Goal: Transaction & Acquisition: Purchase product/service

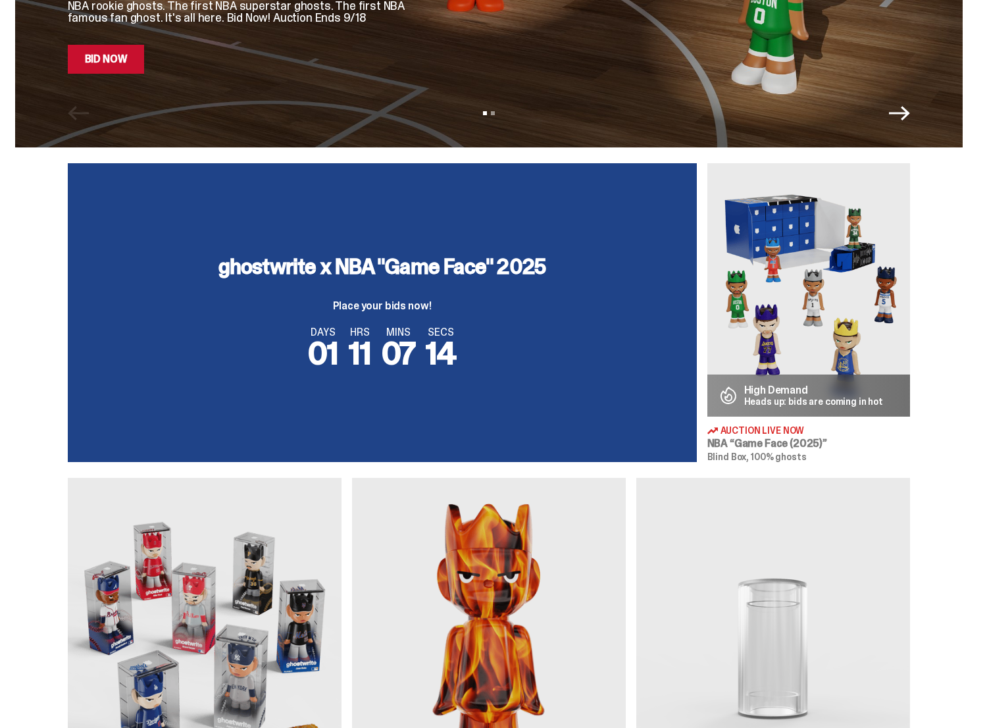
scroll to position [333, 0]
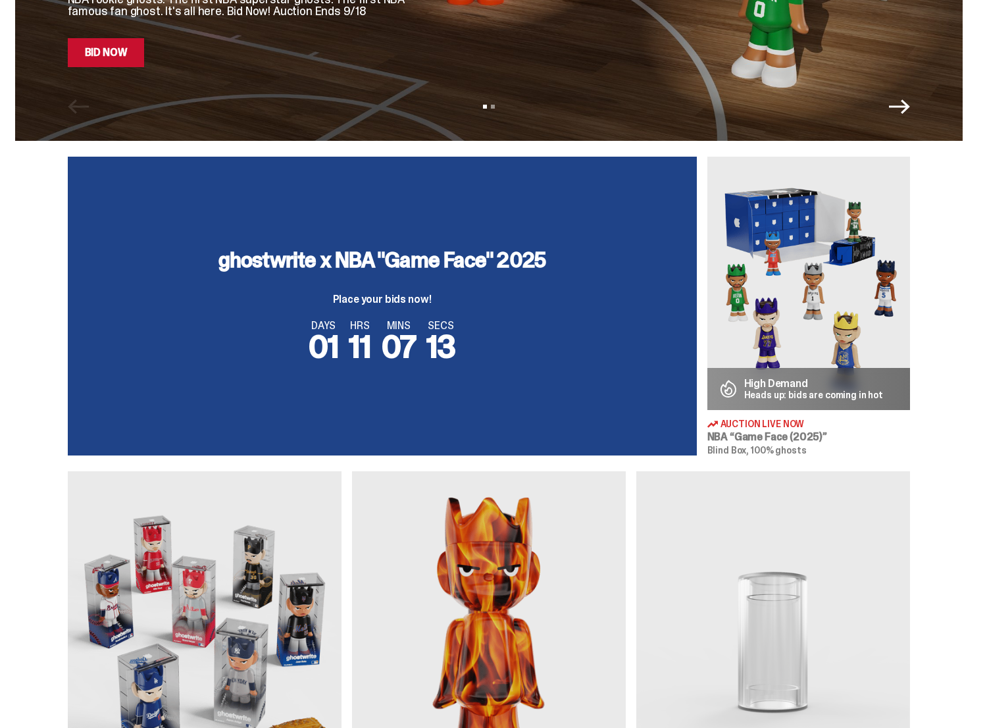
click at [576, 328] on div "DAYS 01 HRS 11 MINS 07 SECS 13" at bounding box center [383, 341] width 598 height 42
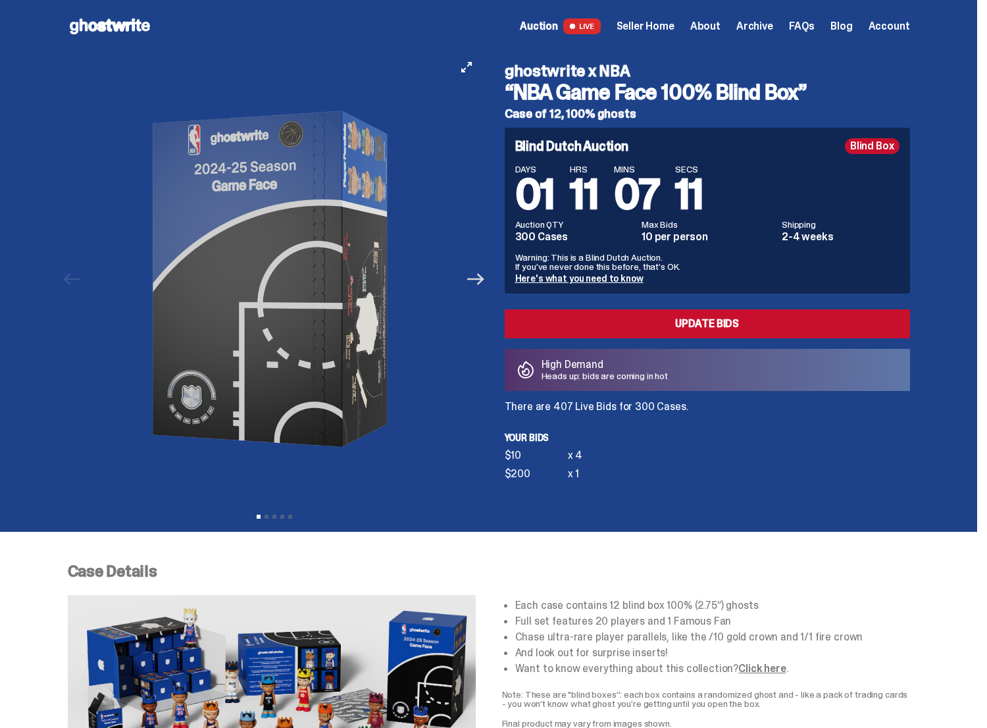
click at [475, 284] on icon "Next" at bounding box center [475, 278] width 17 height 17
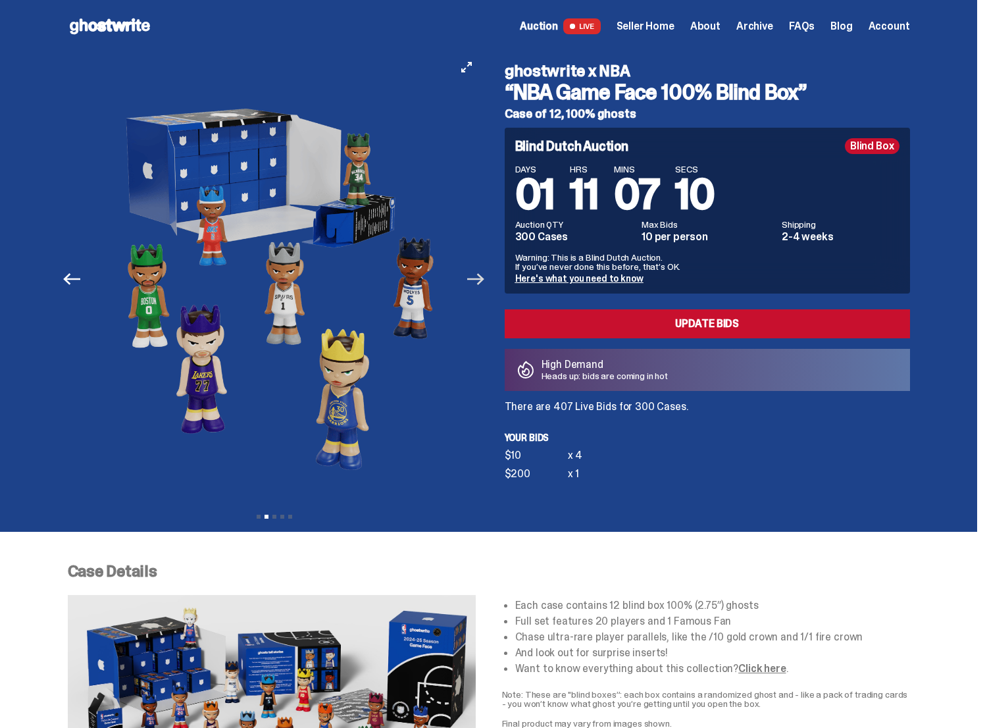
click at [475, 284] on icon "Next" at bounding box center [475, 278] width 17 height 17
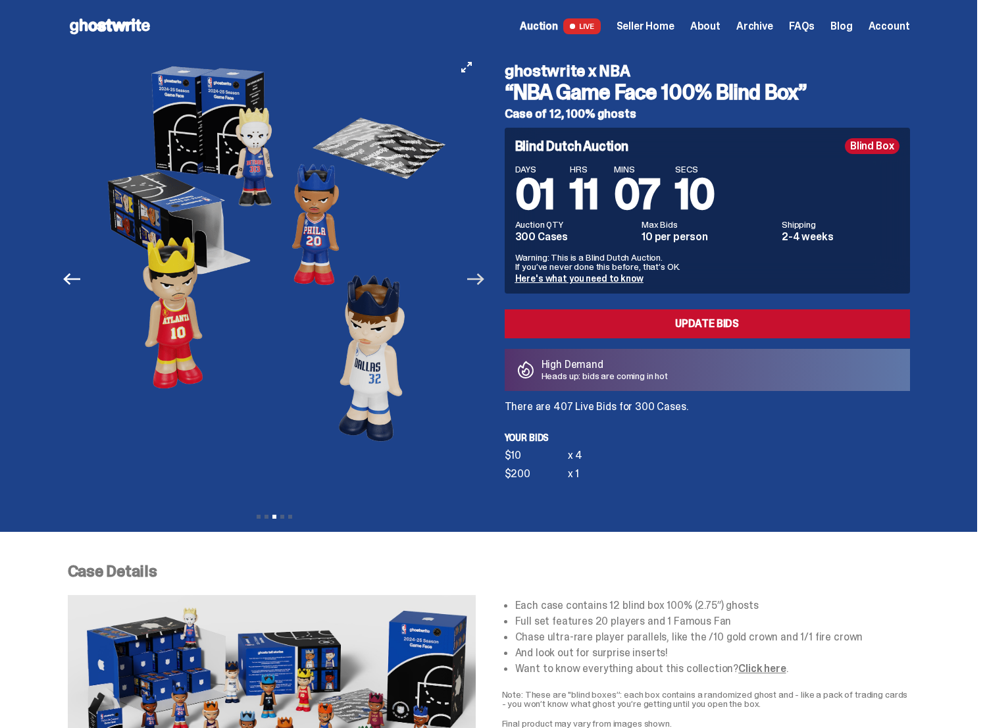
click at [475, 284] on icon "Next" at bounding box center [475, 278] width 17 height 17
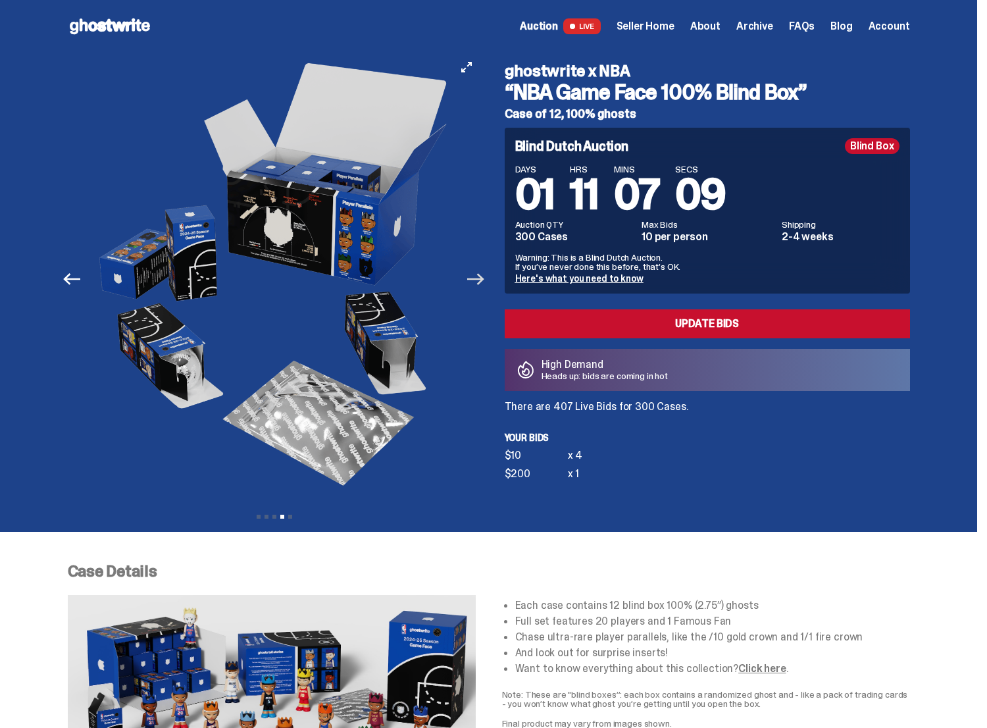
click at [475, 284] on icon "Next" at bounding box center [475, 278] width 17 height 17
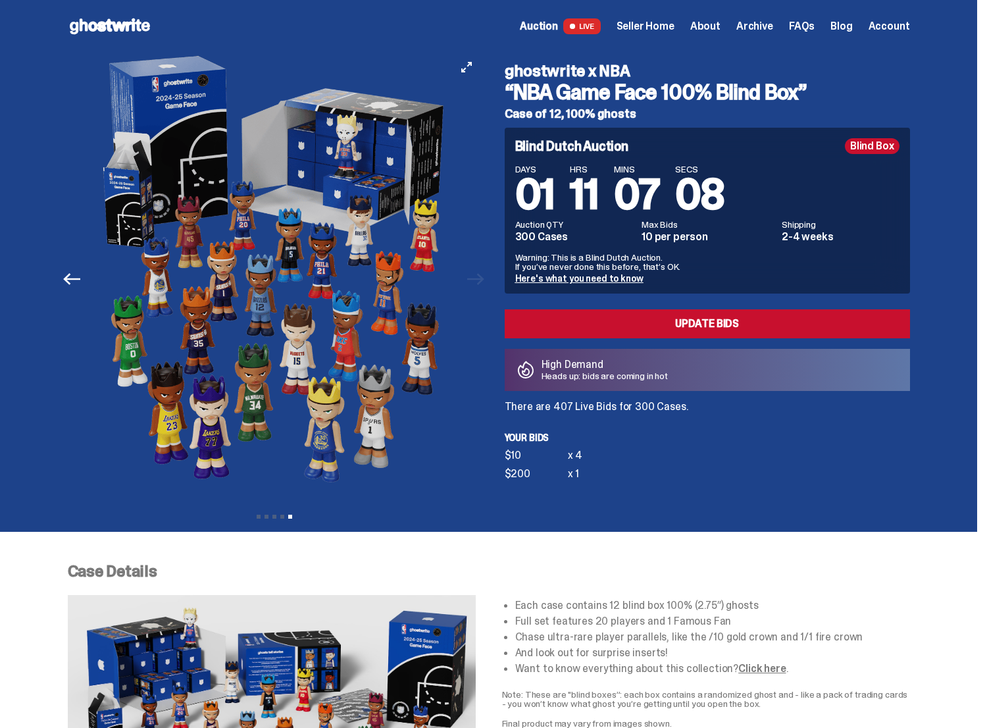
click at [475, 284] on div at bounding box center [276, 279] width 413 height 453
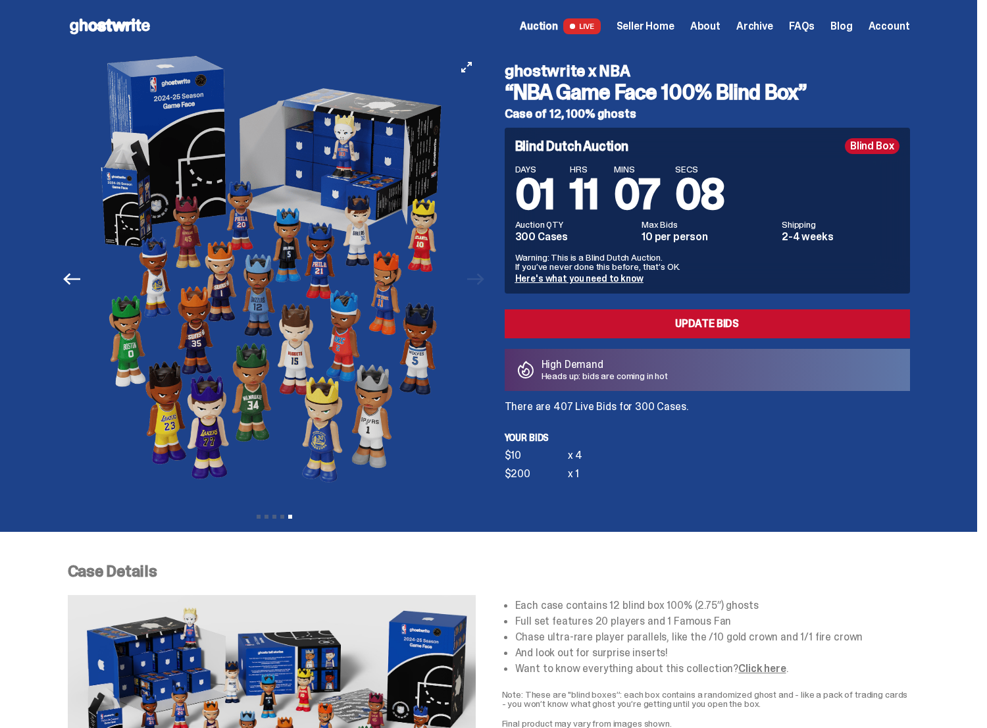
click at [475, 284] on div at bounding box center [274, 279] width 413 height 453
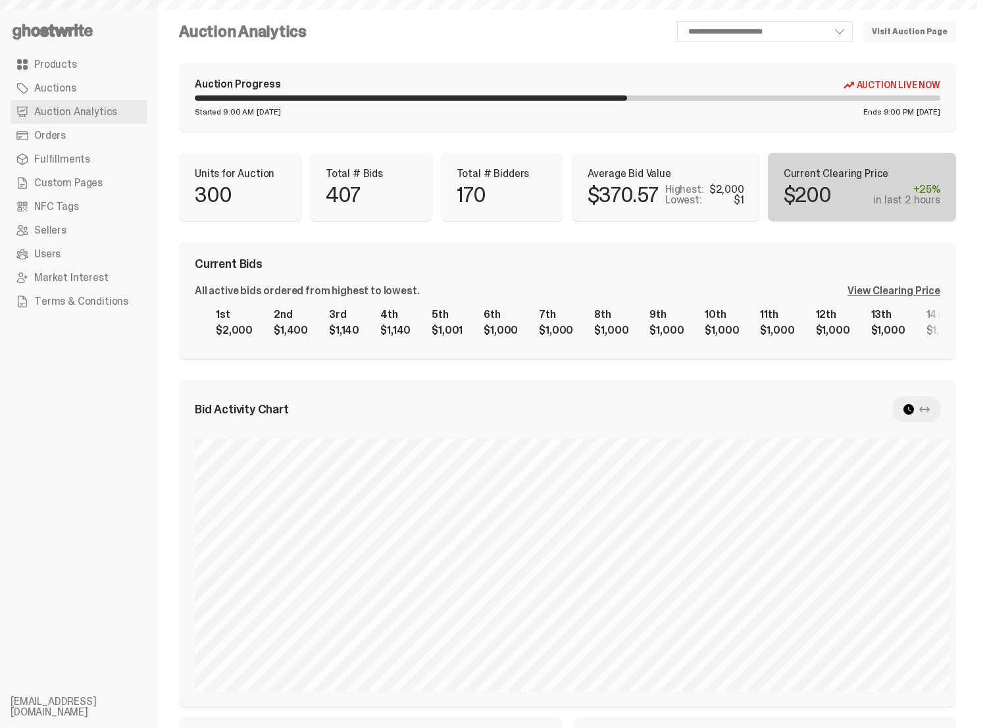
select select "**"
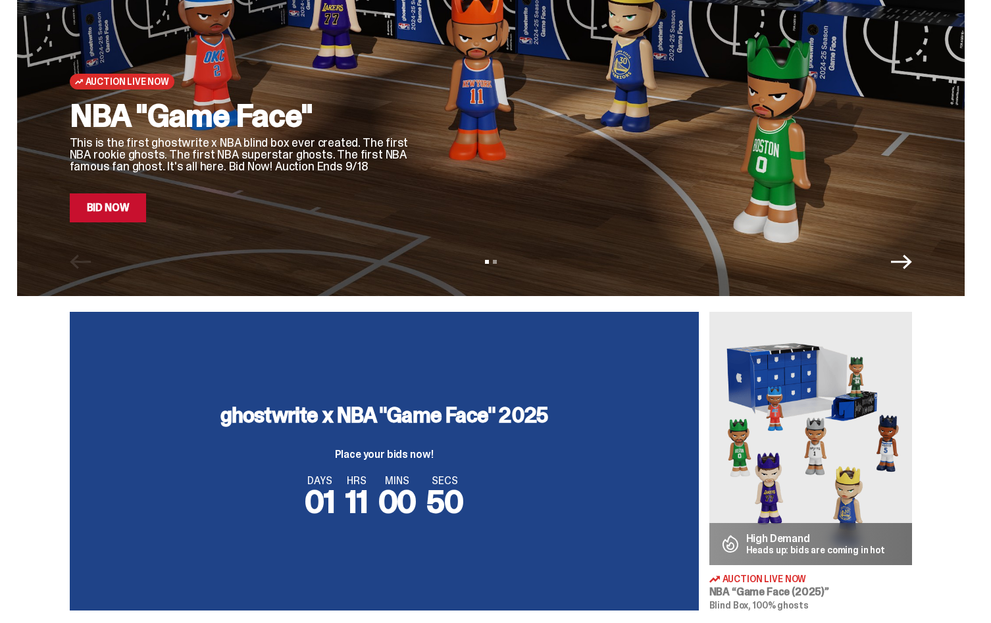
scroll to position [236, 0]
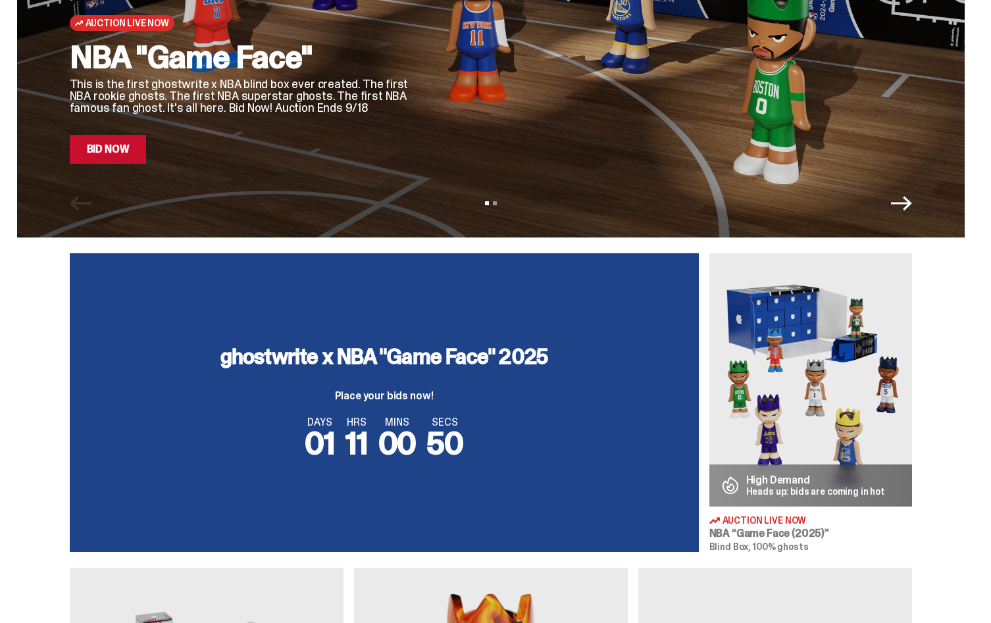
click at [788, 365] on img at bounding box center [810, 379] width 203 height 253
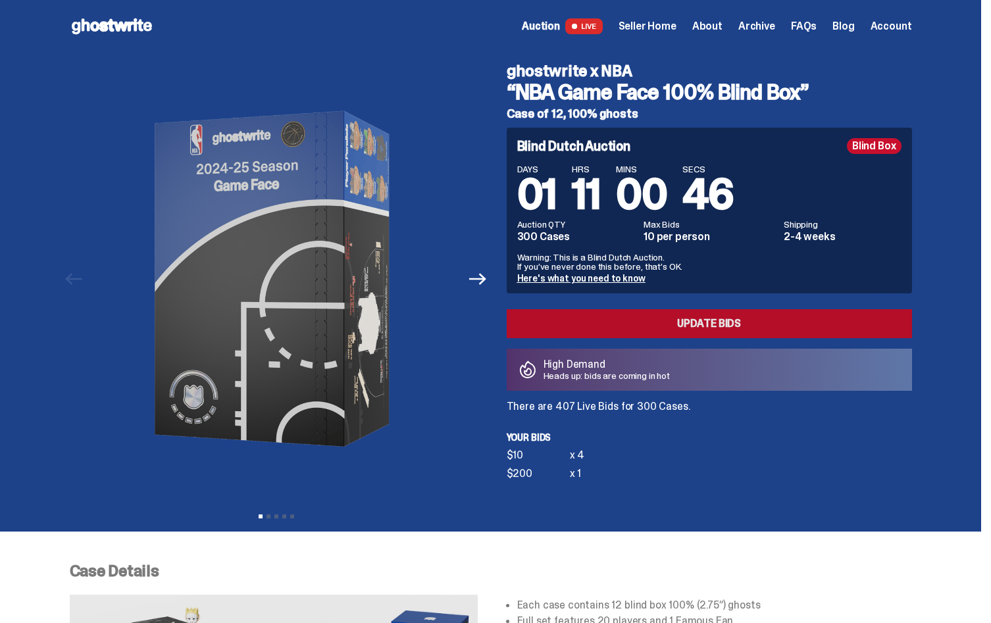
click at [655, 327] on link "Update Bids" at bounding box center [709, 323] width 405 height 29
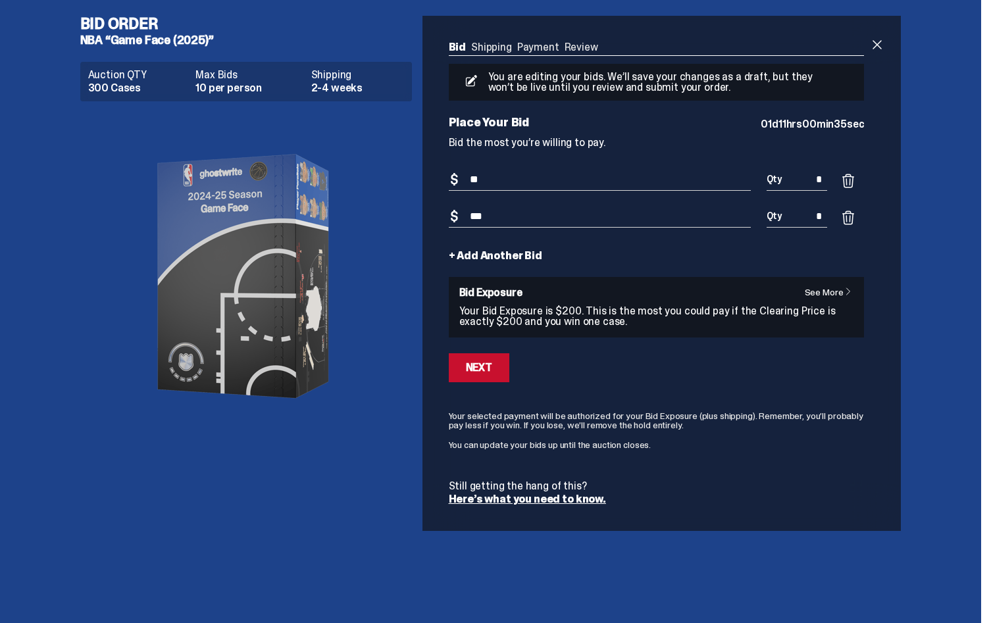
click at [584, 323] on p "Your Bid Exposure is $200. This is the most you could pay if the Clearing Price…" at bounding box center [656, 316] width 395 height 21
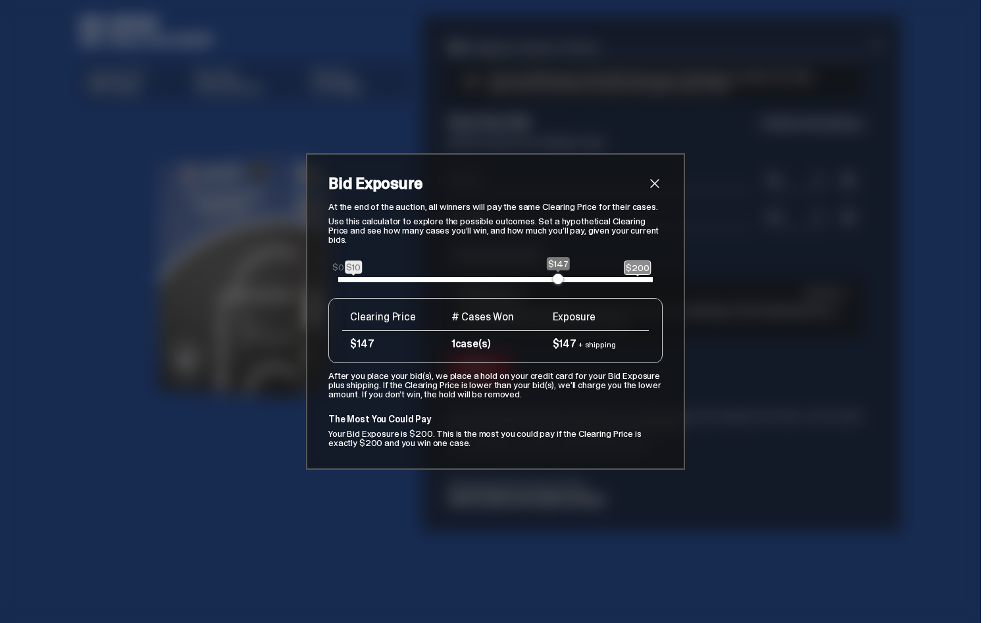
drag, startPoint x: 339, startPoint y: 280, endPoint x: 559, endPoint y: 278, distance: 219.8
click at [559, 278] on span at bounding box center [558, 279] width 11 height 11
drag, startPoint x: 556, startPoint y: 280, endPoint x: 491, endPoint y: 263, distance: 67.4
click at [490, 274] on div "$98" at bounding box center [484, 279] width 11 height 11
click at [655, 186] on span "close" at bounding box center [655, 184] width 16 height 16
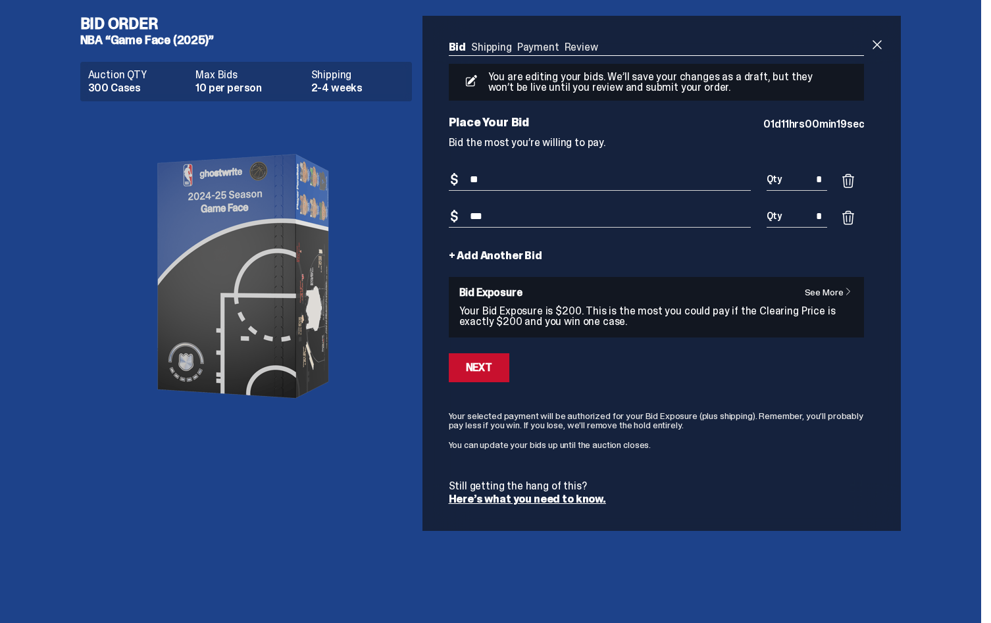
click at [851, 183] on span at bounding box center [848, 181] width 16 height 16
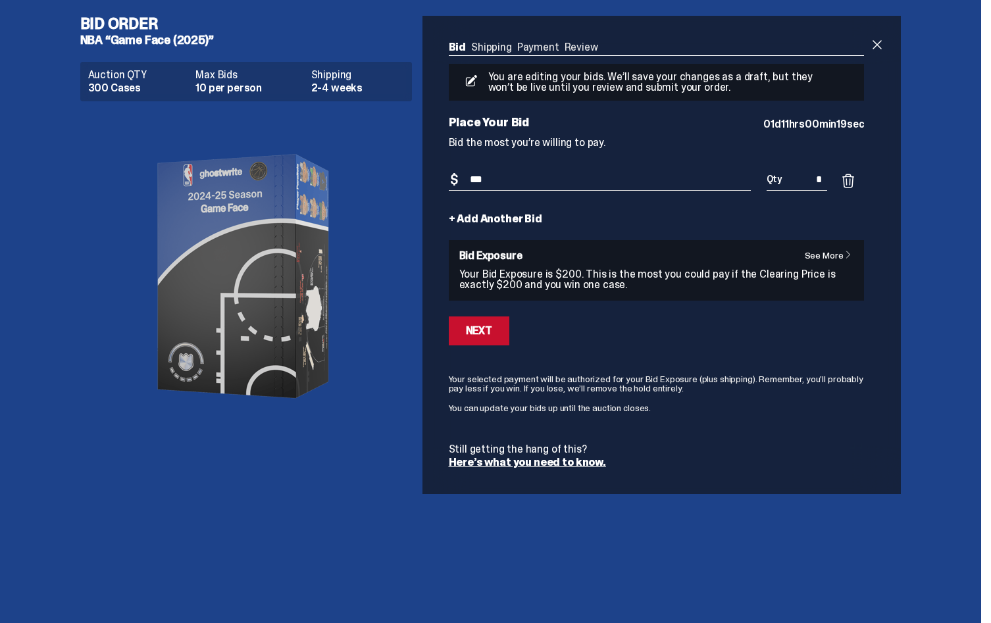
click at [851, 183] on span at bounding box center [848, 181] width 16 height 16
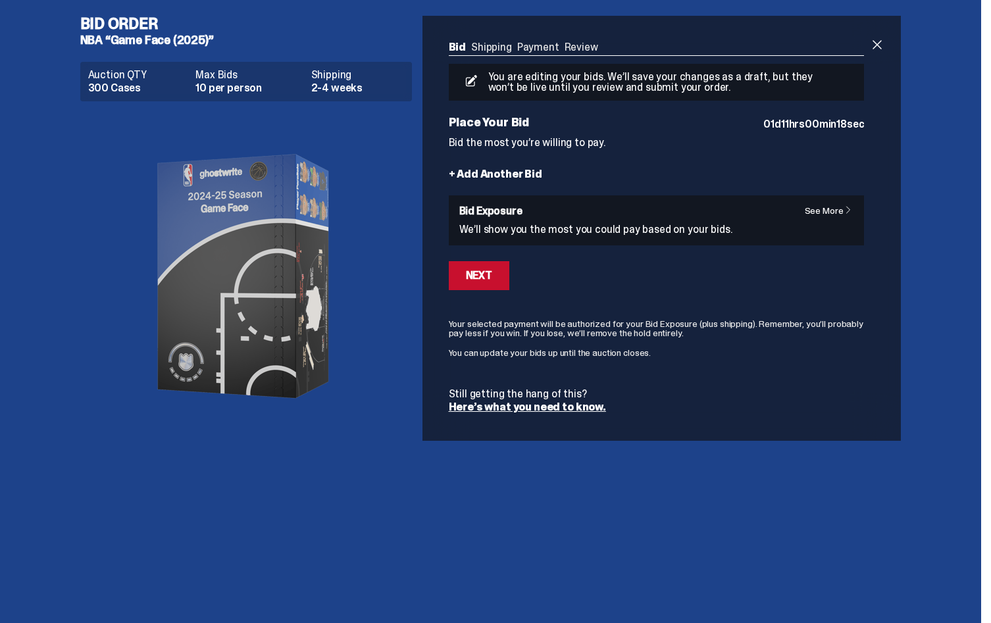
click at [682, 224] on p "We’ll show you the most you could pay based on your bids." at bounding box center [656, 229] width 395 height 11
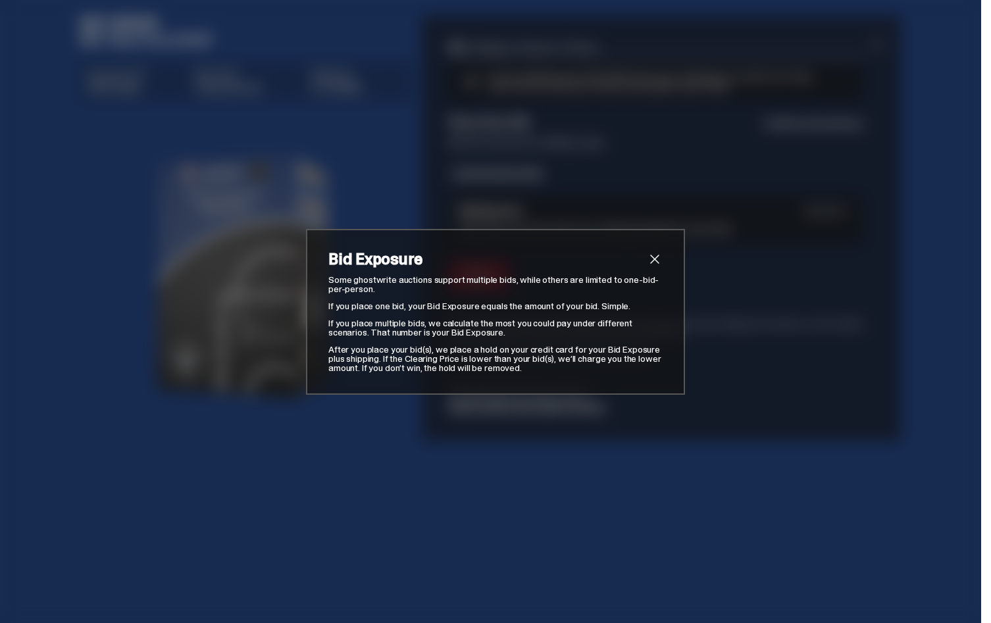
click at [650, 257] on span "close" at bounding box center [655, 259] width 16 height 16
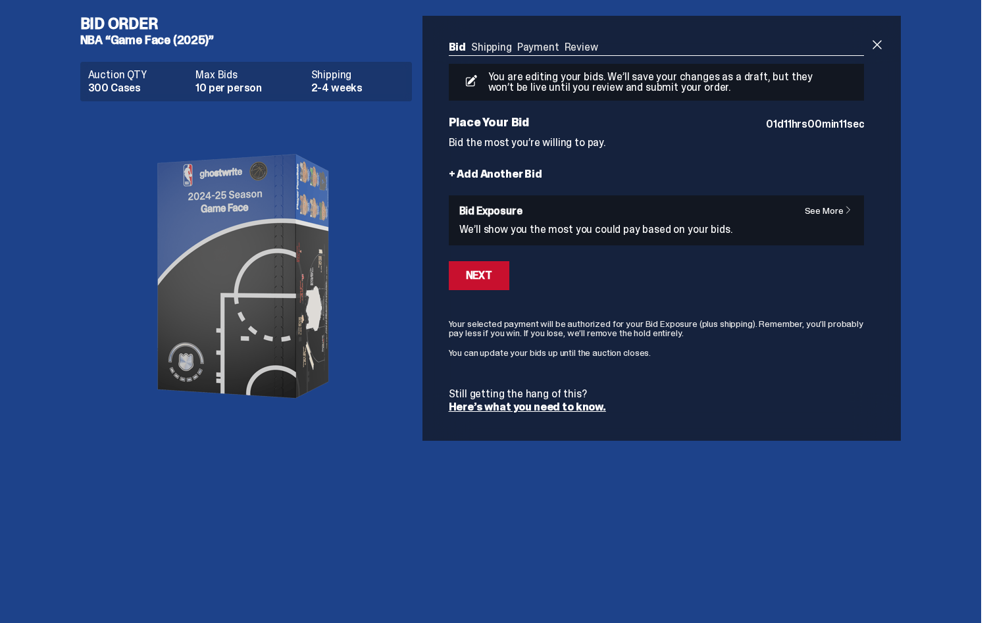
click at [834, 213] on link "See More" at bounding box center [832, 210] width 55 height 9
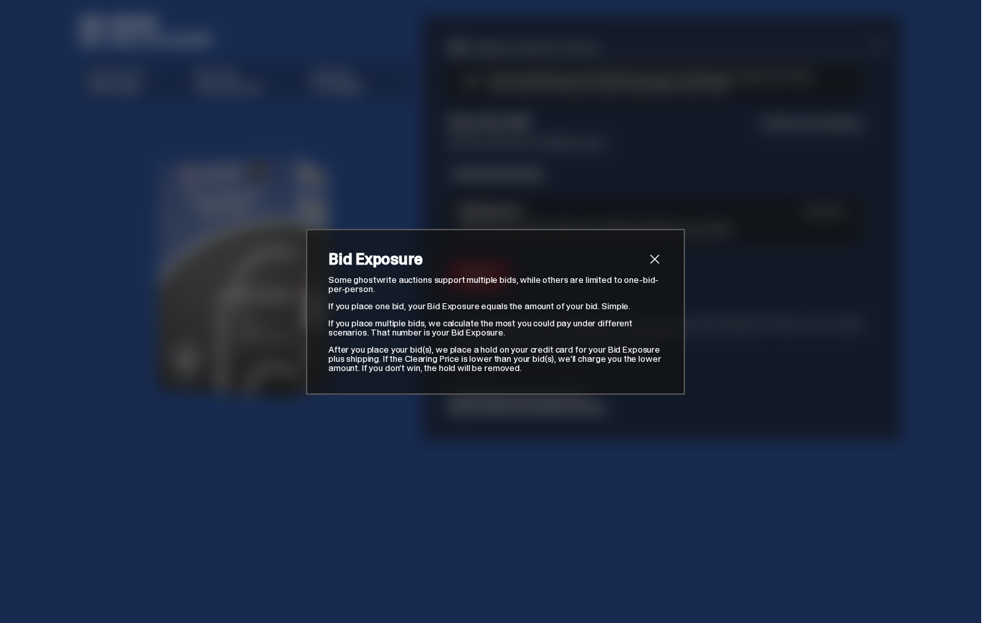
click at [655, 252] on span "close" at bounding box center [655, 259] width 16 height 16
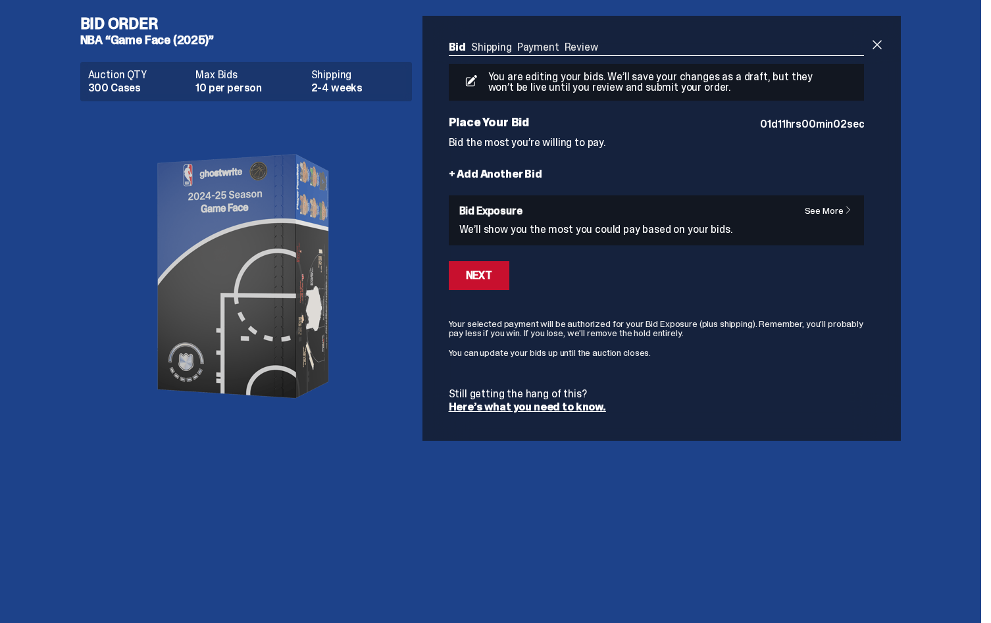
click at [520, 173] on link "+ Add Another Bid" at bounding box center [495, 174] width 93 height 11
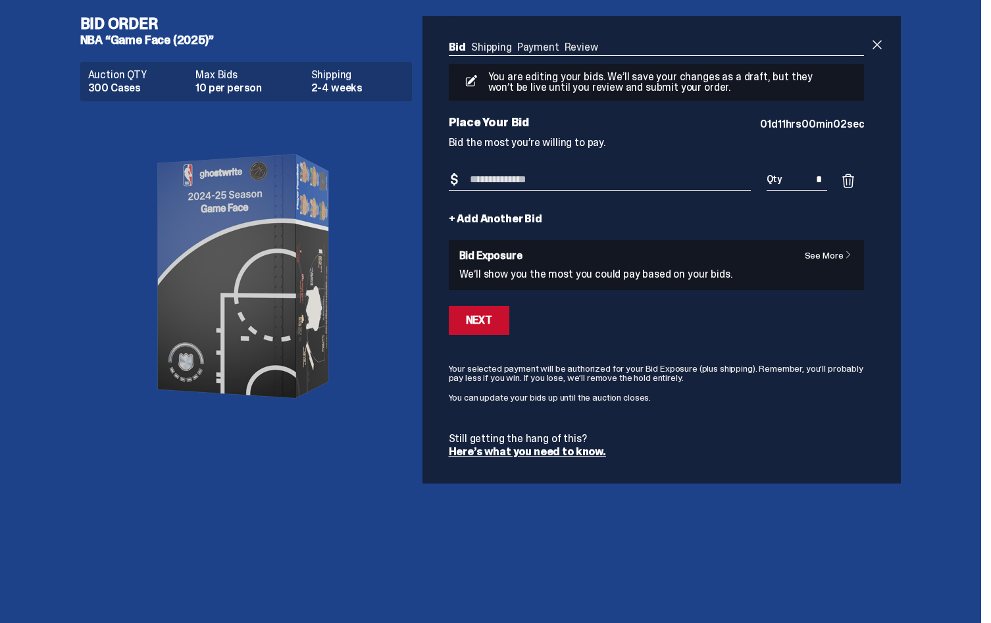
click at [621, 269] on p "We’ll show you the most you could pay based on your bids." at bounding box center [656, 274] width 395 height 11
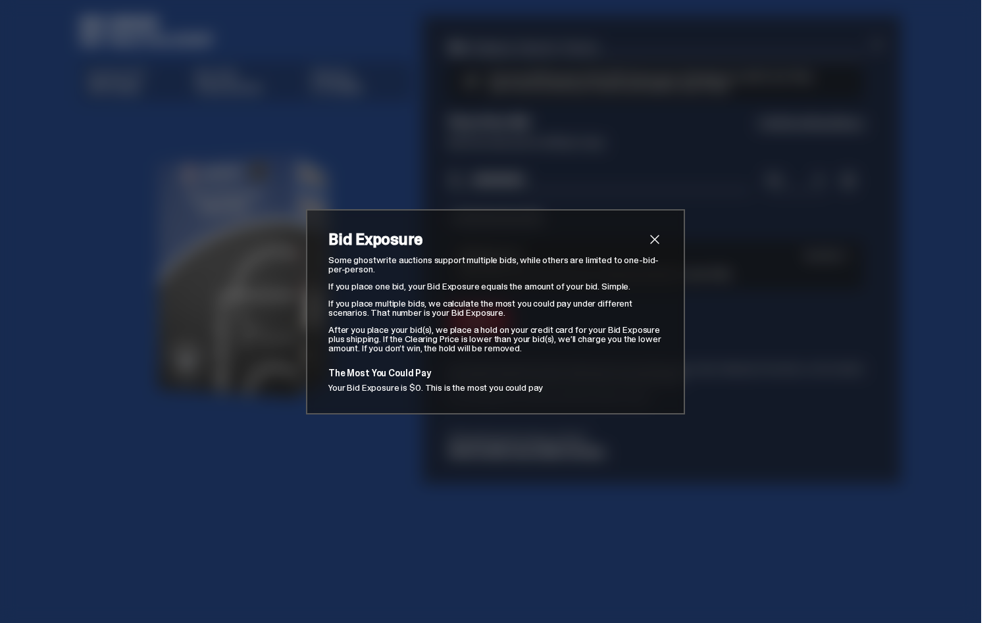
click at [653, 240] on span "close" at bounding box center [655, 240] width 16 height 16
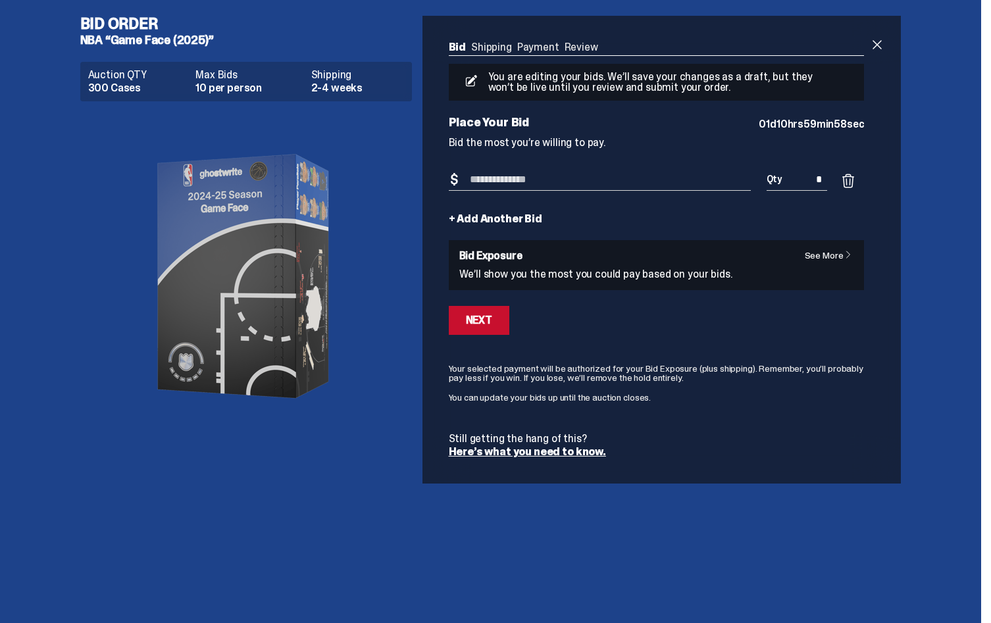
click at [569, 181] on input "Bid Amount" at bounding box center [600, 180] width 302 height 22
type input "***"
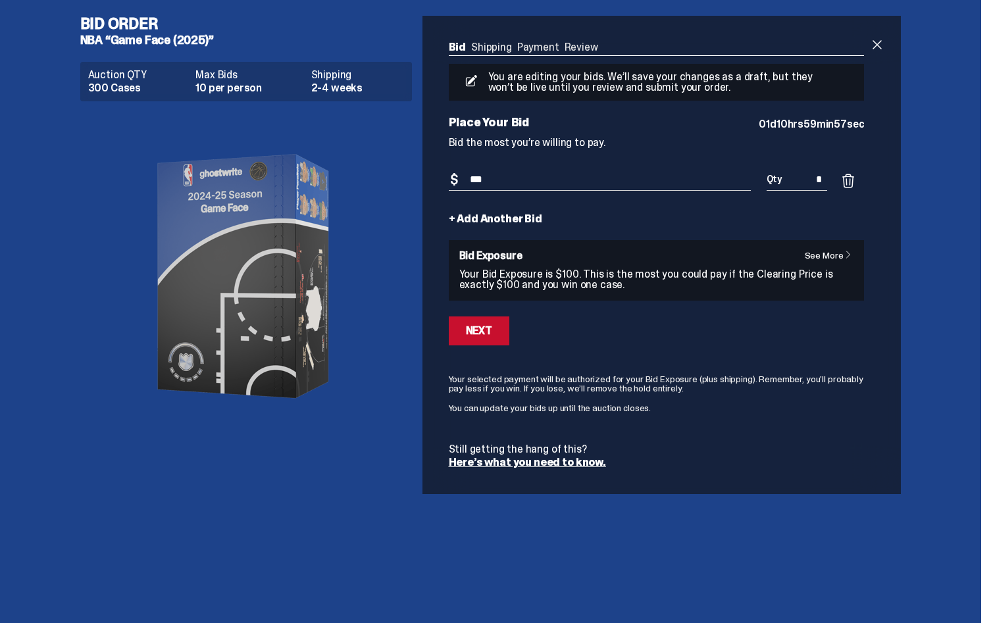
click at [600, 264] on div "See More Bid Exposure Your Bid Exposure is $100. This is the most you could pay…" at bounding box center [656, 270] width 395 height 39
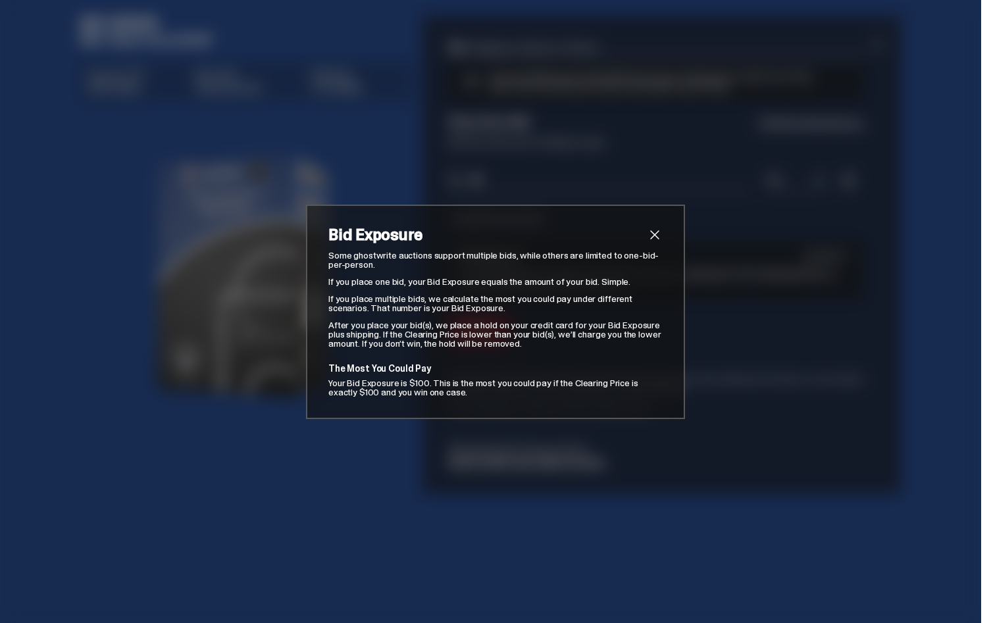
click at [654, 234] on span "close" at bounding box center [655, 235] width 16 height 16
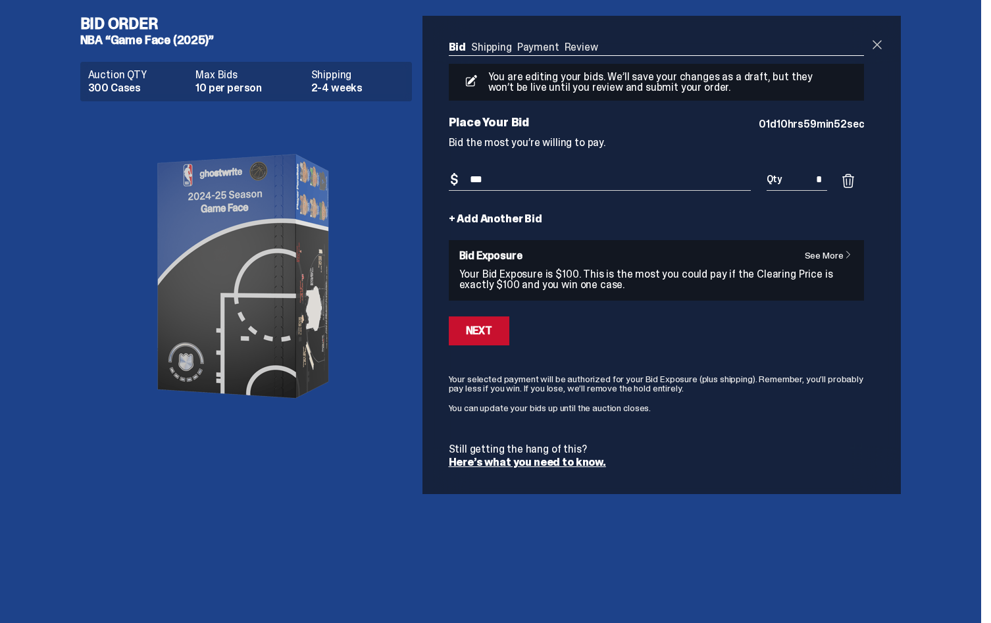
click at [883, 43] on span at bounding box center [877, 45] width 16 height 16
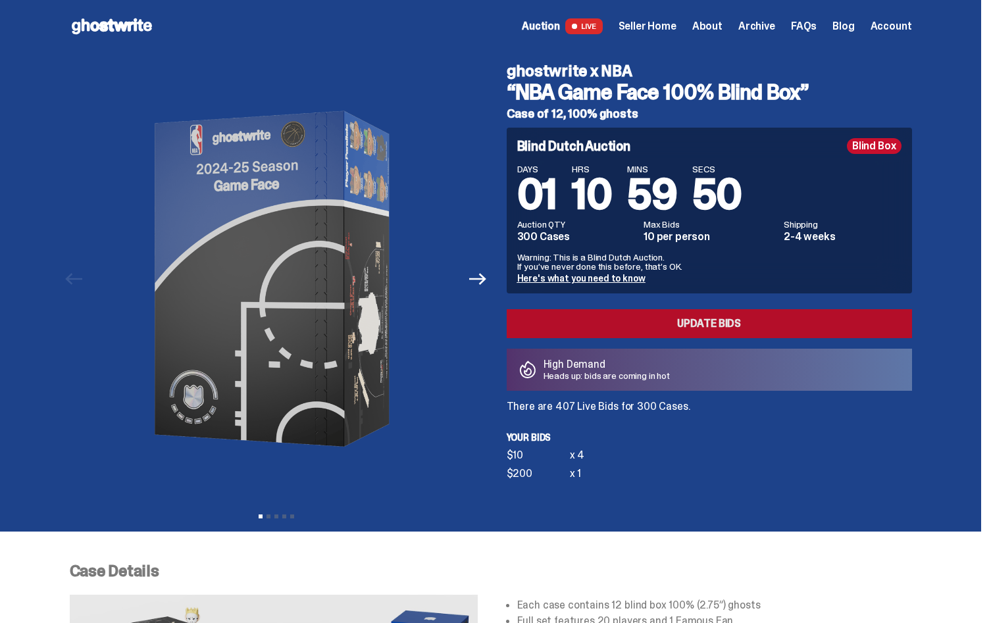
click at [662, 321] on link "Update Bids" at bounding box center [709, 323] width 405 height 29
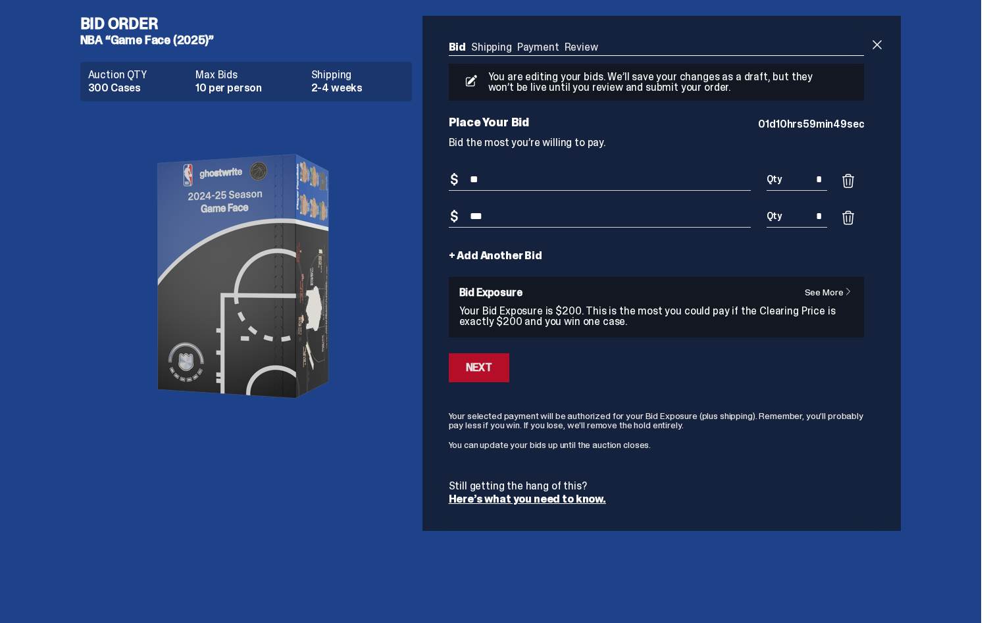
click at [497, 367] on button "Next" at bounding box center [479, 367] width 61 height 29
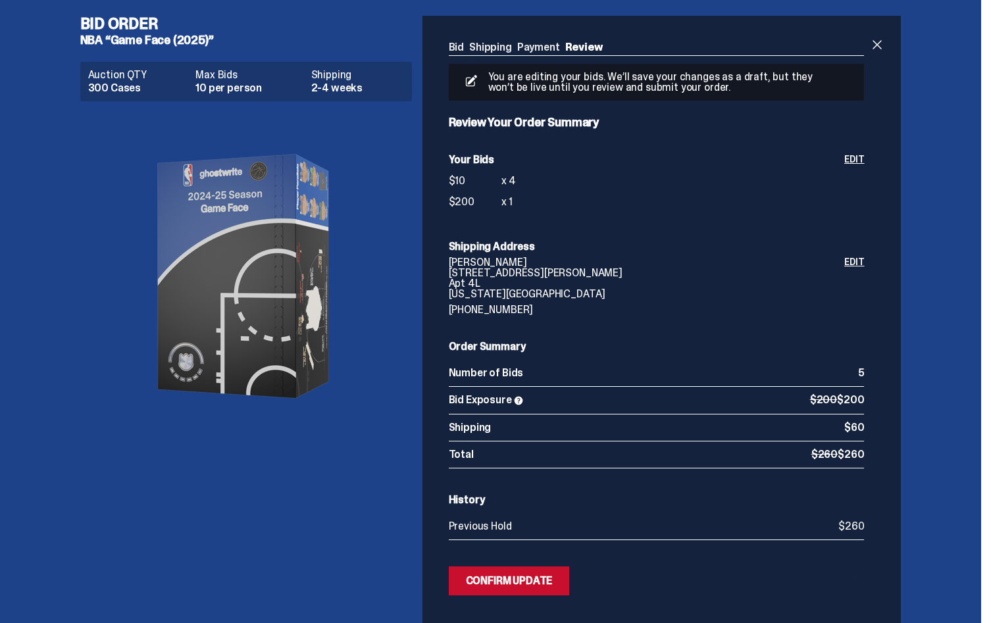
click at [496, 51] on link "Shipping" at bounding box center [490, 47] width 43 height 14
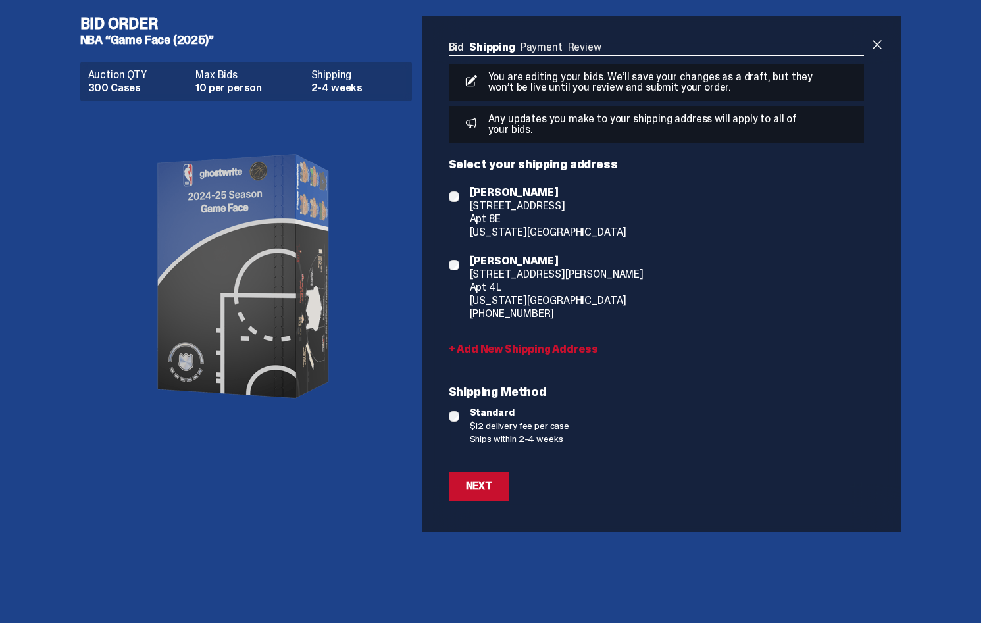
click at [546, 47] on ul "Bid Shipping Payment Review" at bounding box center [657, 48] width 416 height 13
click at [546, 45] on ul "Bid Shipping Payment Review" at bounding box center [657, 48] width 416 height 13
click at [586, 43] on link "Review" at bounding box center [585, 47] width 34 height 14
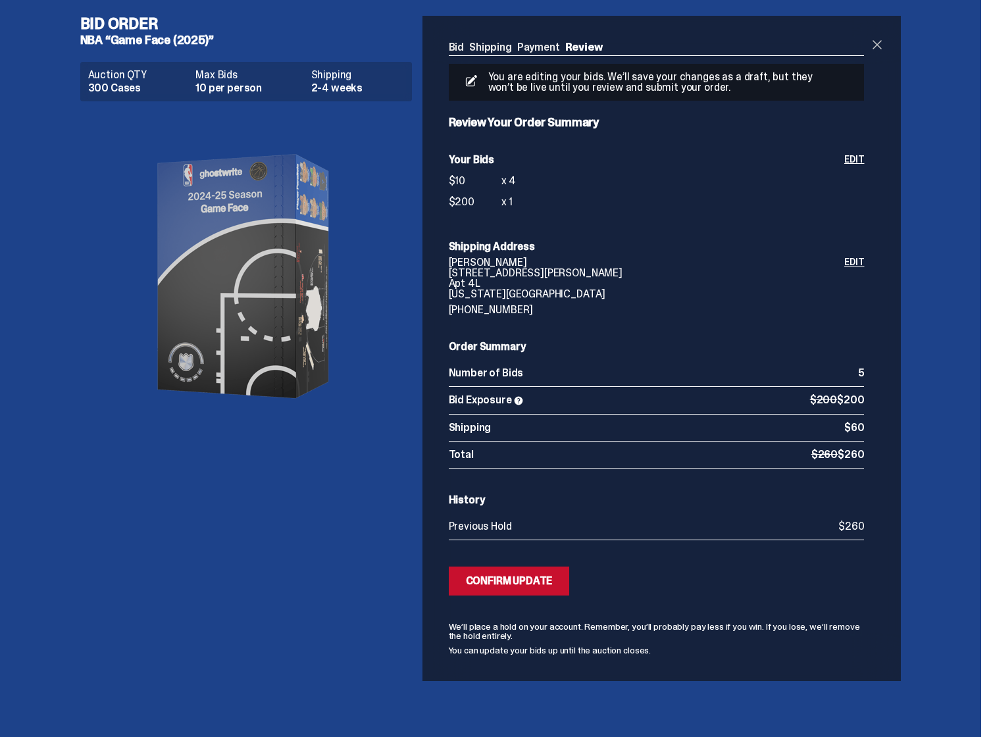
click at [882, 49] on span at bounding box center [877, 45] width 16 height 16
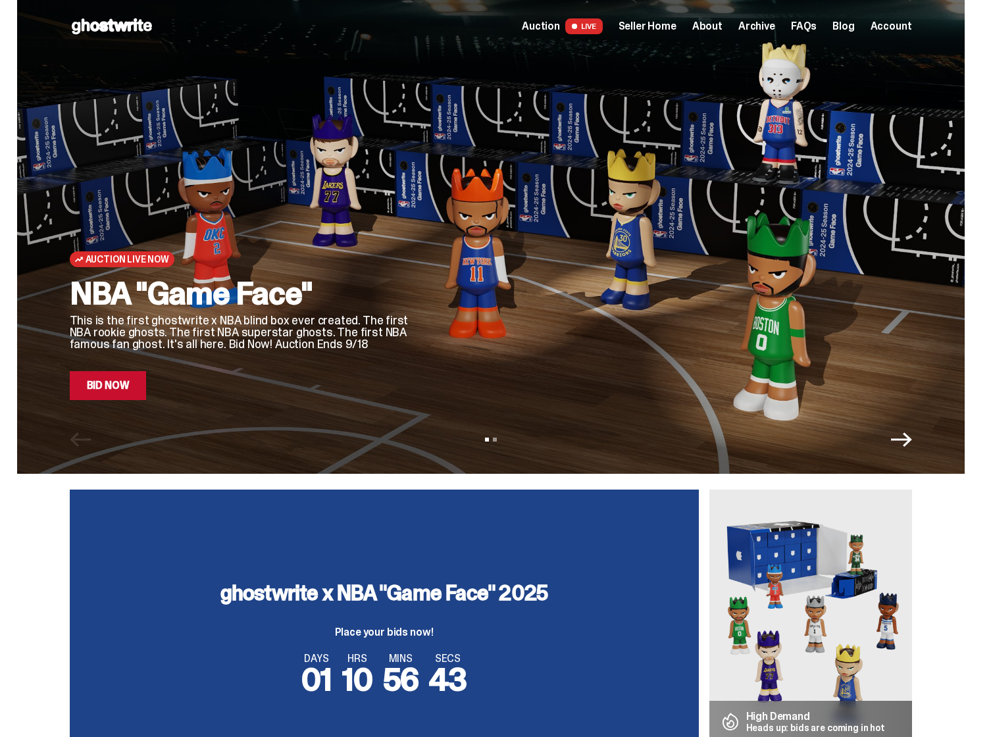
click at [659, 28] on span "Seller Home" at bounding box center [648, 26] width 58 height 11
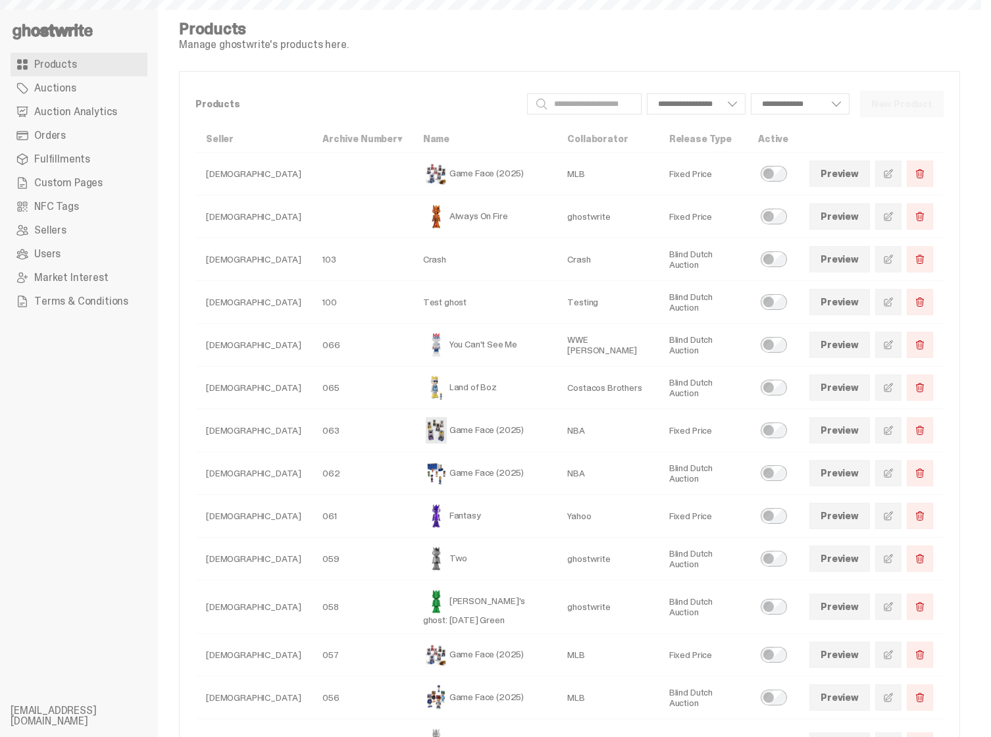
select select
click at [80, 133] on link "Orders" at bounding box center [79, 136] width 137 height 24
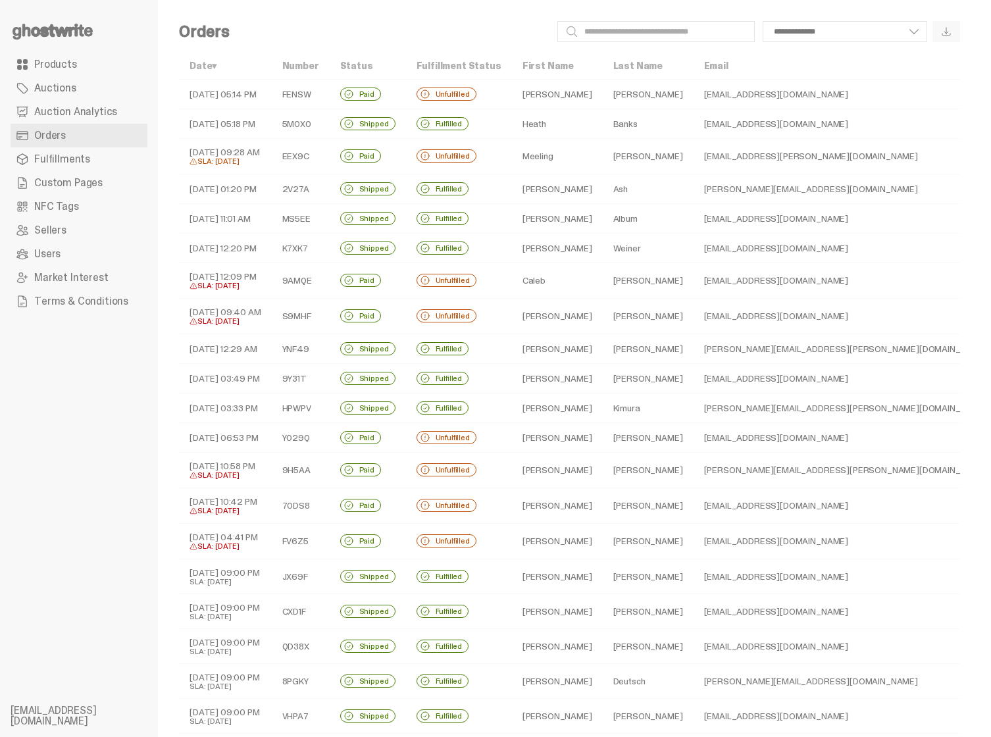
click at [413, 240] on td "Fulfilled" at bounding box center [459, 248] width 106 height 30
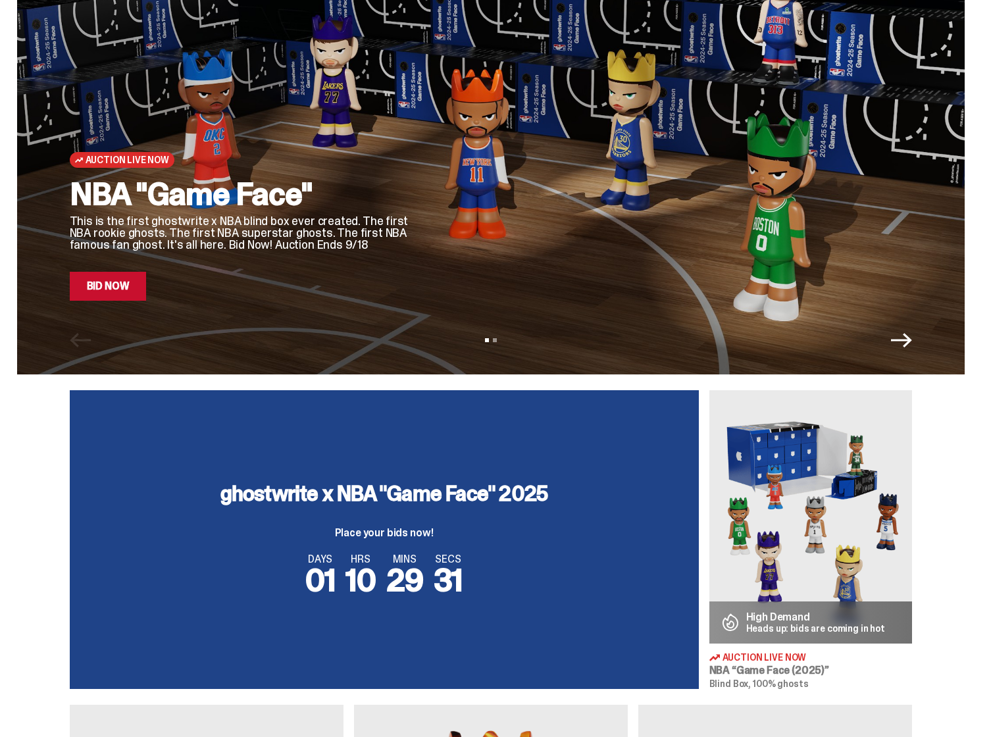
scroll to position [207, 0]
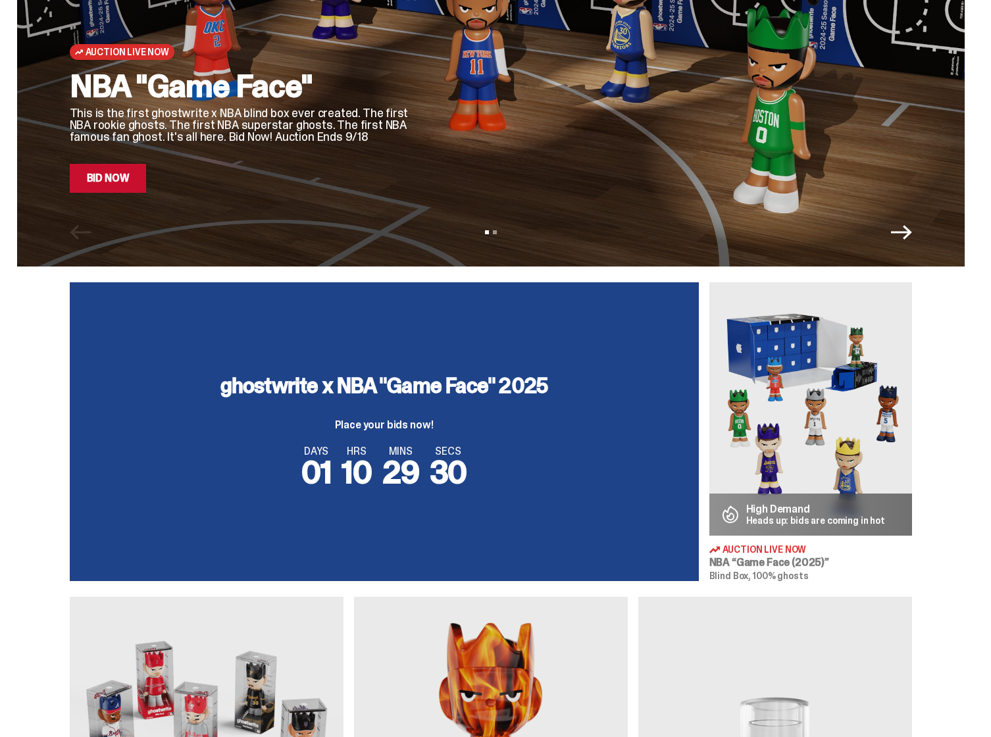
click at [799, 450] on img at bounding box center [810, 408] width 203 height 253
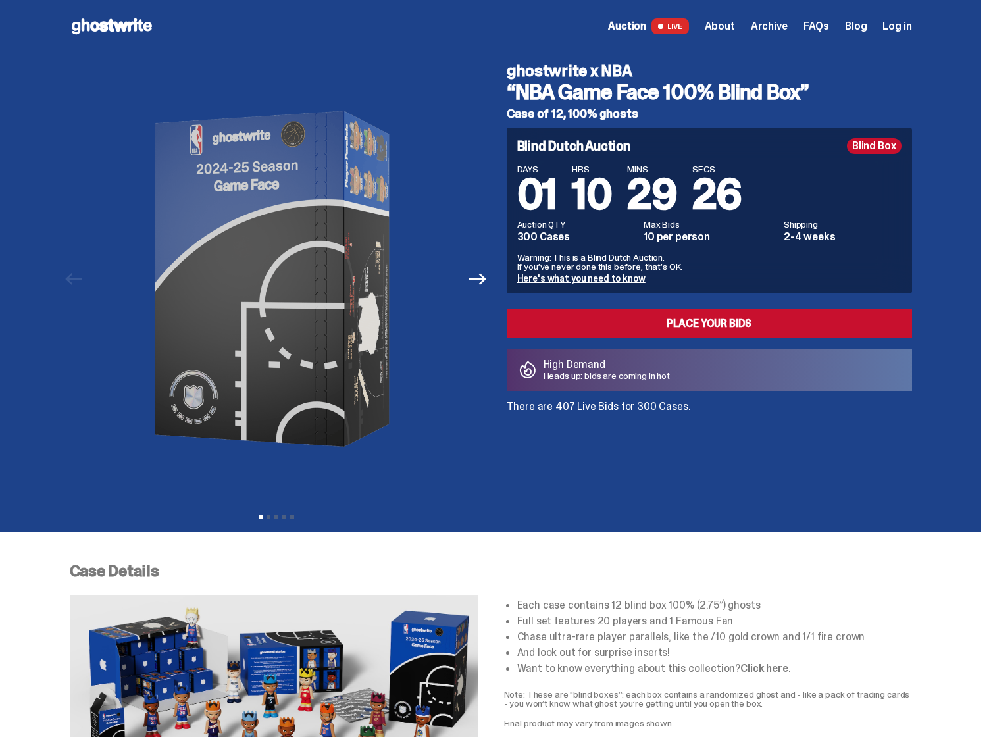
click at [583, 278] on link "Here's what you need to know" at bounding box center [581, 278] width 128 height 12
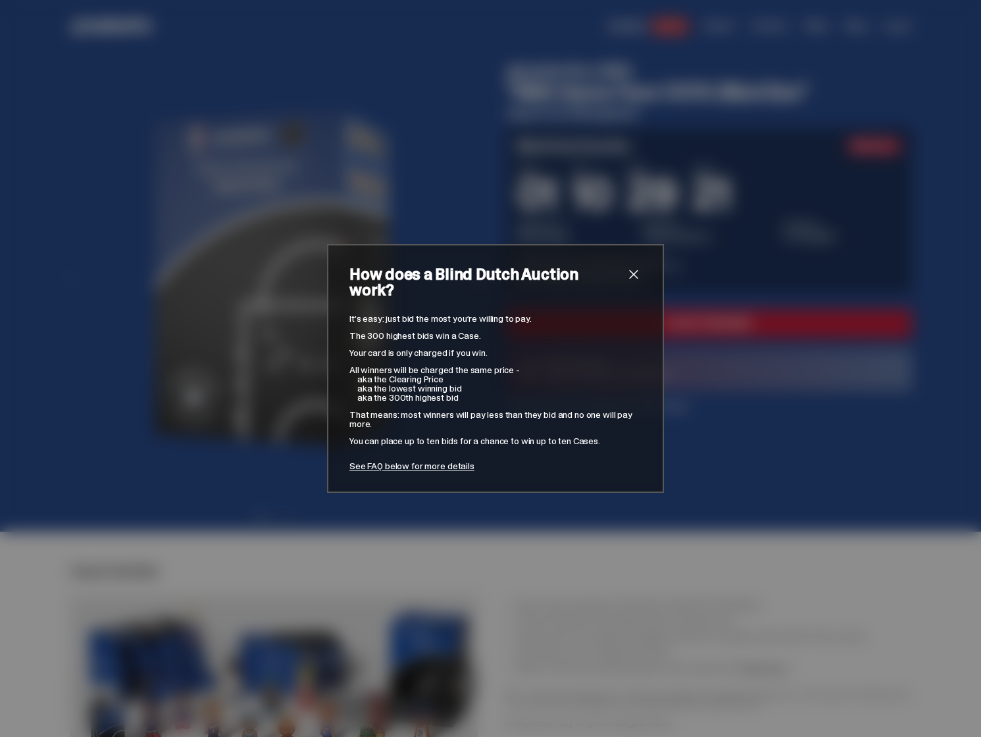
click at [453, 460] on link "See FAQ below for more details" at bounding box center [411, 466] width 125 height 12
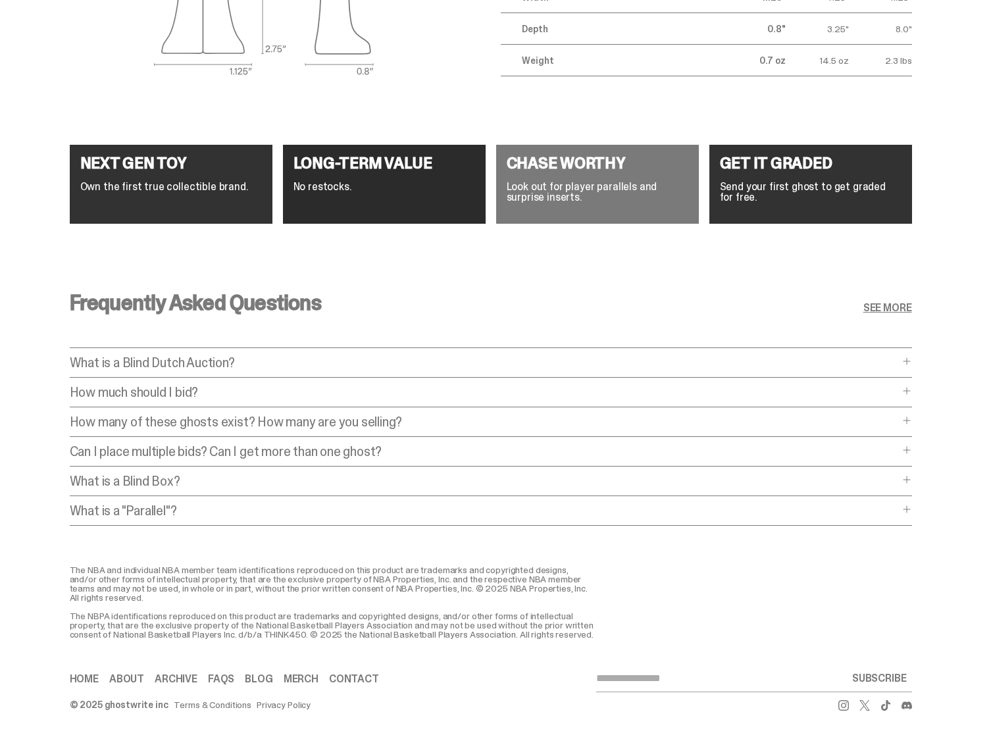
click at [451, 356] on p "What is a Blind Dutch Auction?" at bounding box center [484, 362] width 829 height 13
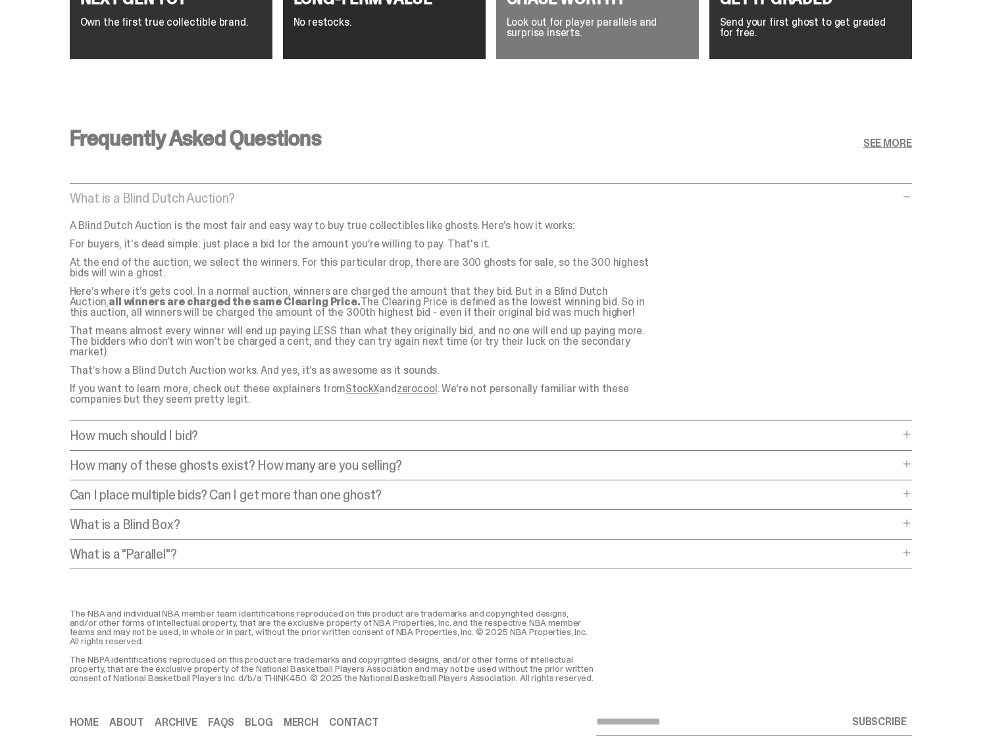
scroll to position [5174, 0]
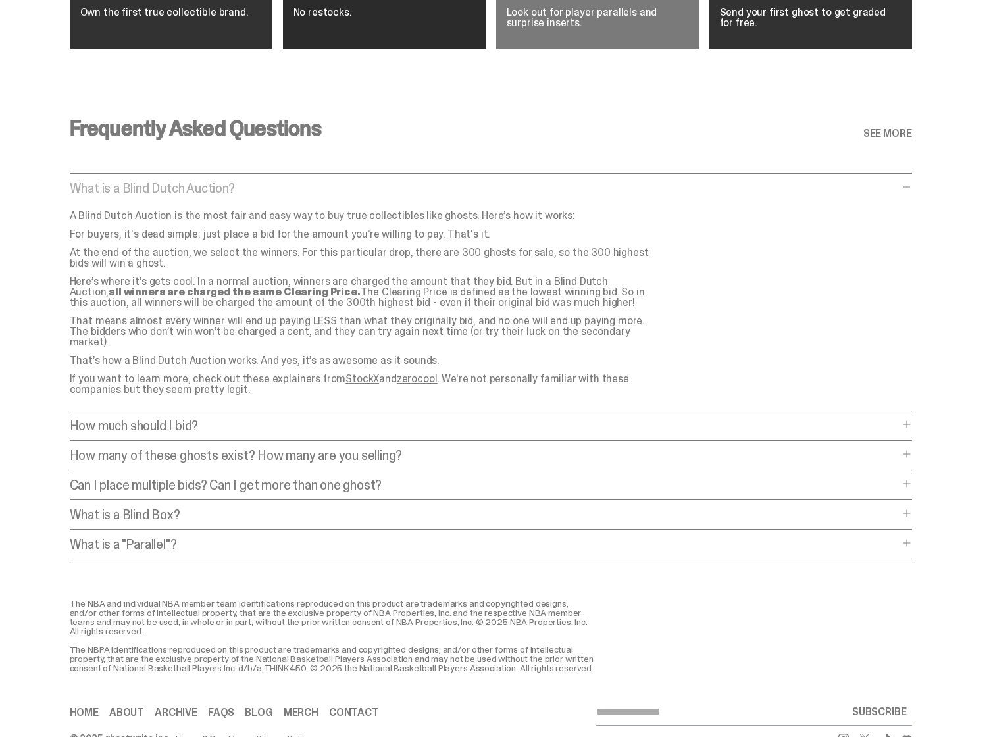
click at [172, 419] on p "How much should I bid?" at bounding box center [484, 425] width 829 height 13
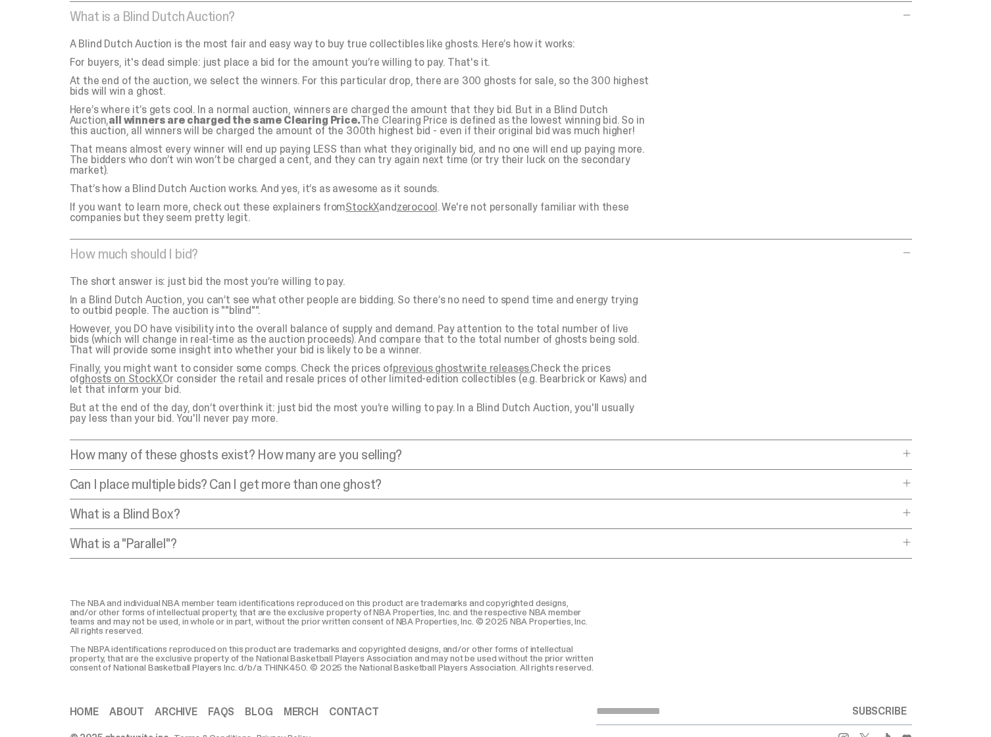
scroll to position [5352, 0]
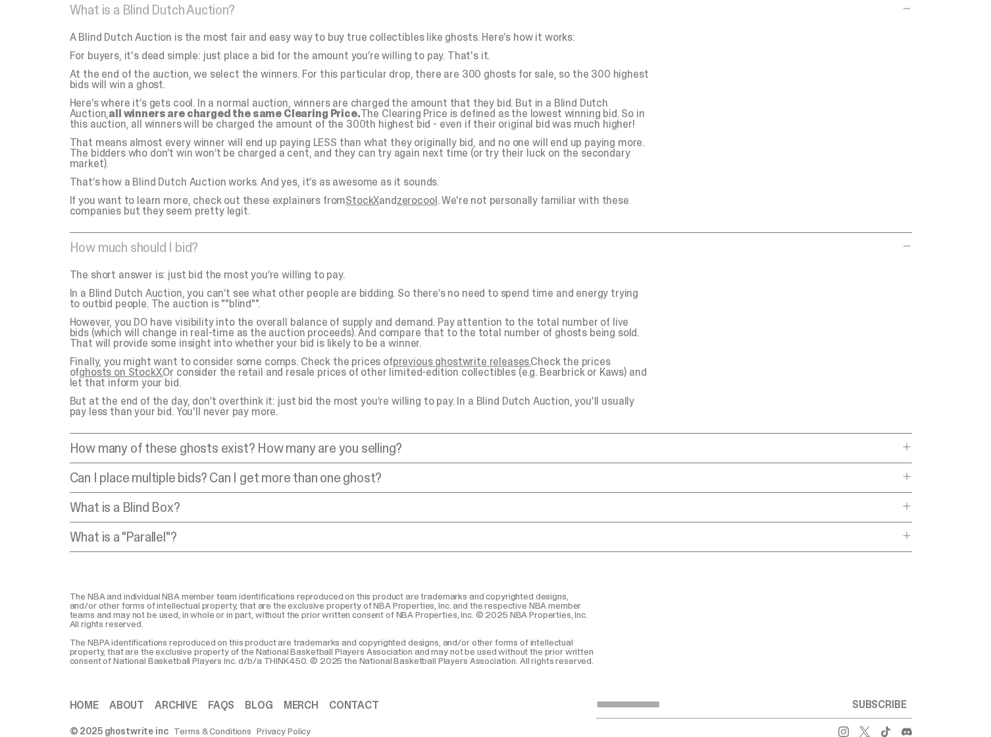
click at [230, 471] on p "Can I place multiple bids? Can I get more than one ghost?" at bounding box center [484, 477] width 829 height 13
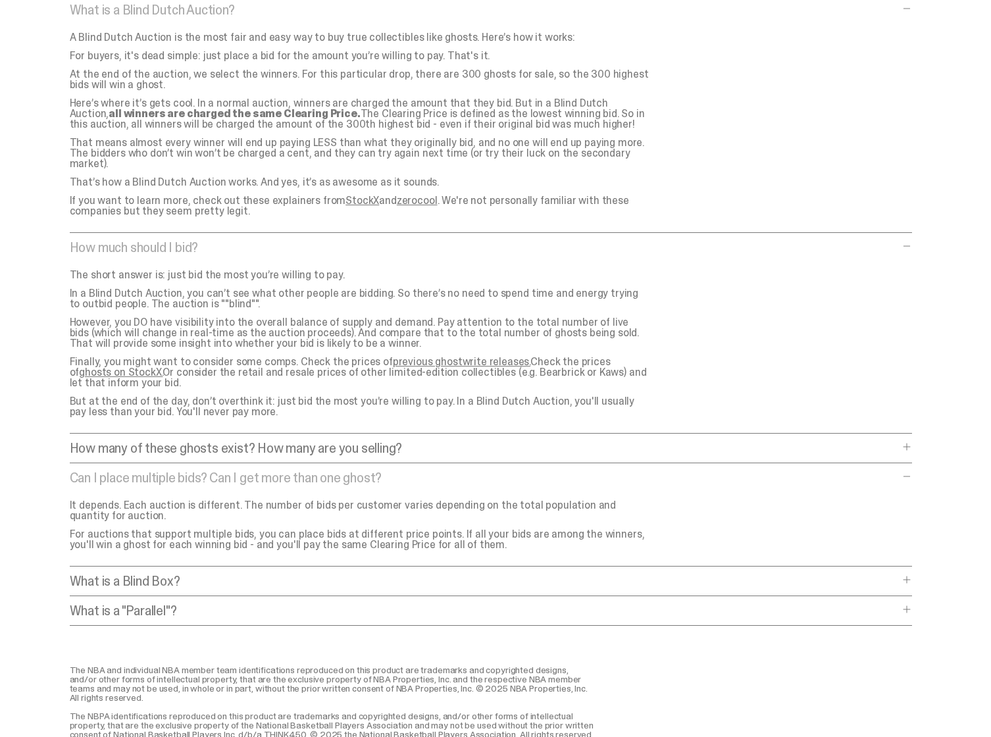
click at [236, 442] on p "How many of these ghosts exist? How many are you selling?" at bounding box center [484, 448] width 829 height 13
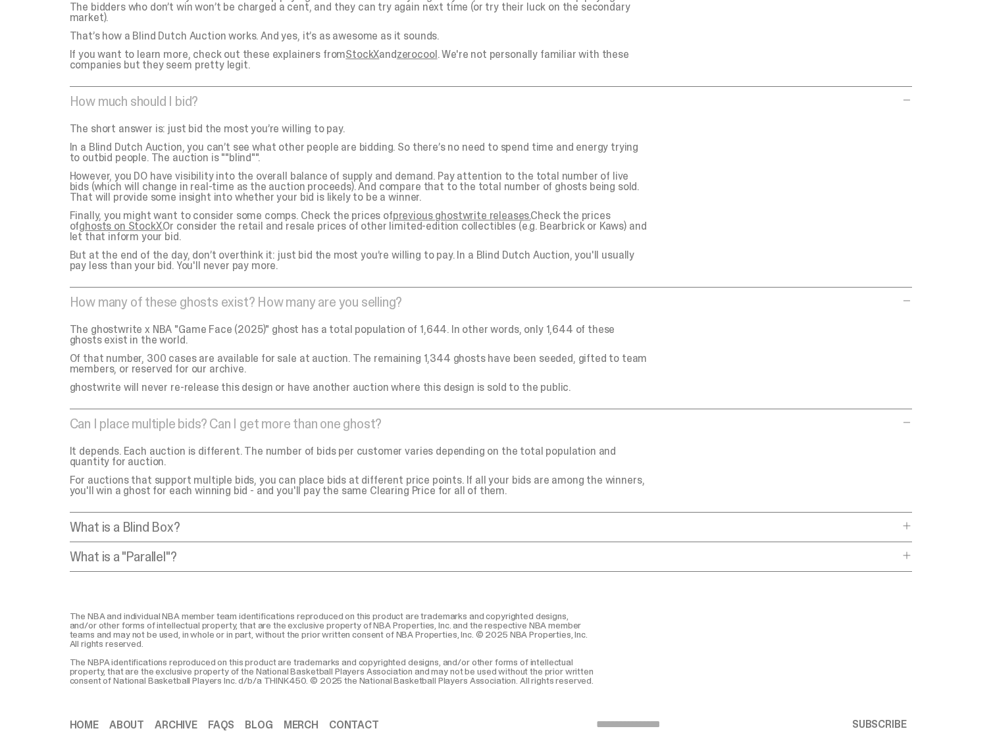
scroll to position [5501, 0]
click at [227, 518] on p "What is a Blind Box?" at bounding box center [484, 524] width 829 height 13
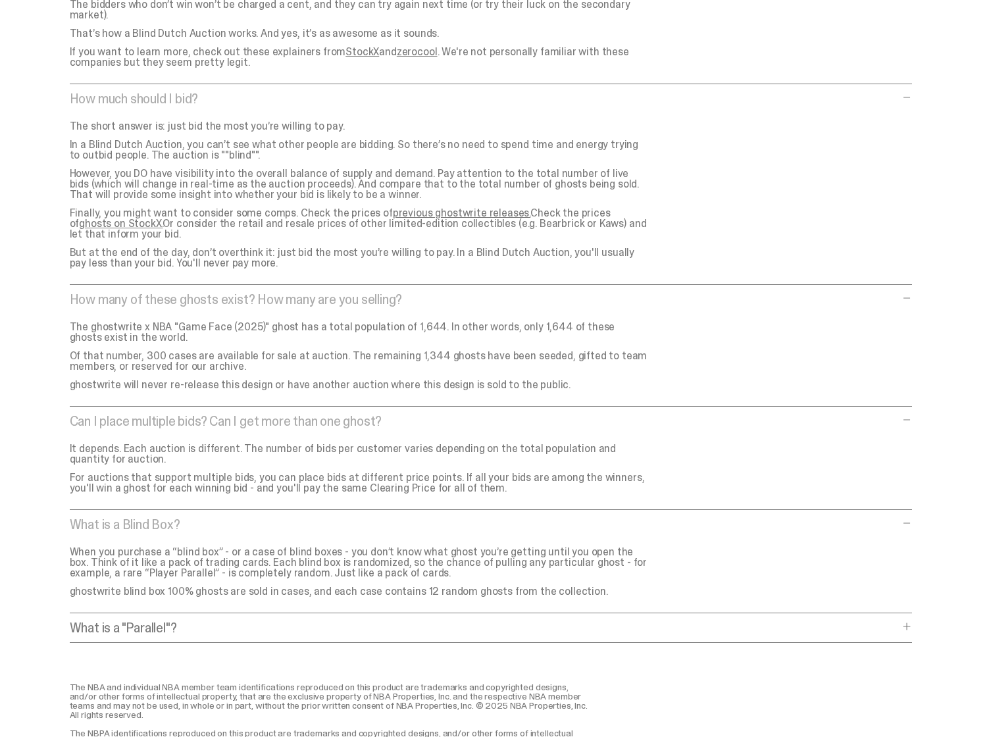
scroll to position [5583, 0]
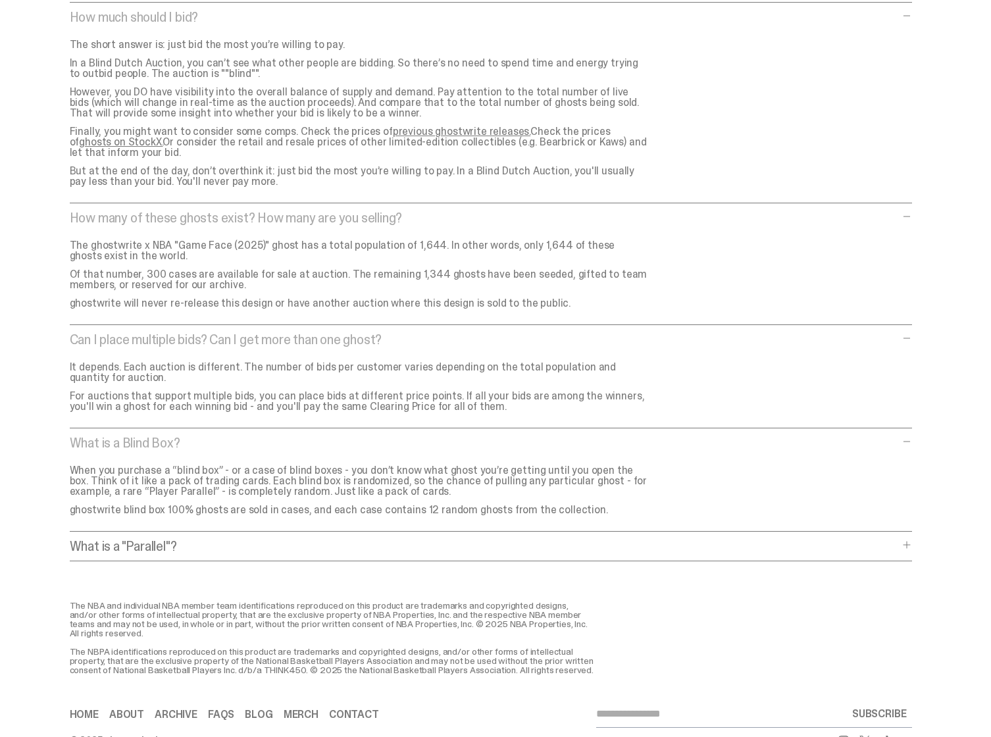
click at [224, 540] on p "What is a "Parallel"?" at bounding box center [484, 546] width 829 height 13
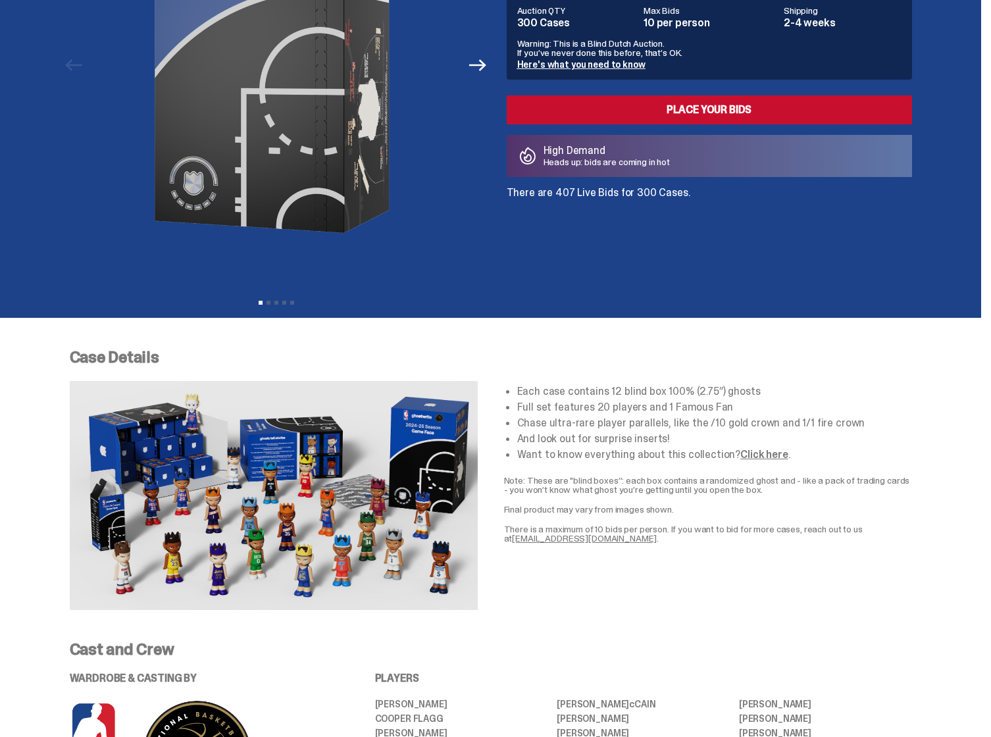
scroll to position [0, 0]
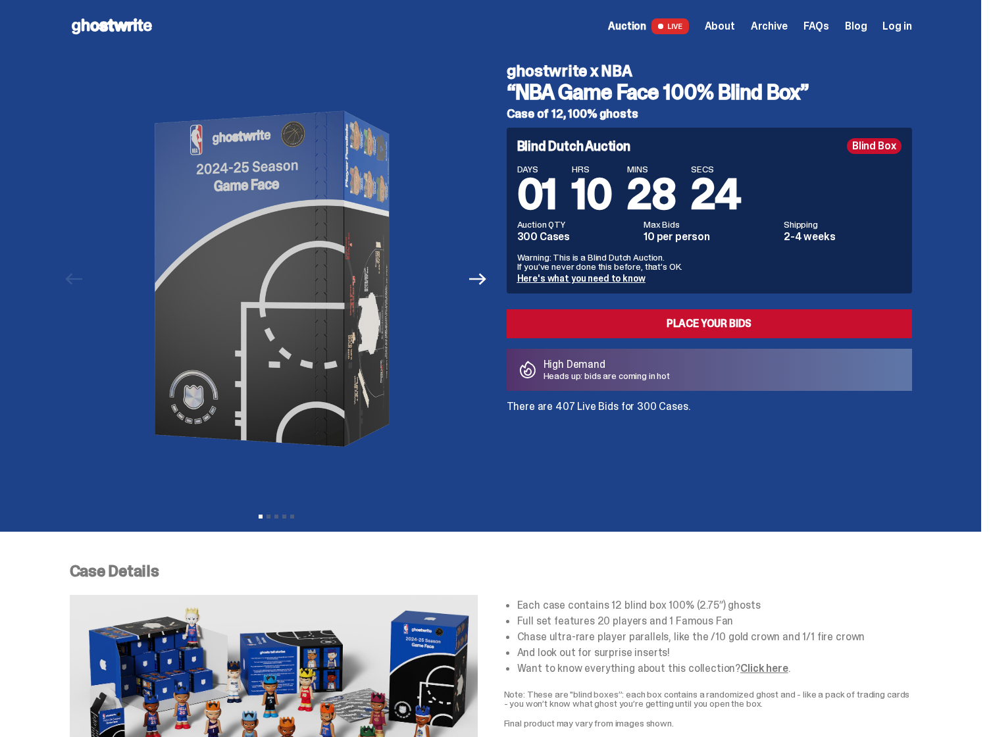
click at [828, 27] on span "FAQs" at bounding box center [817, 26] width 26 height 11
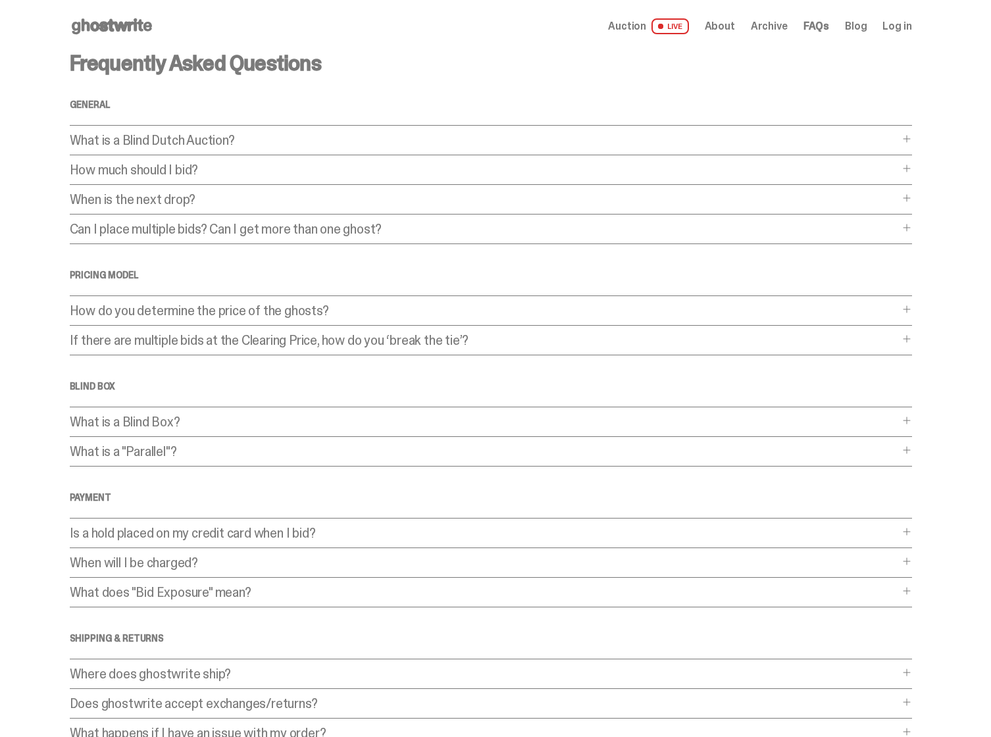
click at [214, 137] on p "What is a Blind Dutch Auction?" at bounding box center [484, 140] width 829 height 13
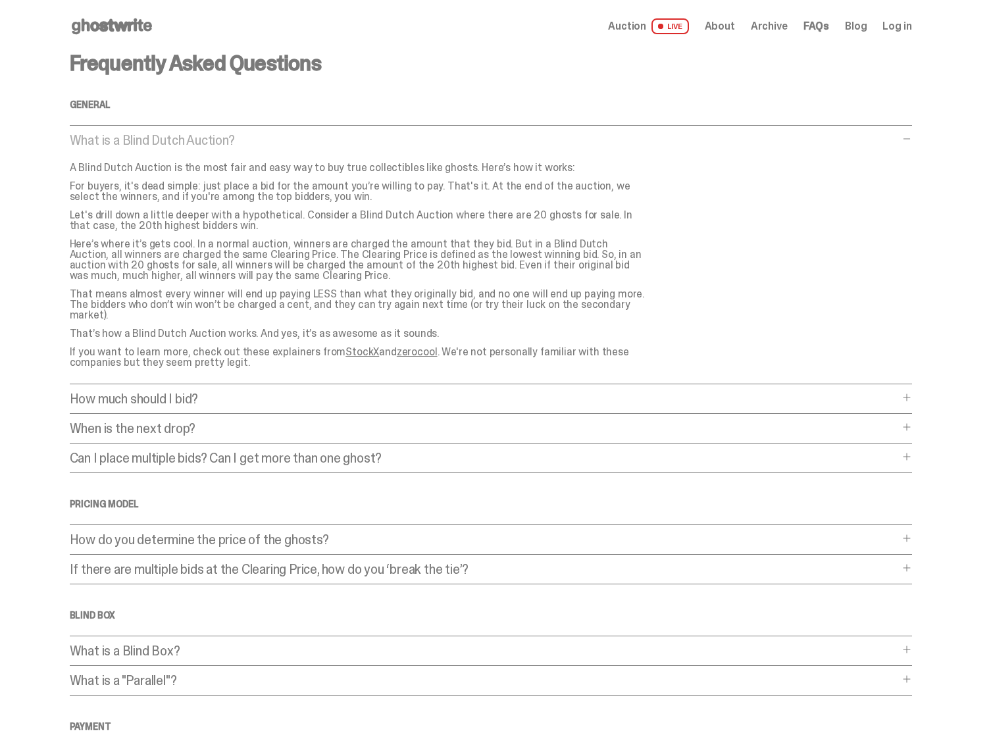
click at [180, 392] on p "How much should I bid?" at bounding box center [484, 398] width 829 height 13
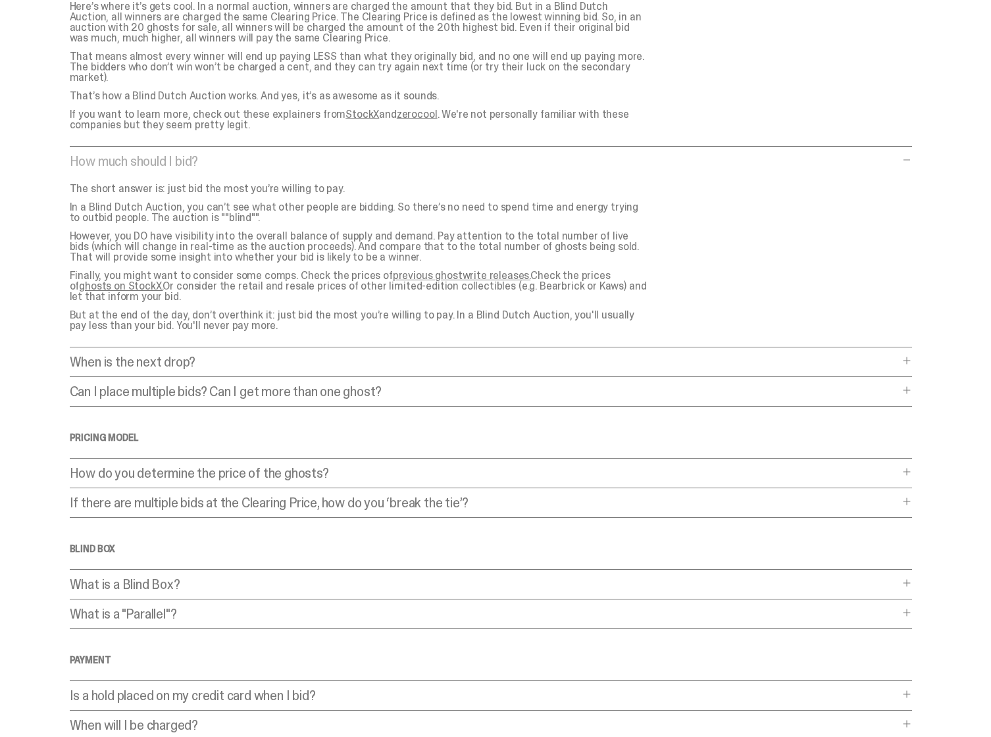
scroll to position [239, 0]
click at [189, 472] on div "How do you determine the price of the ghosts? How do you determine the price of…" at bounding box center [491, 476] width 842 height 22
click at [189, 465] on p "How do you determine the price of the ghosts?" at bounding box center [484, 471] width 829 height 13
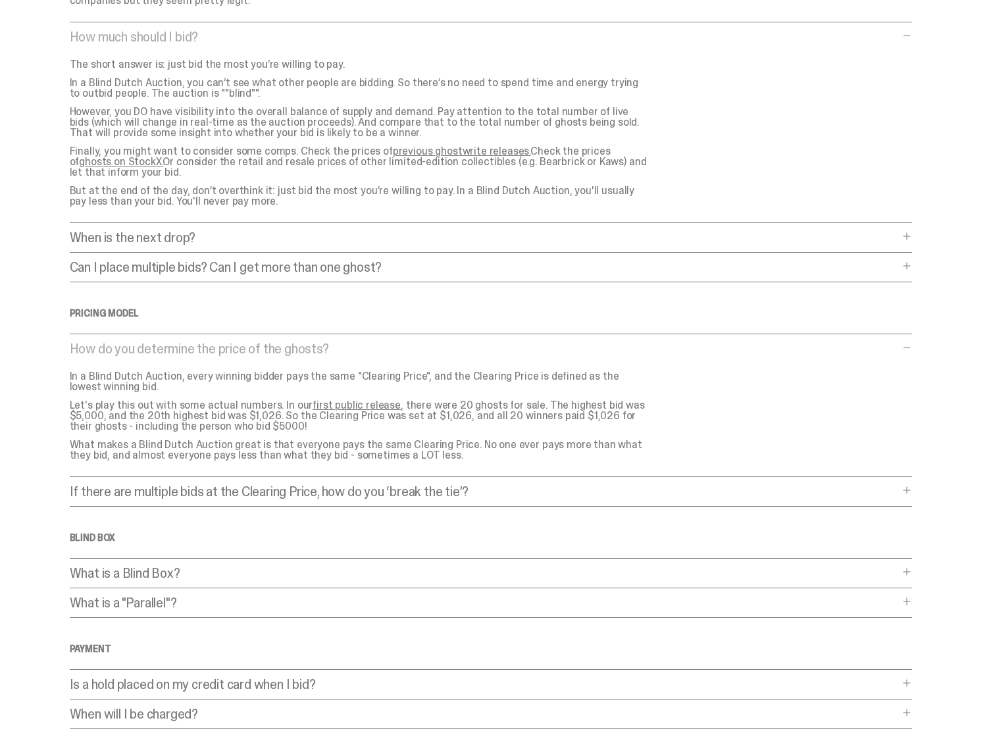
click at [190, 485] on p "If there are multiple bids at the Clearing Price, how do you ‘break the tie’?" at bounding box center [484, 491] width 829 height 13
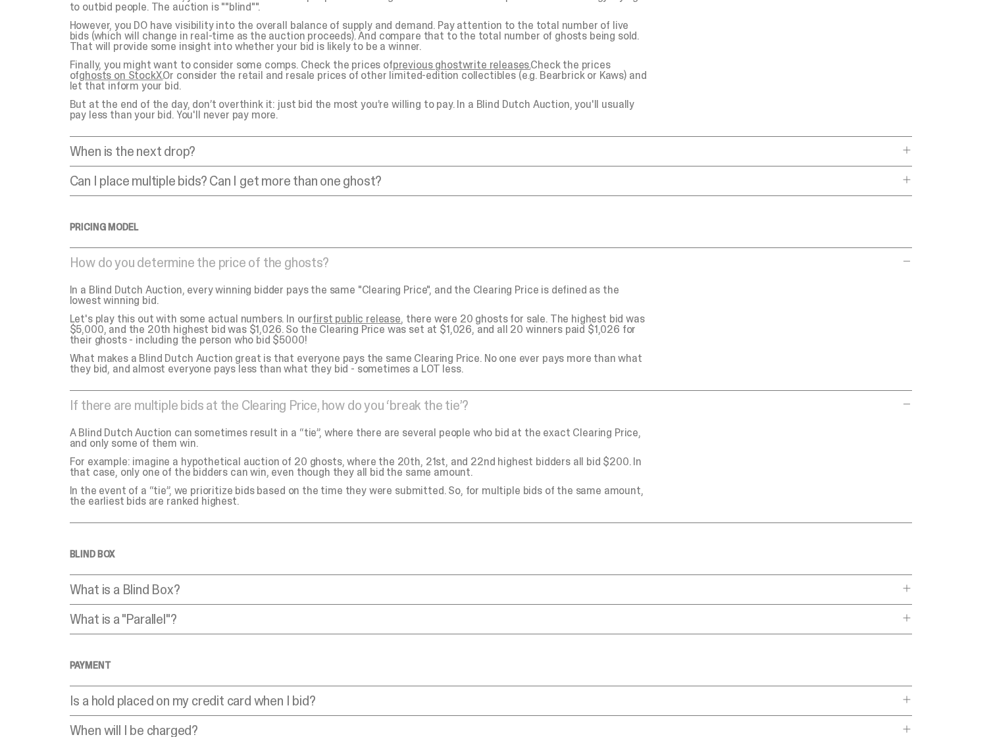
scroll to position [473, 0]
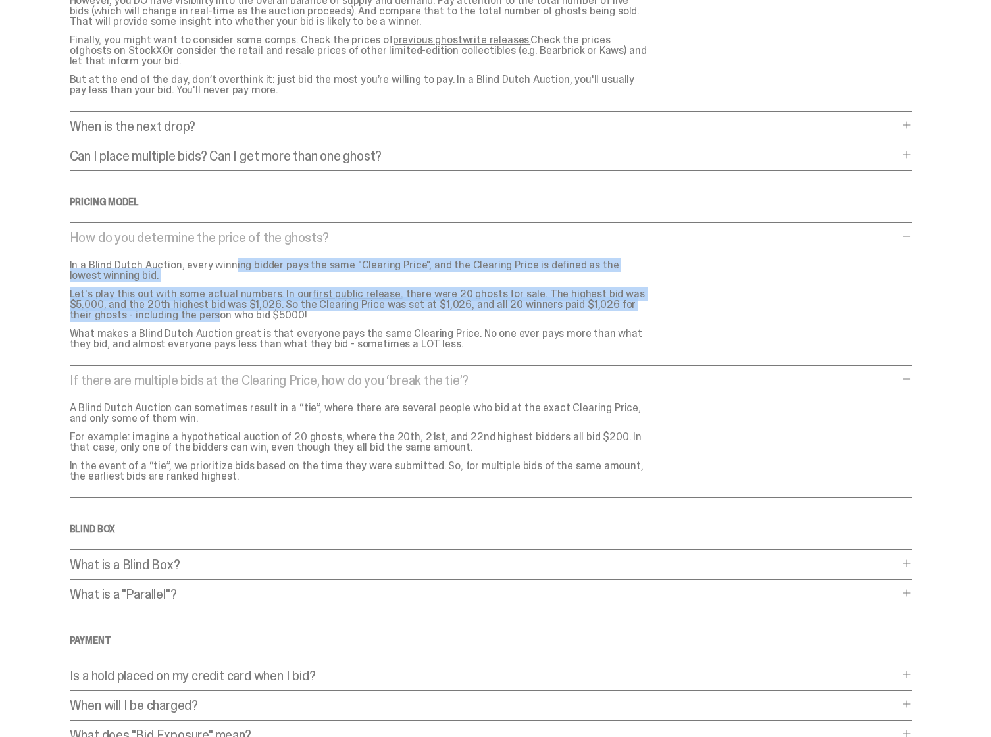
drag, startPoint x: 192, startPoint y: 259, endPoint x: 192, endPoint y: 305, distance: 46.1
click at [193, 305] on div "In a Blind Dutch Auction, every winning bidder pays the same "Clearing Price", …" at bounding box center [365, 305] width 590 height 90
click at [210, 299] on p "Let's play this out with some actual numbers. In our first public release , the…" at bounding box center [359, 305] width 579 height 32
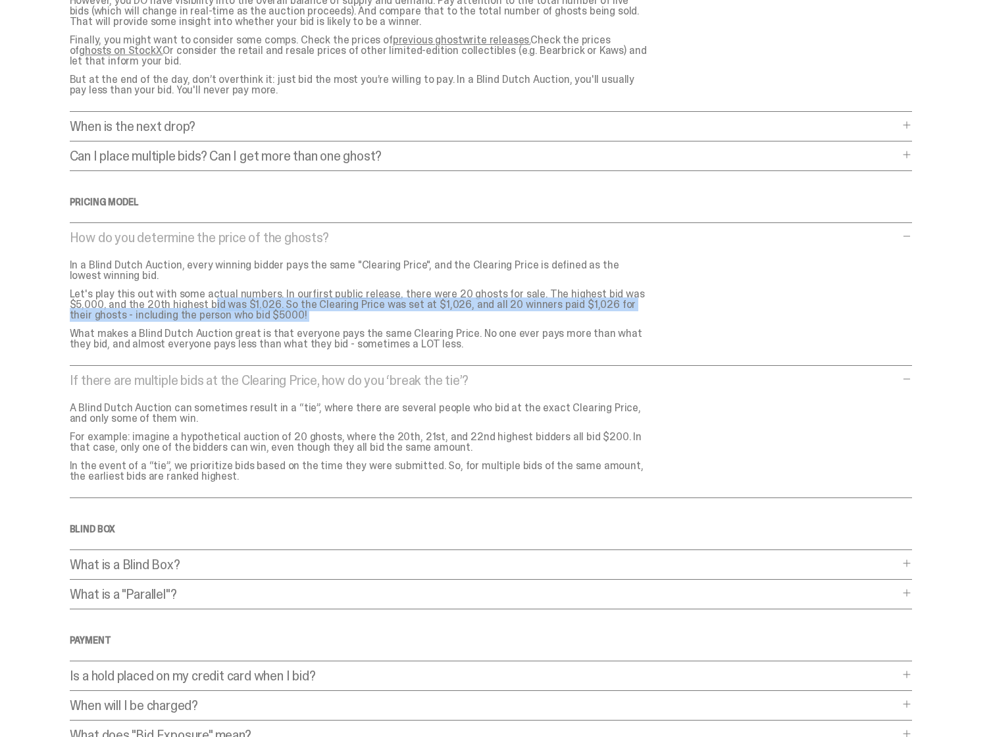
drag, startPoint x: 214, startPoint y: 300, endPoint x: 214, endPoint y: 313, distance: 12.5
click at [214, 313] on div "In a Blind Dutch Auction, every winning bidder pays the same "Clearing Price", …" at bounding box center [365, 305] width 590 height 90
click at [214, 330] on p "What makes a Blind Dutch Auction great is that everyone pays the same Clearing …" at bounding box center [359, 338] width 579 height 21
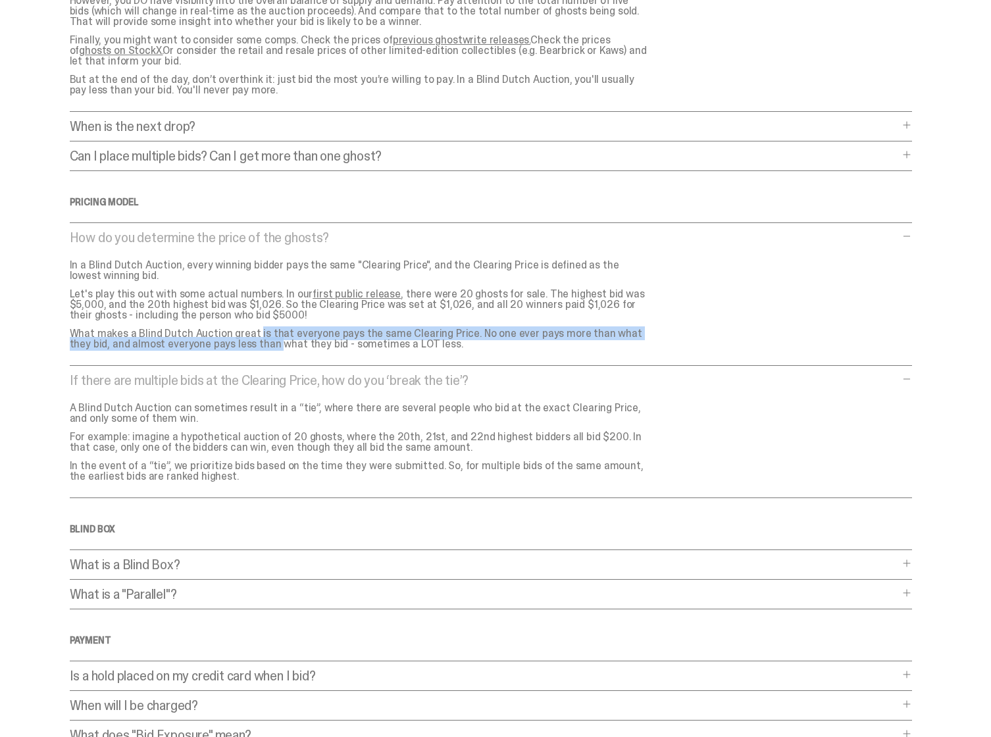
drag, startPoint x: 216, startPoint y: 320, endPoint x: 216, endPoint y: 339, distance: 18.4
click at [216, 339] on p "What makes a Blind Dutch Auction great is that everyone pays the same Clearing …" at bounding box center [359, 338] width 579 height 21
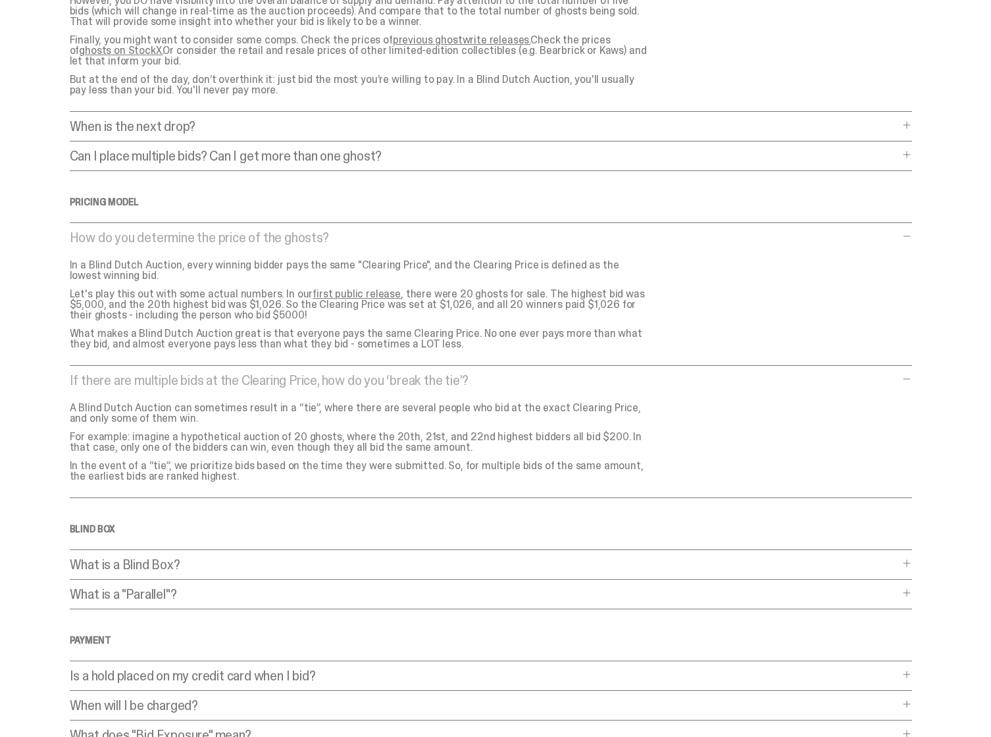
click at [217, 360] on div "Frequently Asked Questions General What is a Blind Dutch Auction? What is a Bli…" at bounding box center [491, 235] width 842 height 1312
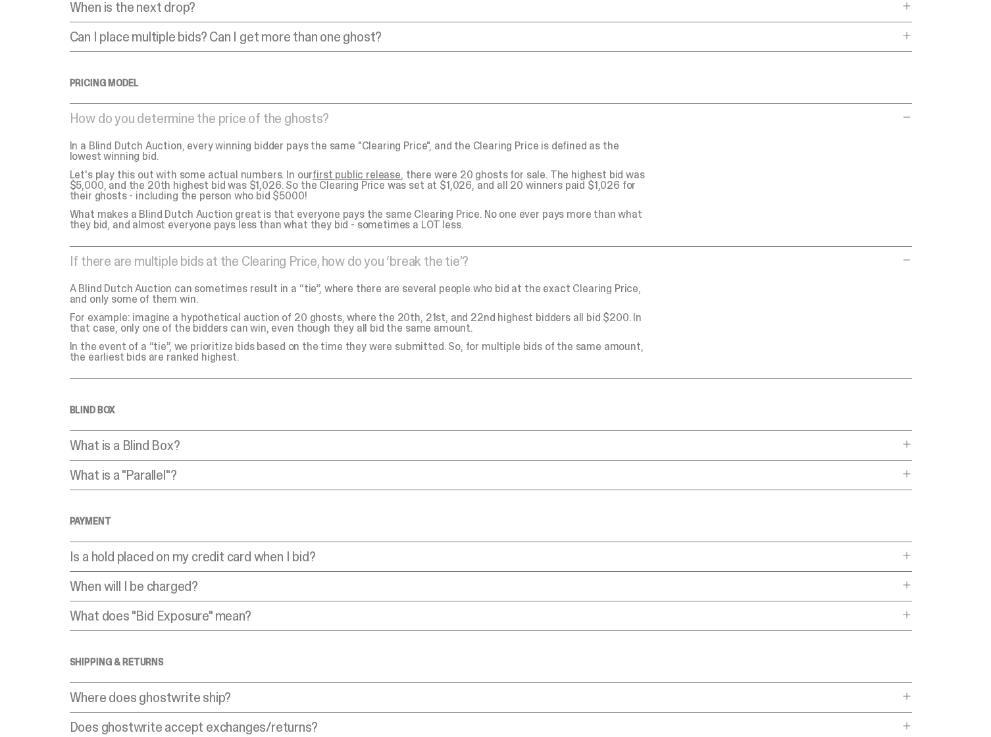
scroll to position [611, 0]
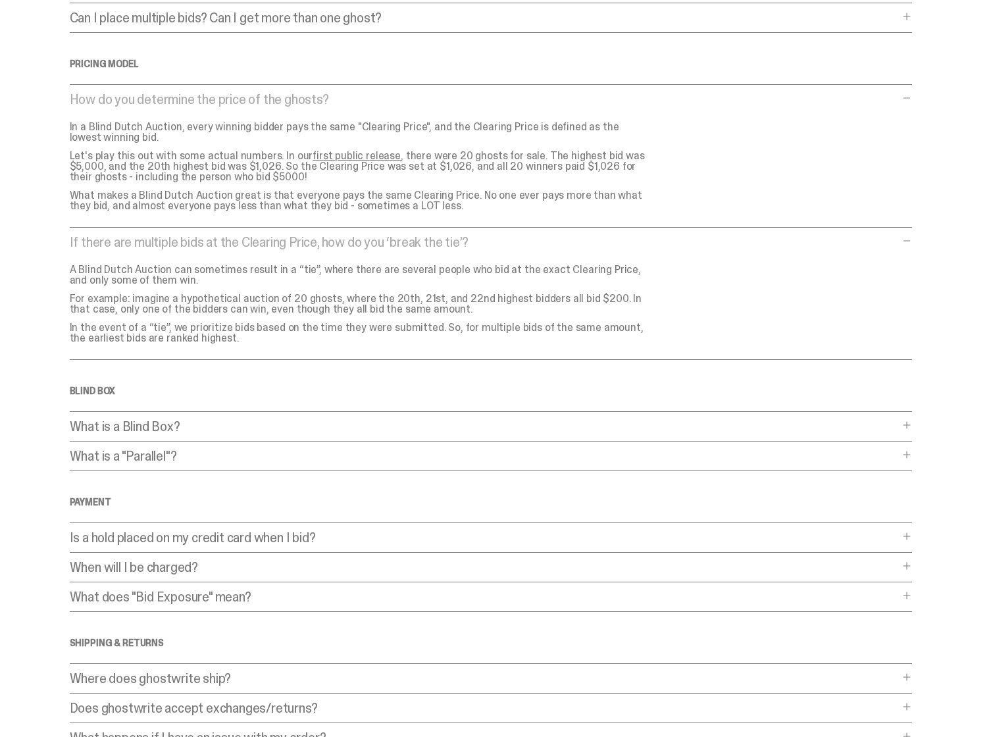
click at [205, 592] on p "What does "Bid Exposure" mean?" at bounding box center [484, 596] width 829 height 13
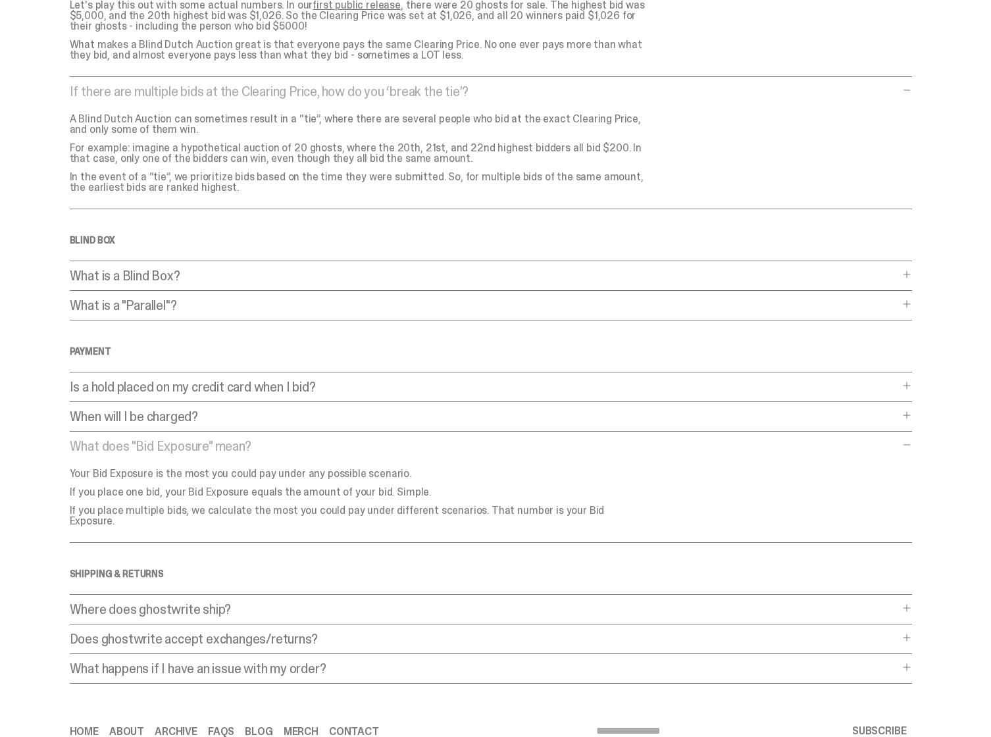
scroll to position [777, 0]
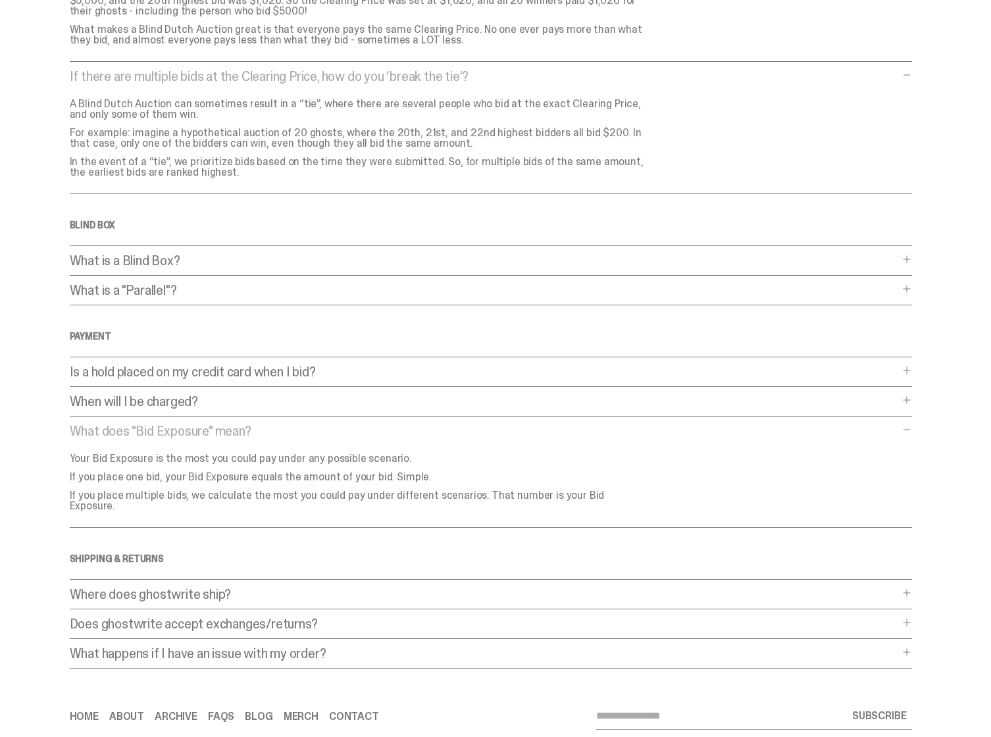
click at [191, 395] on p "When will I be charged?" at bounding box center [484, 401] width 829 height 13
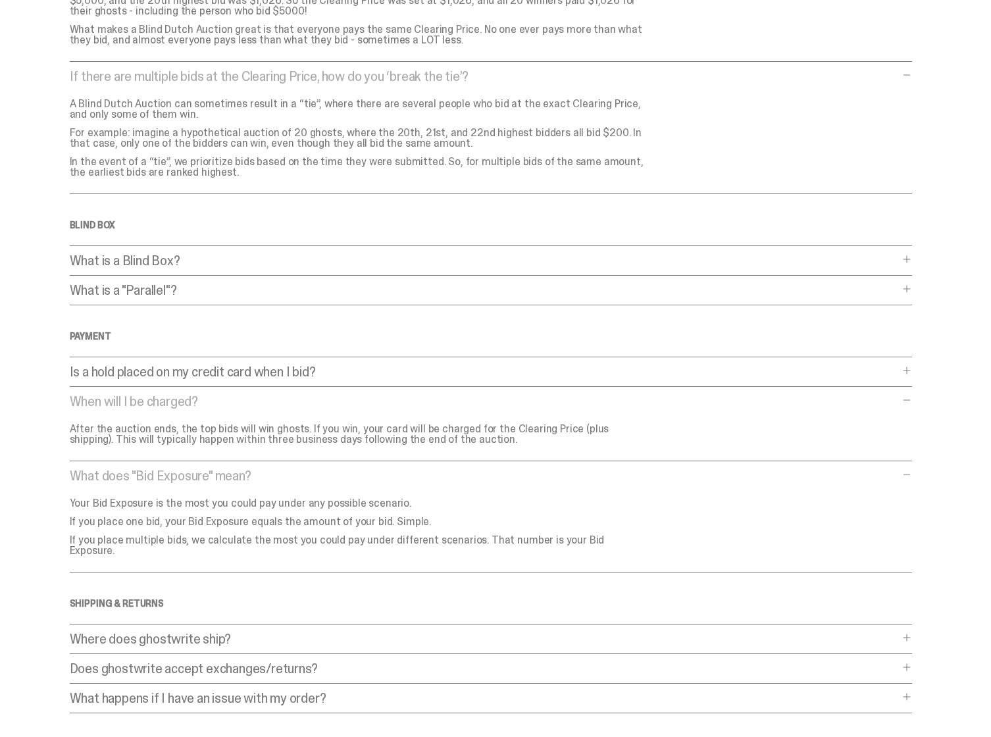
click at [196, 365] on p "Is a hold placed on my credit card when I bid?" at bounding box center [484, 371] width 829 height 13
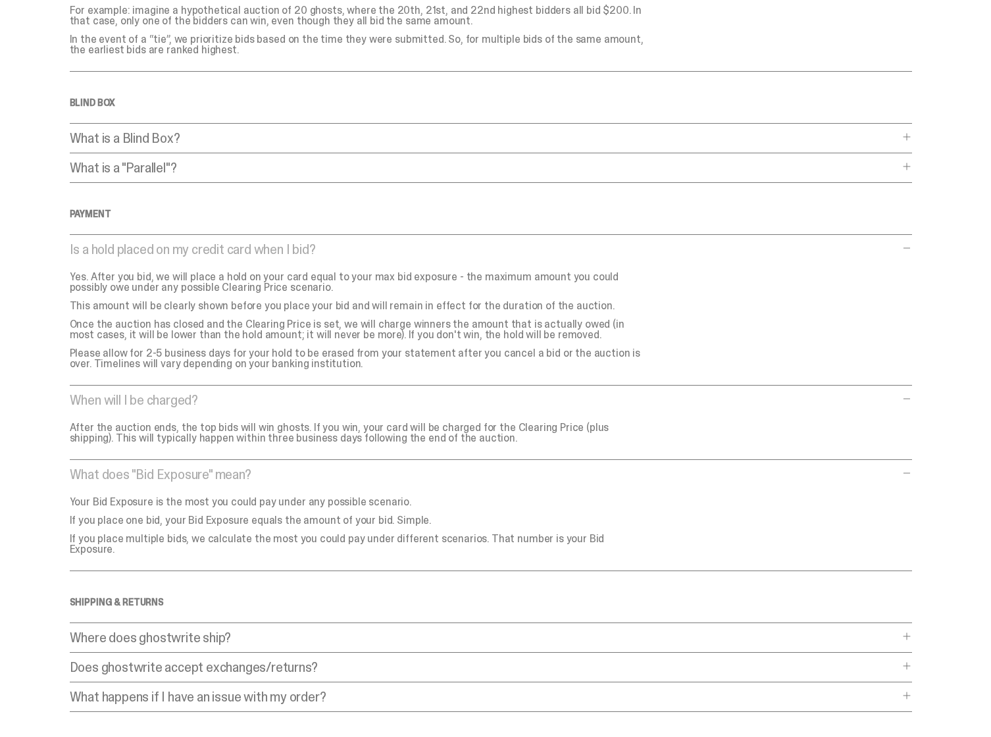
scroll to position [960, 0]
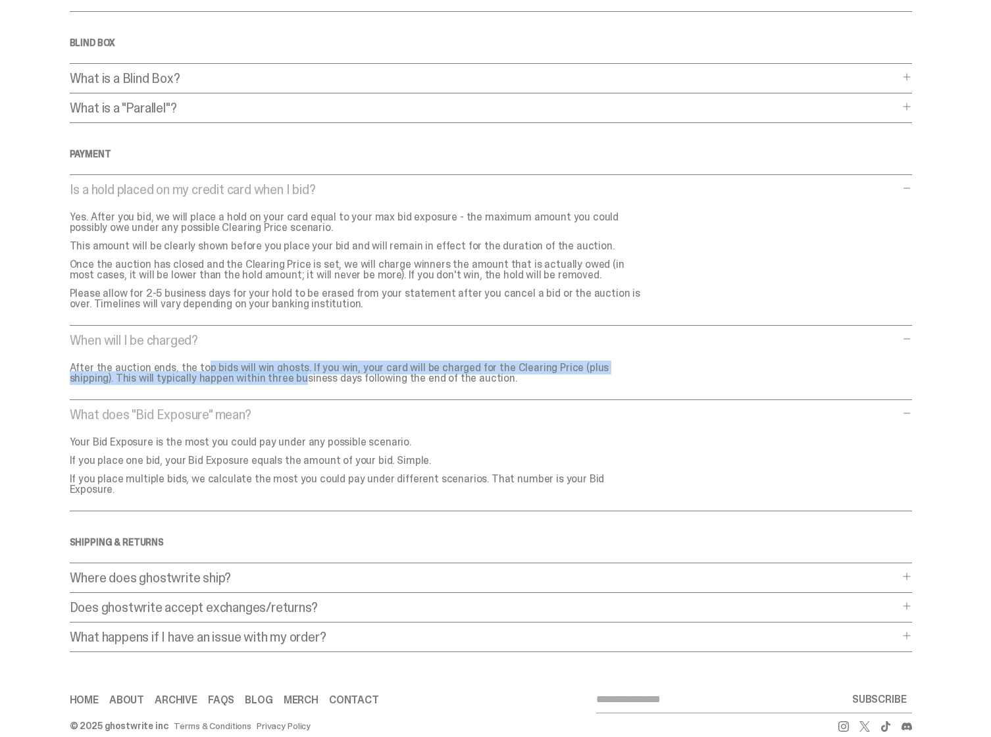
drag, startPoint x: 166, startPoint y: 357, endPoint x: 195, endPoint y: 374, distance: 33.1
click at [195, 374] on p "After the auction ends, the top bids will win ghosts. If you win, your card wil…" at bounding box center [359, 373] width 579 height 21
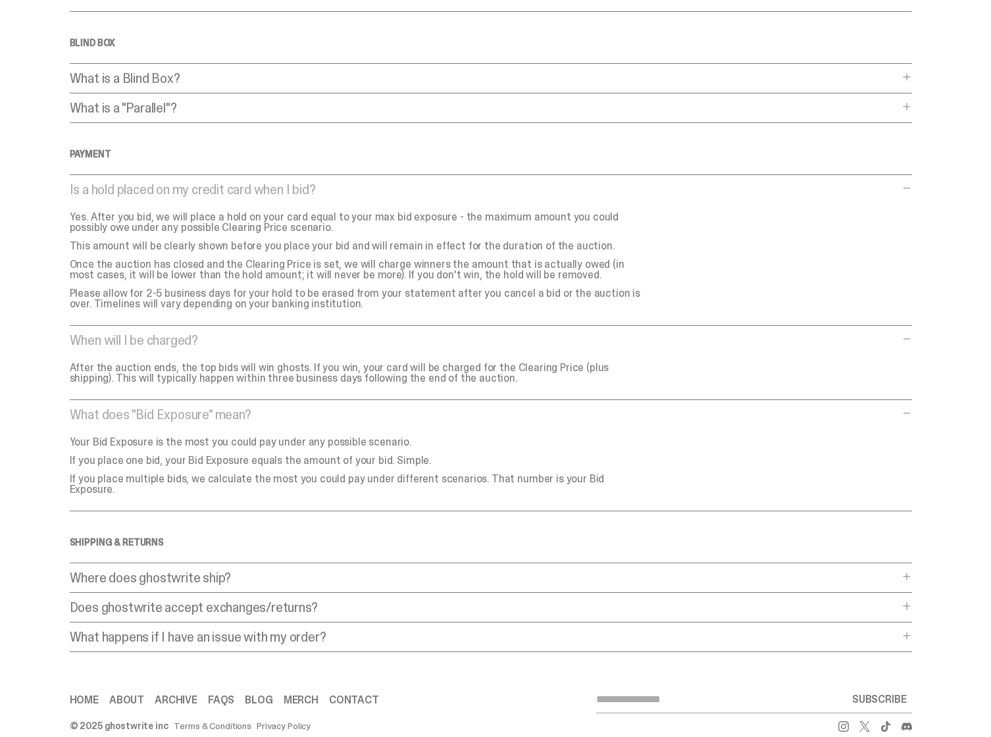
click at [260, 601] on p "Does ghostwrite accept exchanges/returns?" at bounding box center [484, 607] width 829 height 13
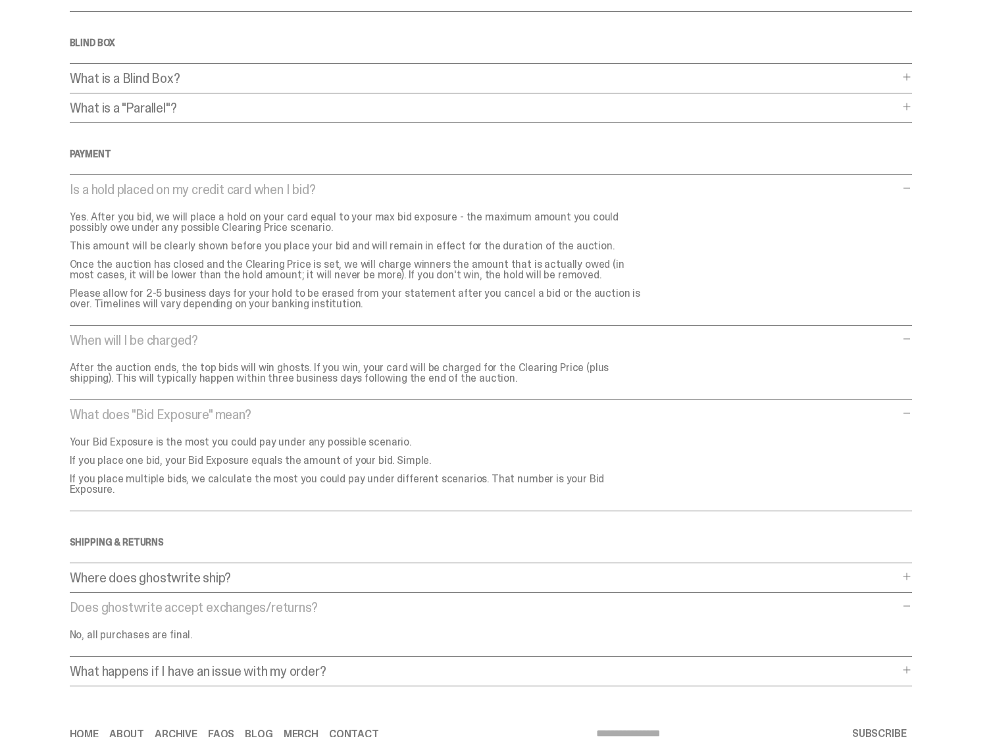
scroll to position [994, 0]
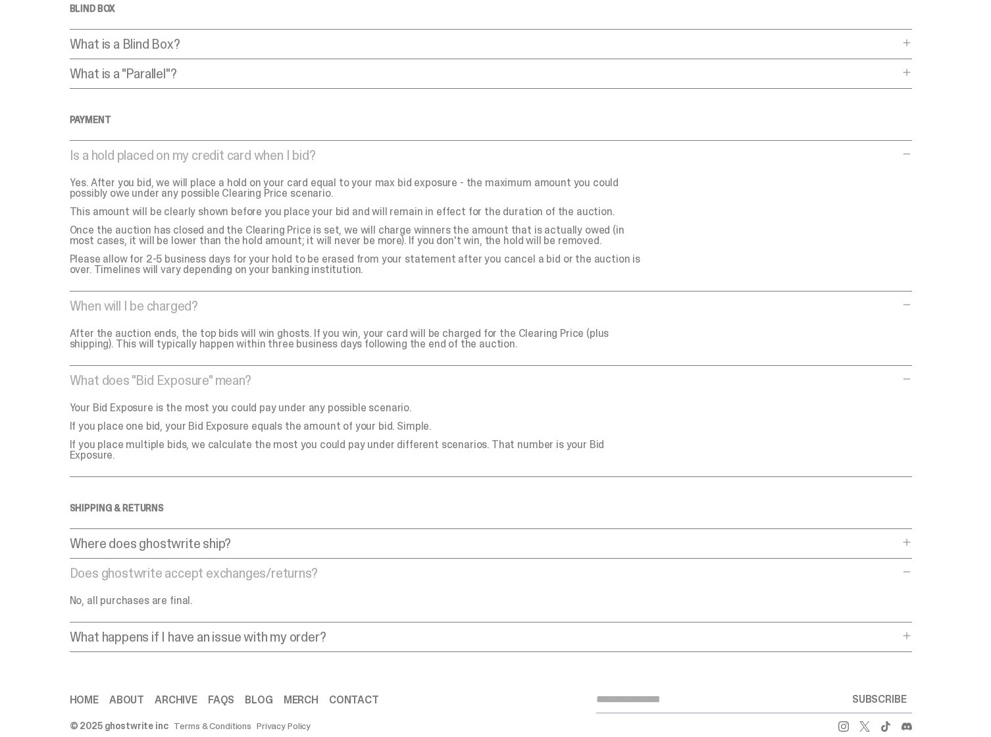
click at [257, 630] on p "What happens if I have an issue with my order?" at bounding box center [484, 636] width 829 height 13
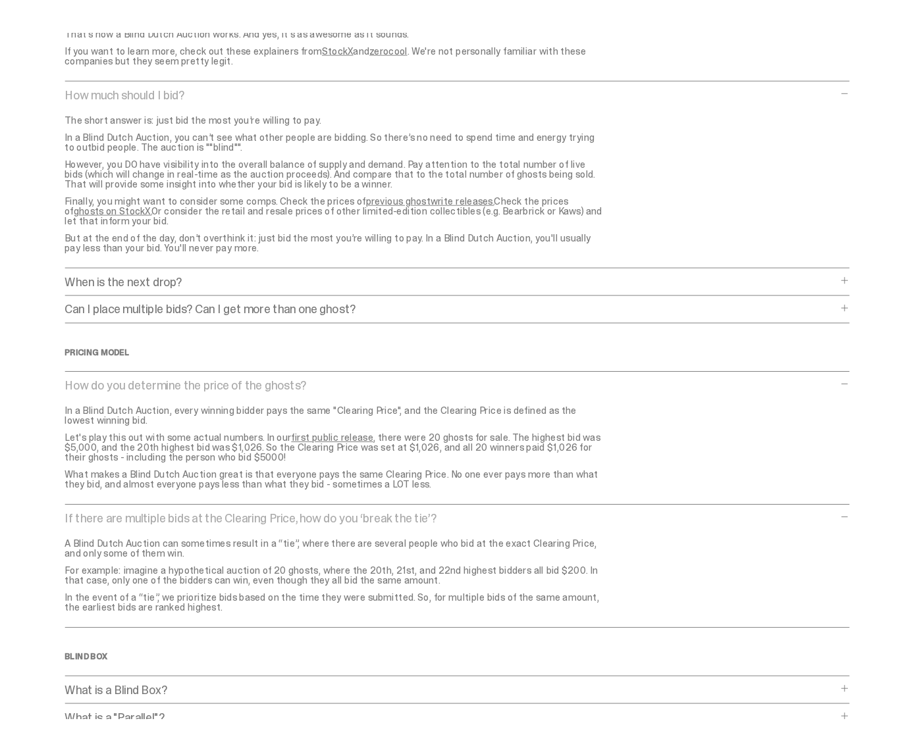
scroll to position [0, 0]
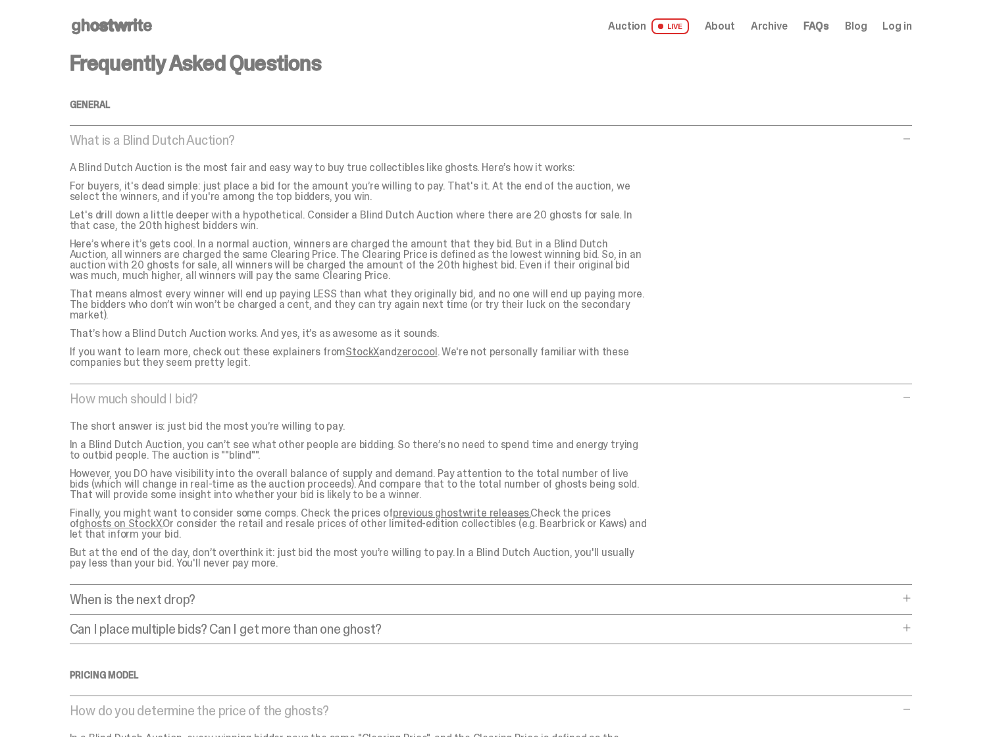
click at [115, 26] on use at bounding box center [112, 26] width 80 height 16
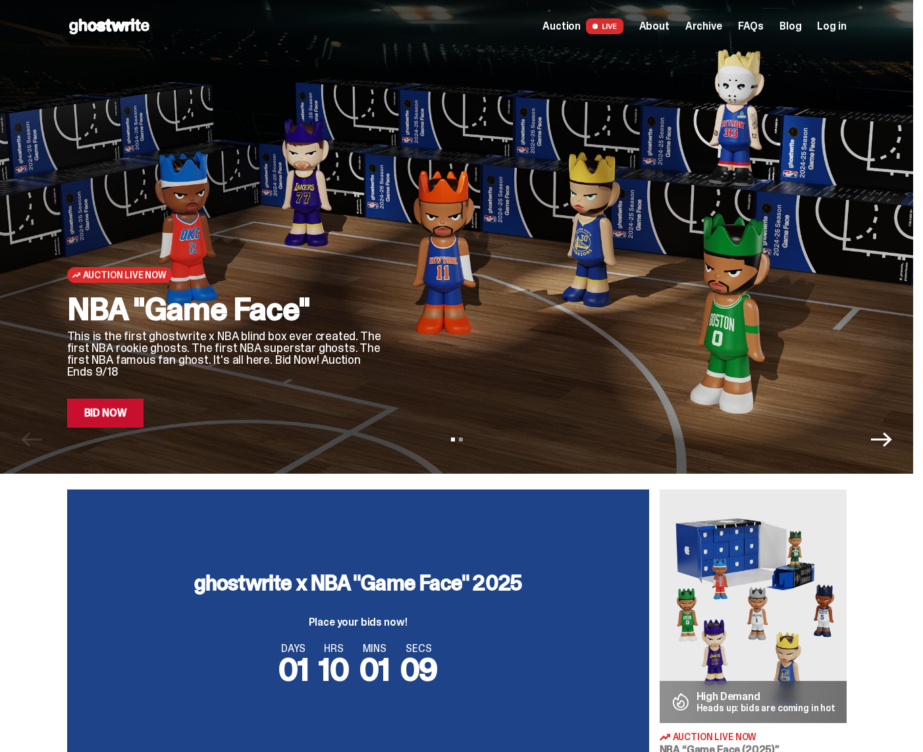
click at [107, 420] on link "Bid Now" at bounding box center [105, 413] width 77 height 29
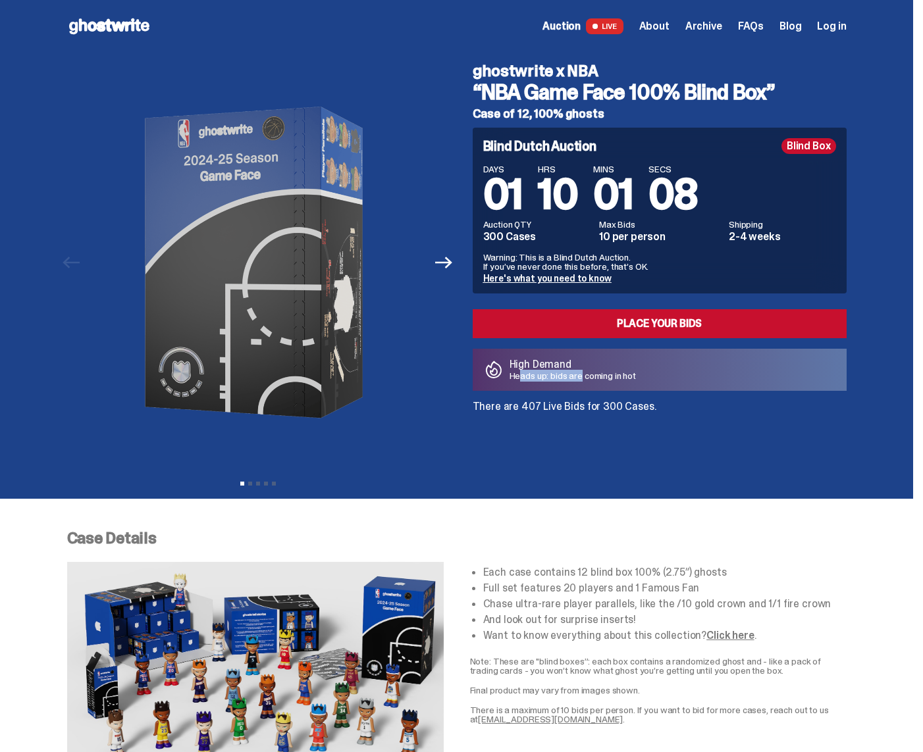
drag, startPoint x: 587, startPoint y: 378, endPoint x: 523, endPoint y: 378, distance: 64.5
click at [523, 378] on p "Heads up: bids are coming in hot" at bounding box center [572, 375] width 127 height 9
click at [534, 275] on link "Here's what you need to know" at bounding box center [547, 278] width 128 height 12
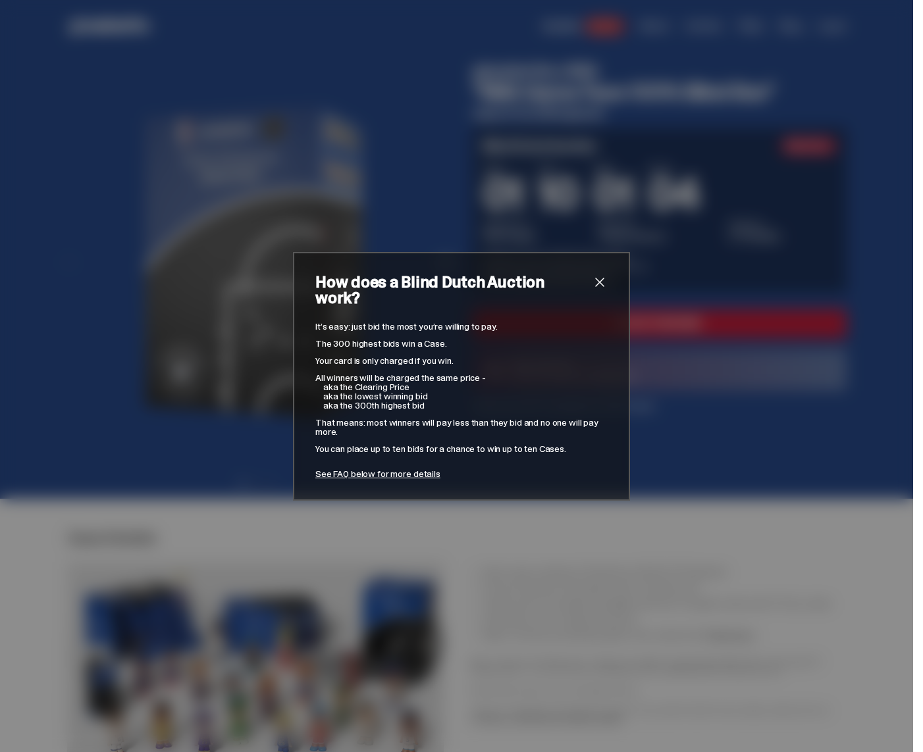
click at [513, 176] on div "How does a Blind Dutch Auction work? It’s easy: just bid the most you’re willin…" at bounding box center [461, 376] width 923 height 752
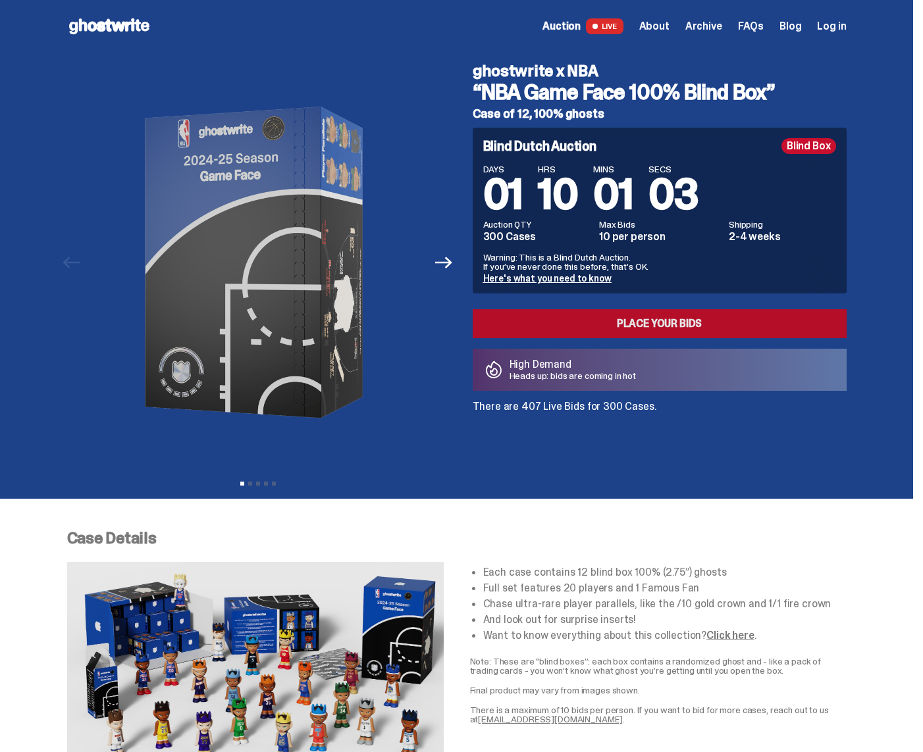
click at [619, 320] on link "Place your Bids" at bounding box center [660, 323] width 374 height 29
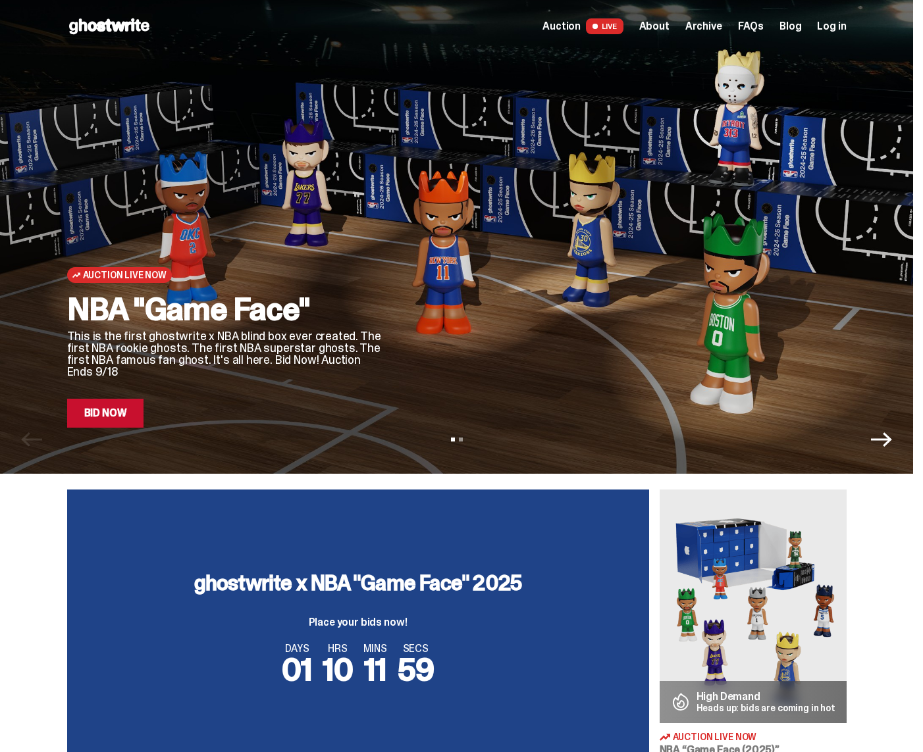
click at [892, 432] on icon "Next" at bounding box center [881, 439] width 21 height 21
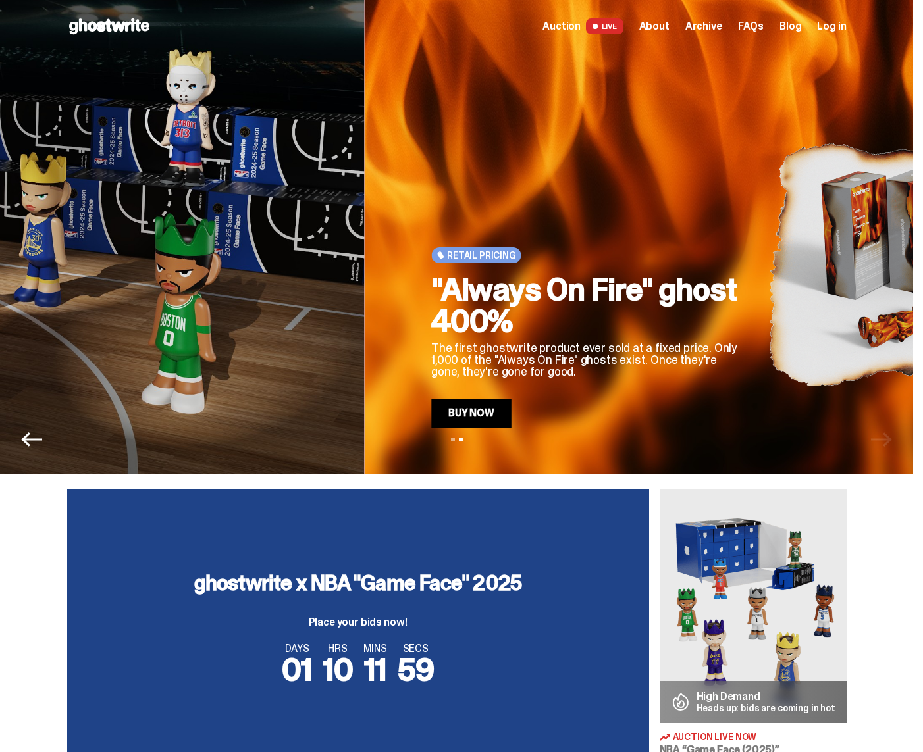
click at [894, 432] on div "View slide 1 View slide 2" at bounding box center [456, 439] width 913 height 21
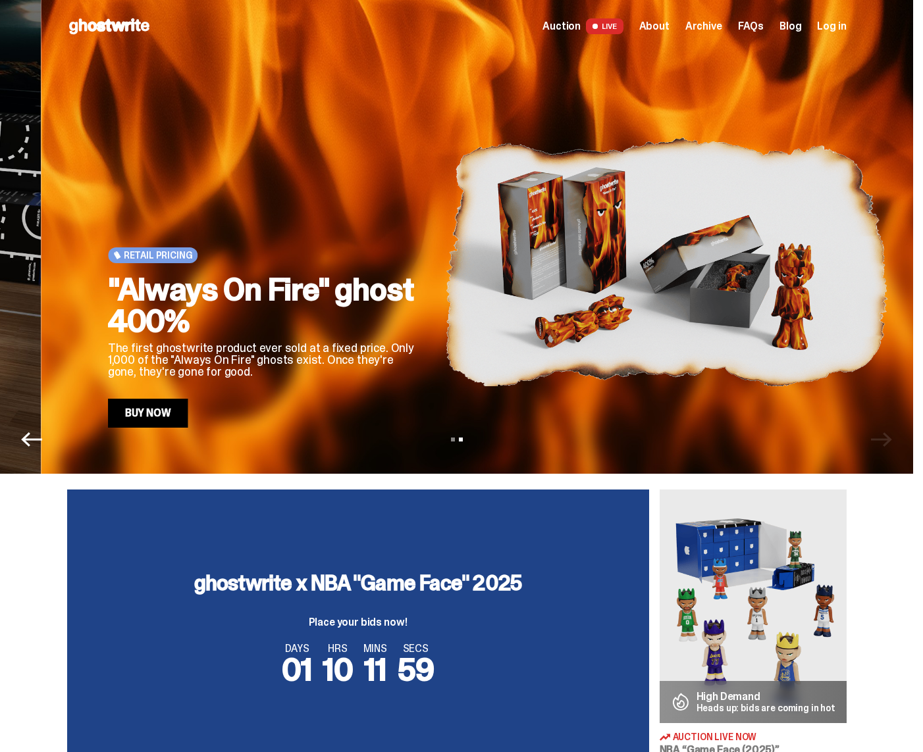
click at [894, 432] on div "View slide 1 View slide 2" at bounding box center [456, 439] width 913 height 21
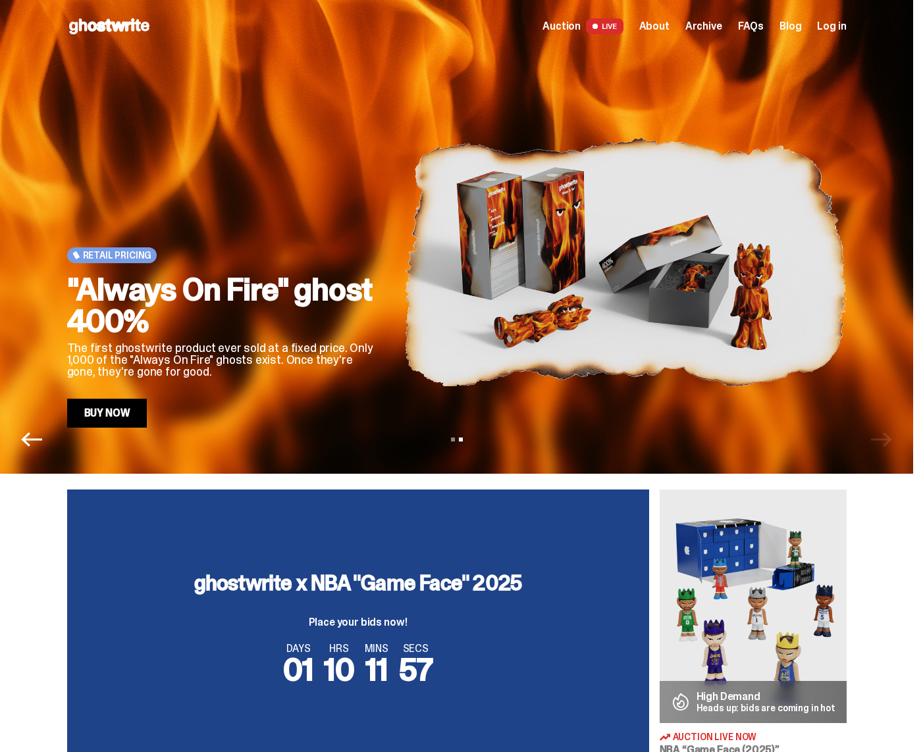
click at [38, 437] on icon "Previous" at bounding box center [31, 439] width 21 height 21
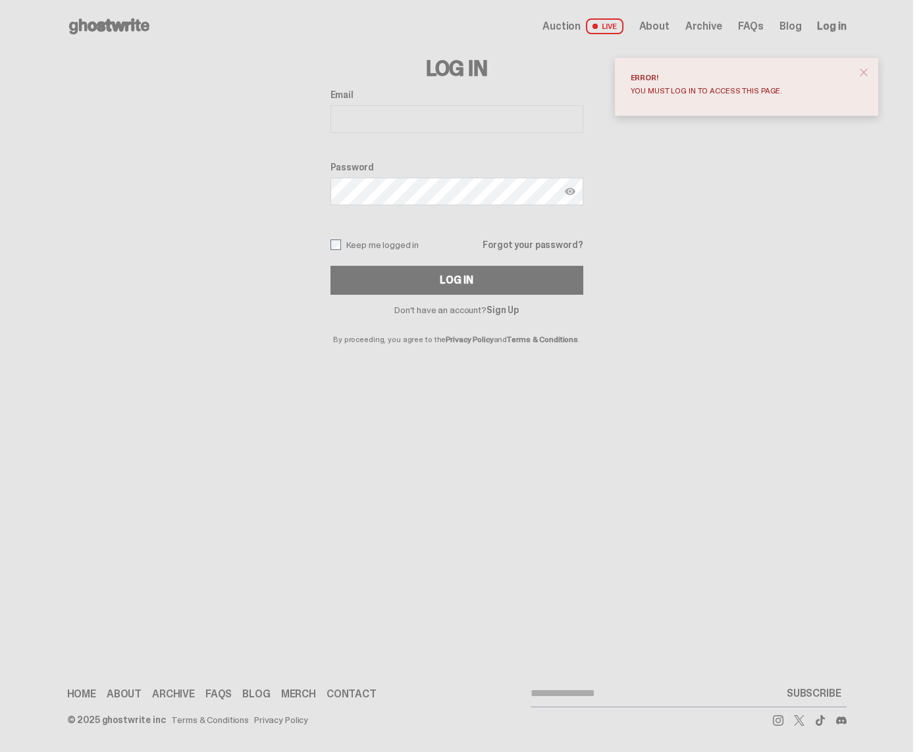
click at [409, 127] on input "Email" at bounding box center [456, 119] width 253 height 28
type input "**********"
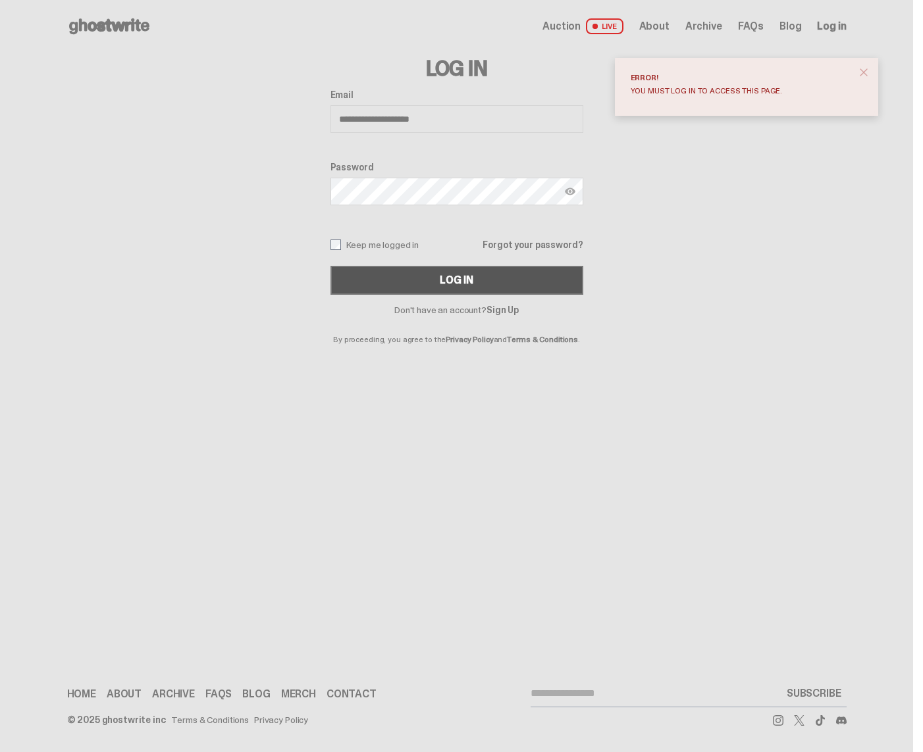
click at [485, 274] on button "Log In" at bounding box center [456, 280] width 253 height 29
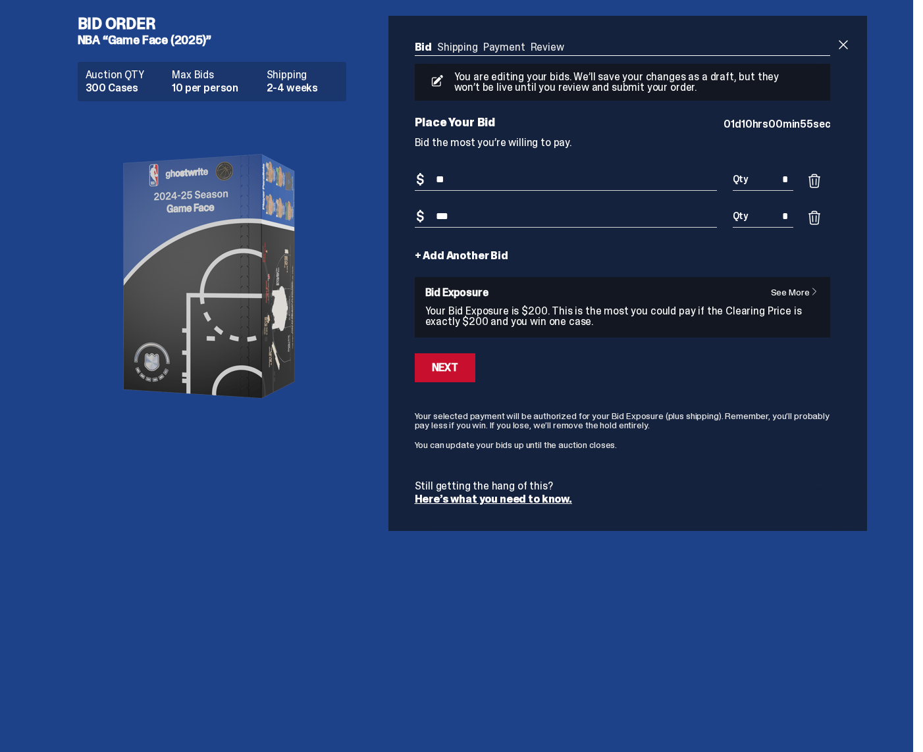
click at [820, 220] on span at bounding box center [814, 218] width 16 height 16
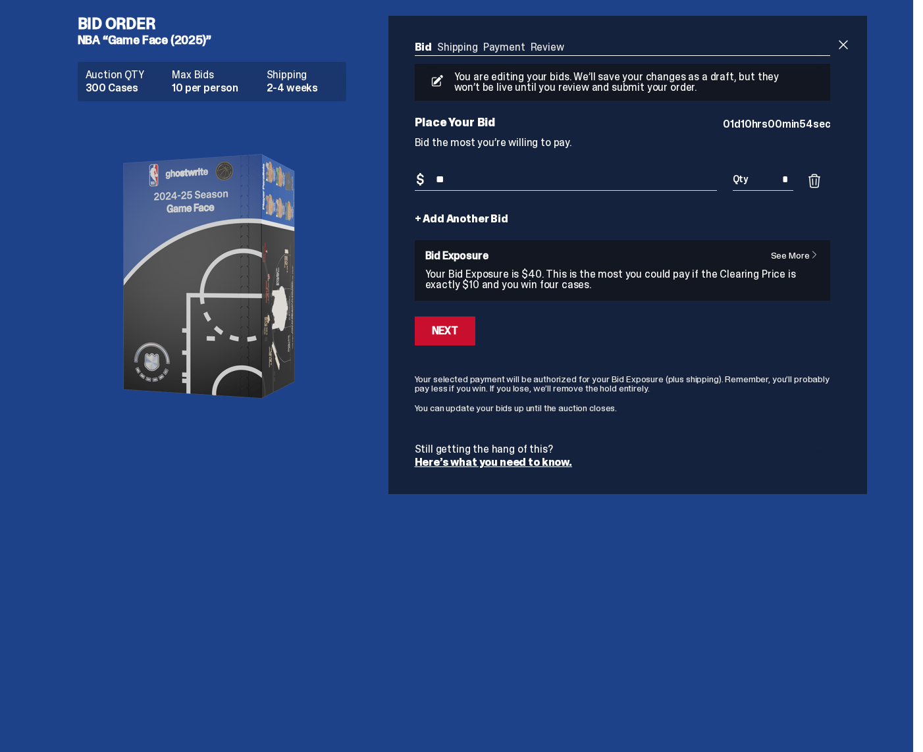
click at [819, 185] on span at bounding box center [814, 181] width 16 height 16
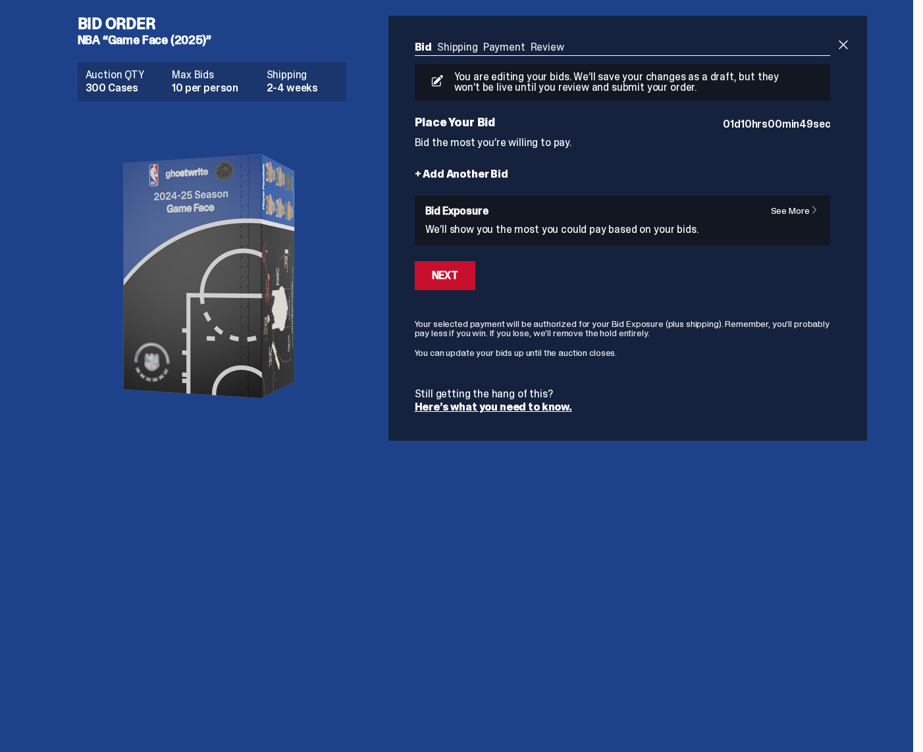
click at [488, 220] on div "See More Bid Exposure We’ll show you the most you could pay based on your bids." at bounding box center [622, 220] width 395 height 29
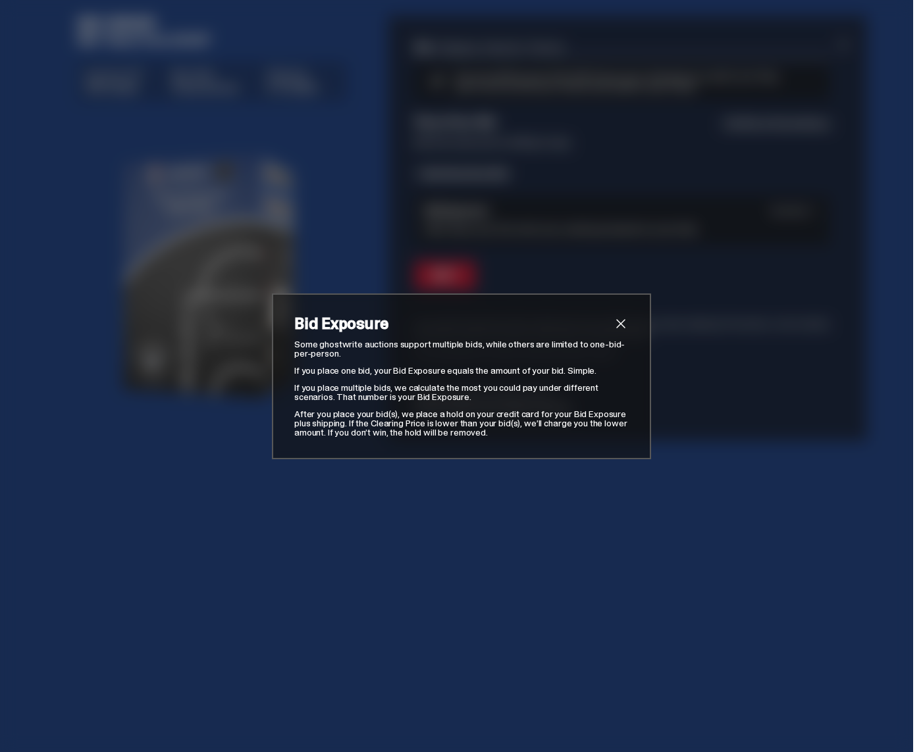
click at [523, 217] on div "Bid Exposure Some ghostwrite auctions support multiple bids, while others are l…" at bounding box center [461, 376] width 923 height 752
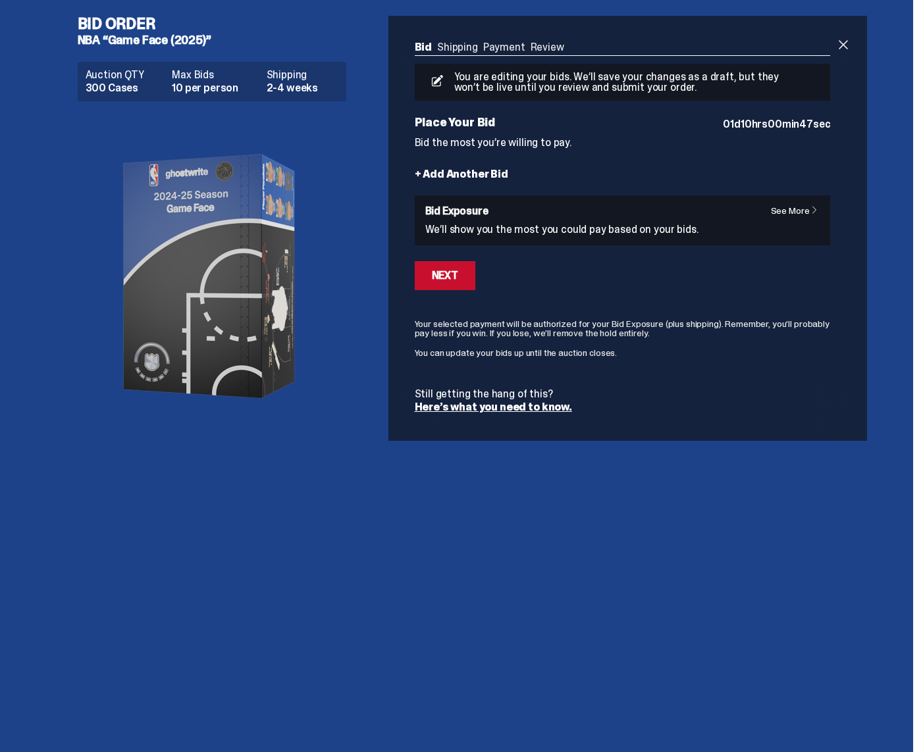
click at [494, 178] on link "+ Add Another Bid" at bounding box center [461, 174] width 93 height 11
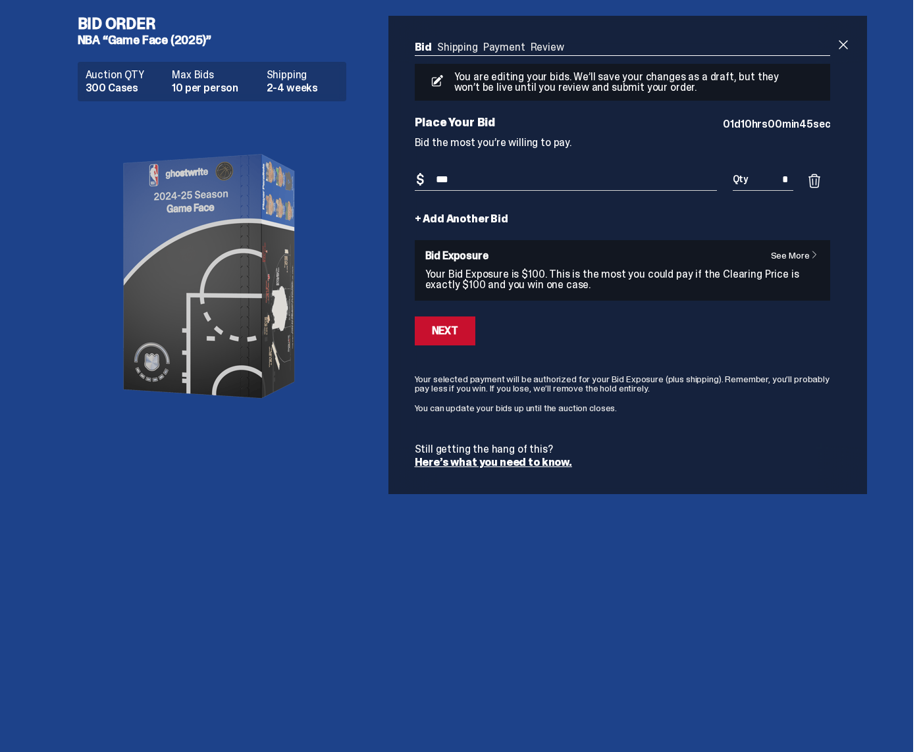
click at [569, 315] on form "Bid Amount $ *** Bid Quantity Qty * + Add Another Bid See More Bid Exposure You…" at bounding box center [623, 318] width 416 height 299
click at [899, 517] on div "Bid Order NBA “Game Face (2025)” Auction QTY 300 Cases Max Bids 10 per person S…" at bounding box center [456, 376] width 913 height 752
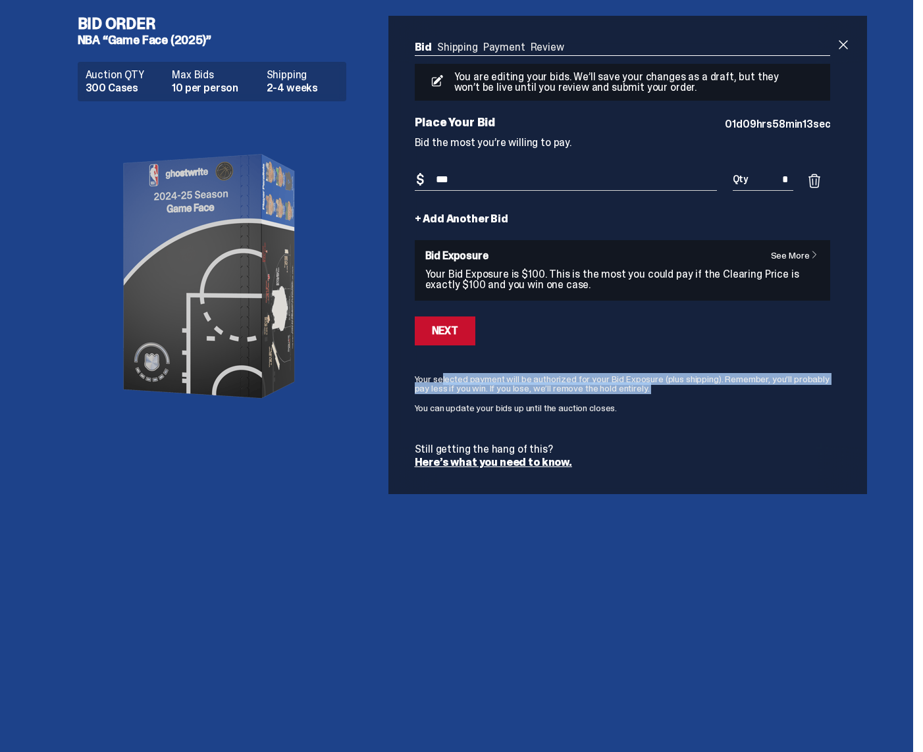
drag, startPoint x: 663, startPoint y: 394, endPoint x: 414, endPoint y: 375, distance: 250.1
click at [414, 375] on div "Bid Shipping Payment Review Auction QTY 300 Cases Max Bids 10 per person Shippi…" at bounding box center [622, 255] width 469 height 478
copy form "Your selected payment will be authorized for your Bid Exposure (plus shipping).…"
drag, startPoint x: 573, startPoint y: 288, endPoint x: 424, endPoint y: 272, distance: 150.3
click at [424, 272] on div "See More Bid Exposure Your Bid Exposure is $100. This is the most you could pay…" at bounding box center [623, 270] width 416 height 61
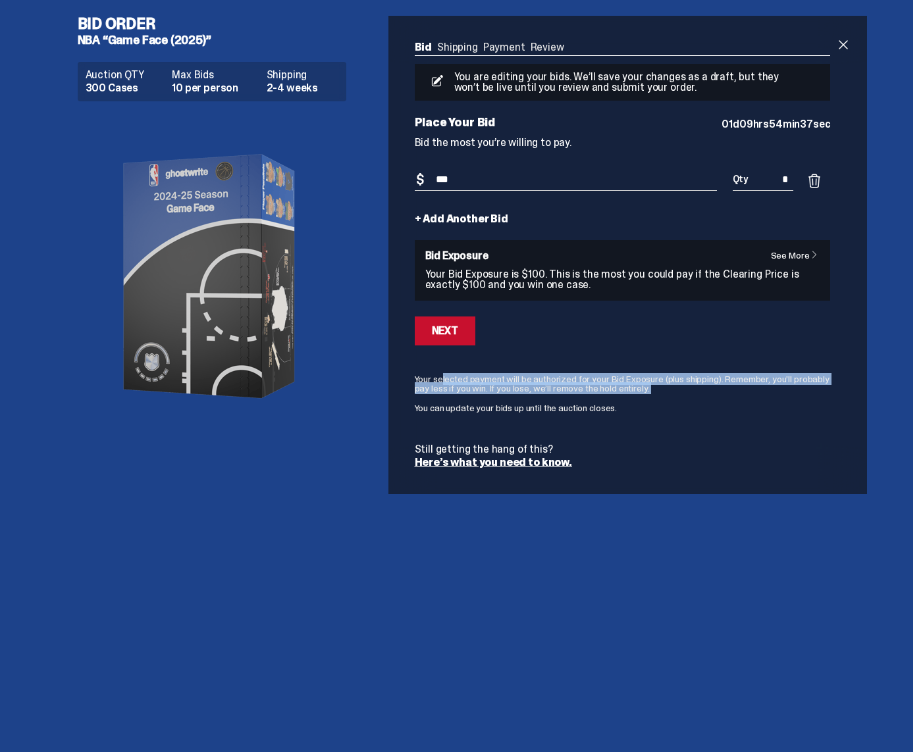
copy p "Your Bid Exposure is $100. This is the most you could pay if the Clearing Price…"
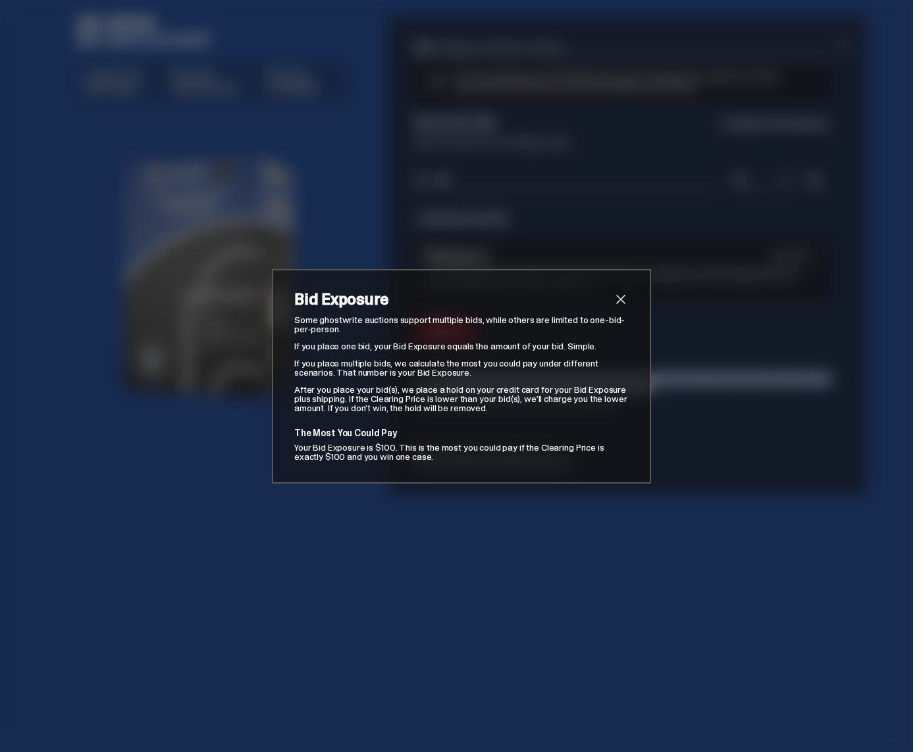
click at [625, 299] on span "close" at bounding box center [621, 300] width 16 height 16
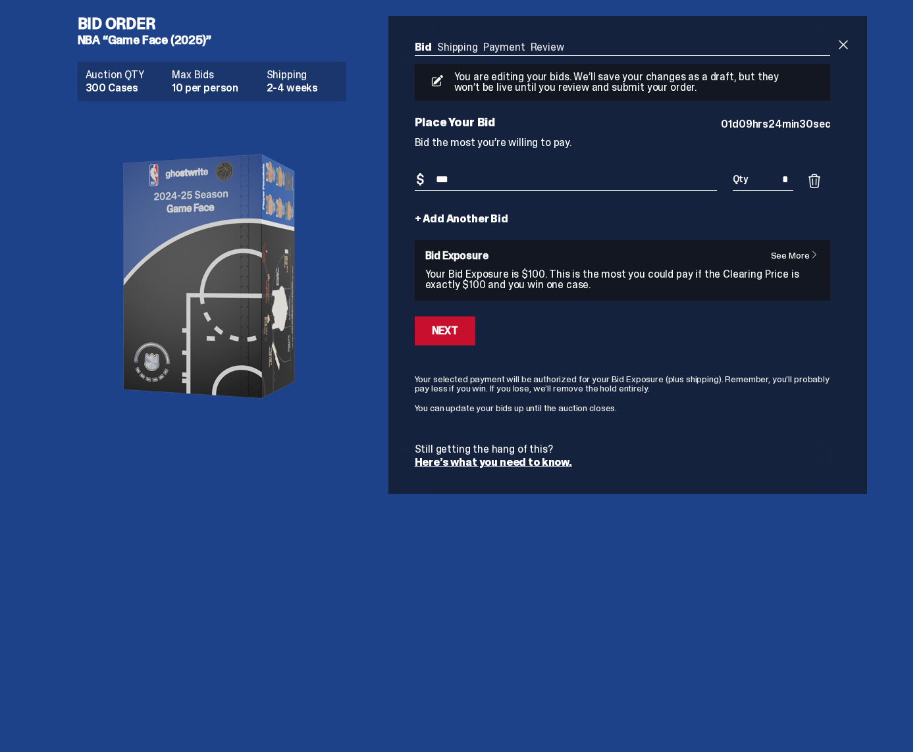
type input "***"
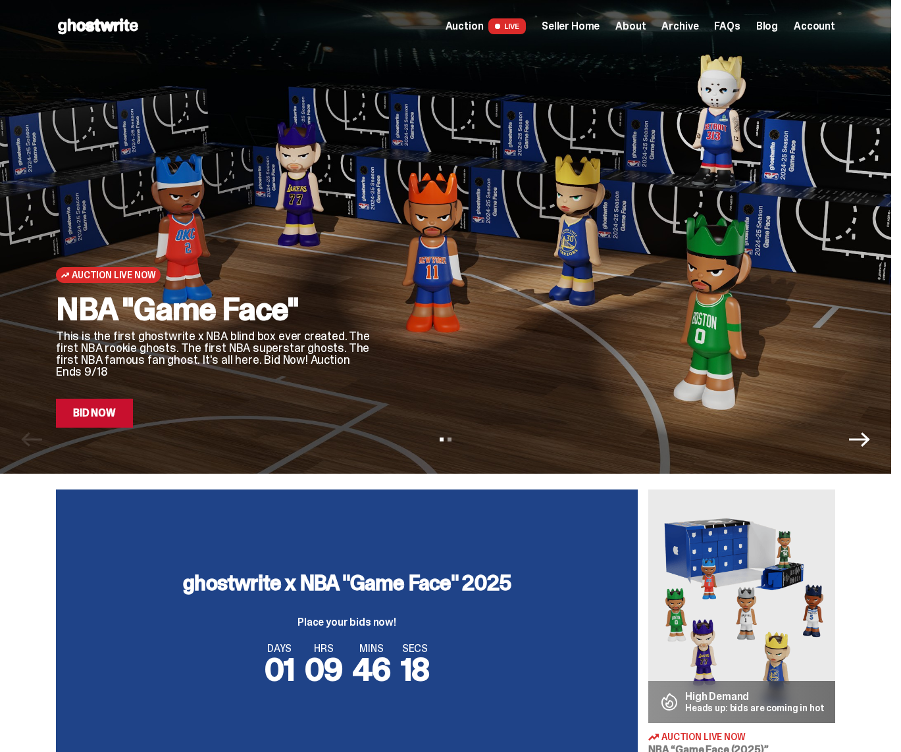
click at [585, 28] on span "Seller Home" at bounding box center [571, 26] width 58 height 11
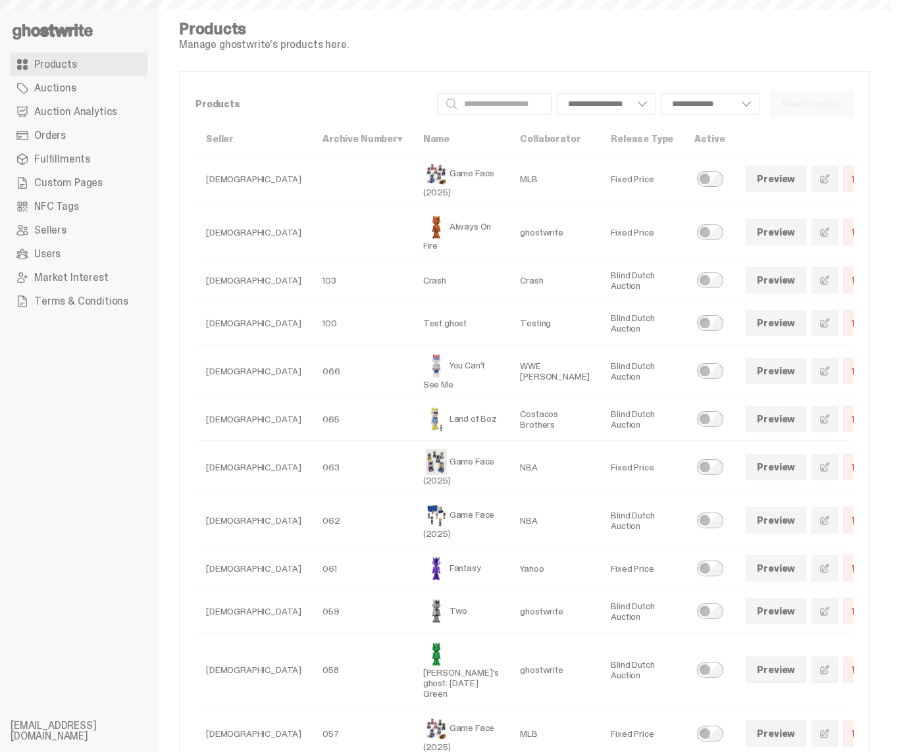
select select
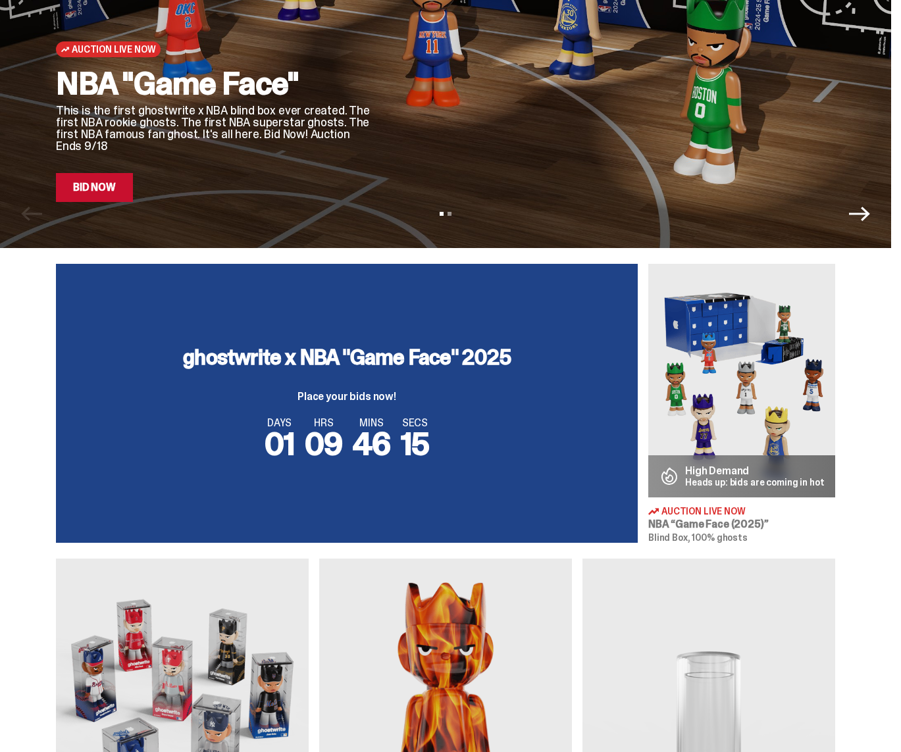
scroll to position [267, 0]
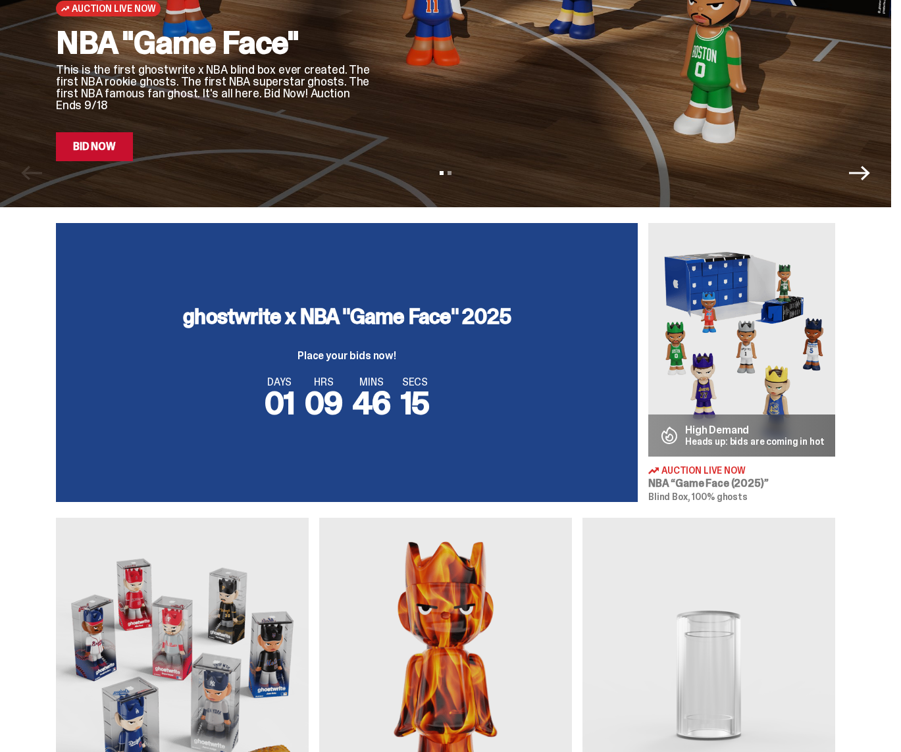
click at [776, 317] on img at bounding box center [741, 340] width 187 height 234
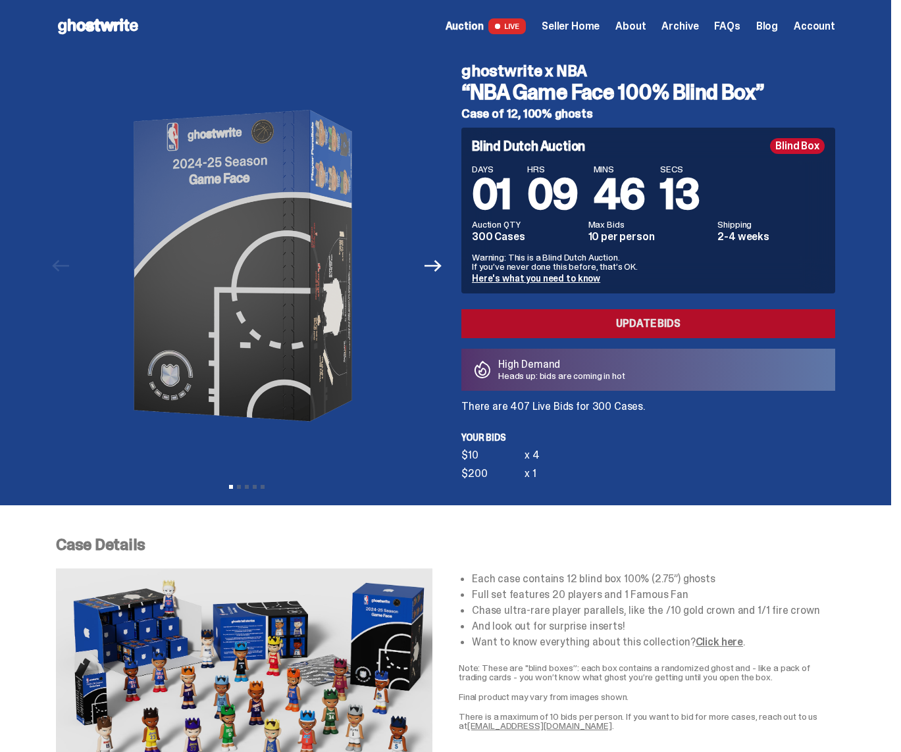
click at [620, 325] on link "Update Bids" at bounding box center [648, 323] width 374 height 29
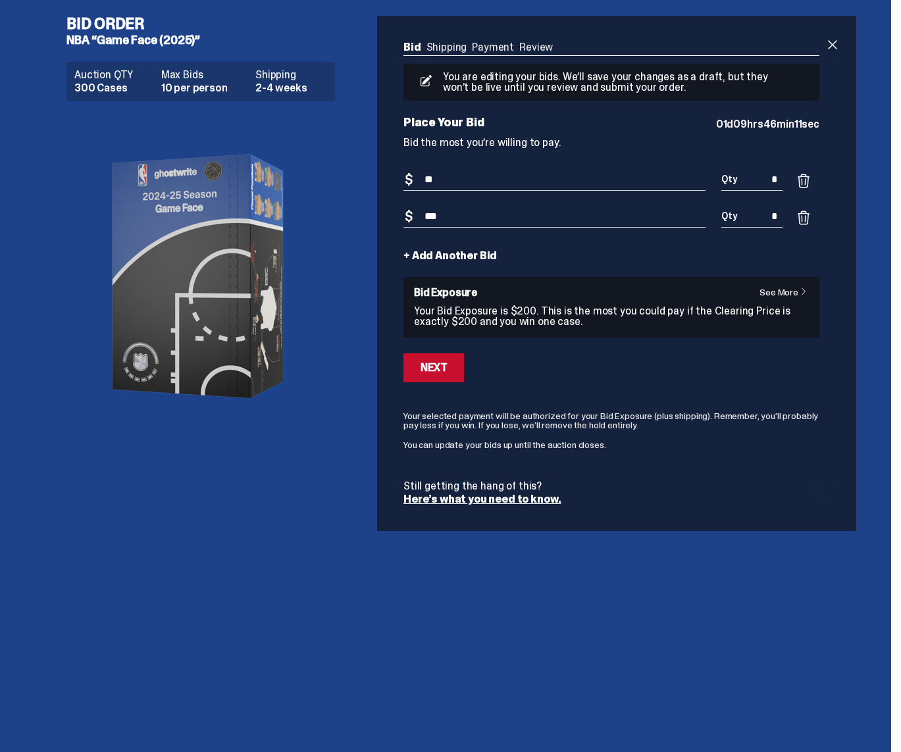
click at [541, 44] on link "Review" at bounding box center [536, 47] width 34 height 14
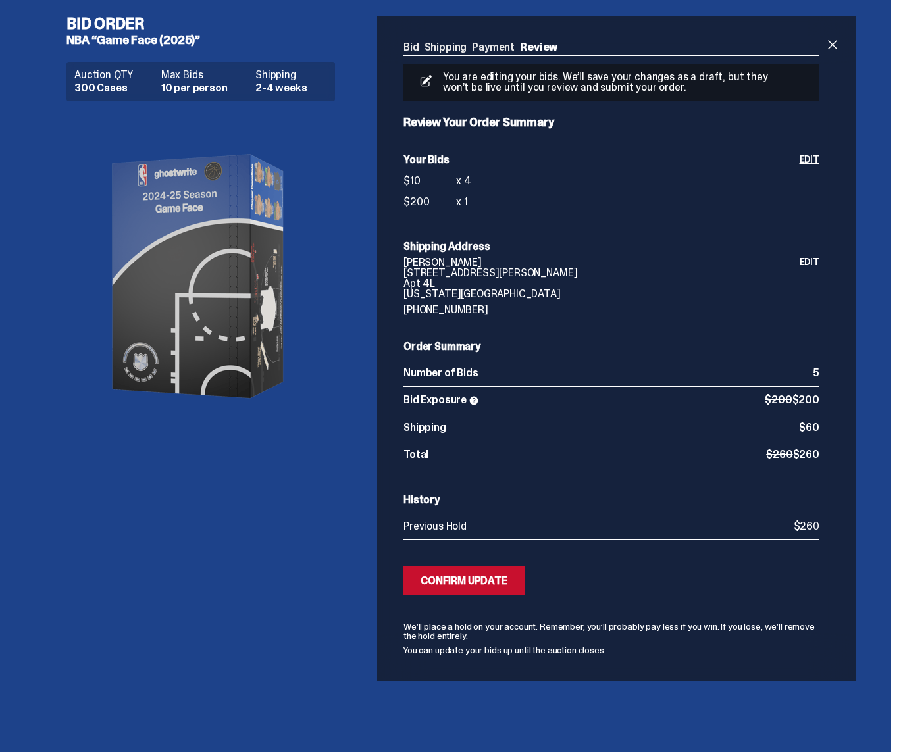
click at [476, 403] on span at bounding box center [474, 401] width 11 height 11
